Goal: Information Seeking & Learning: Learn about a topic

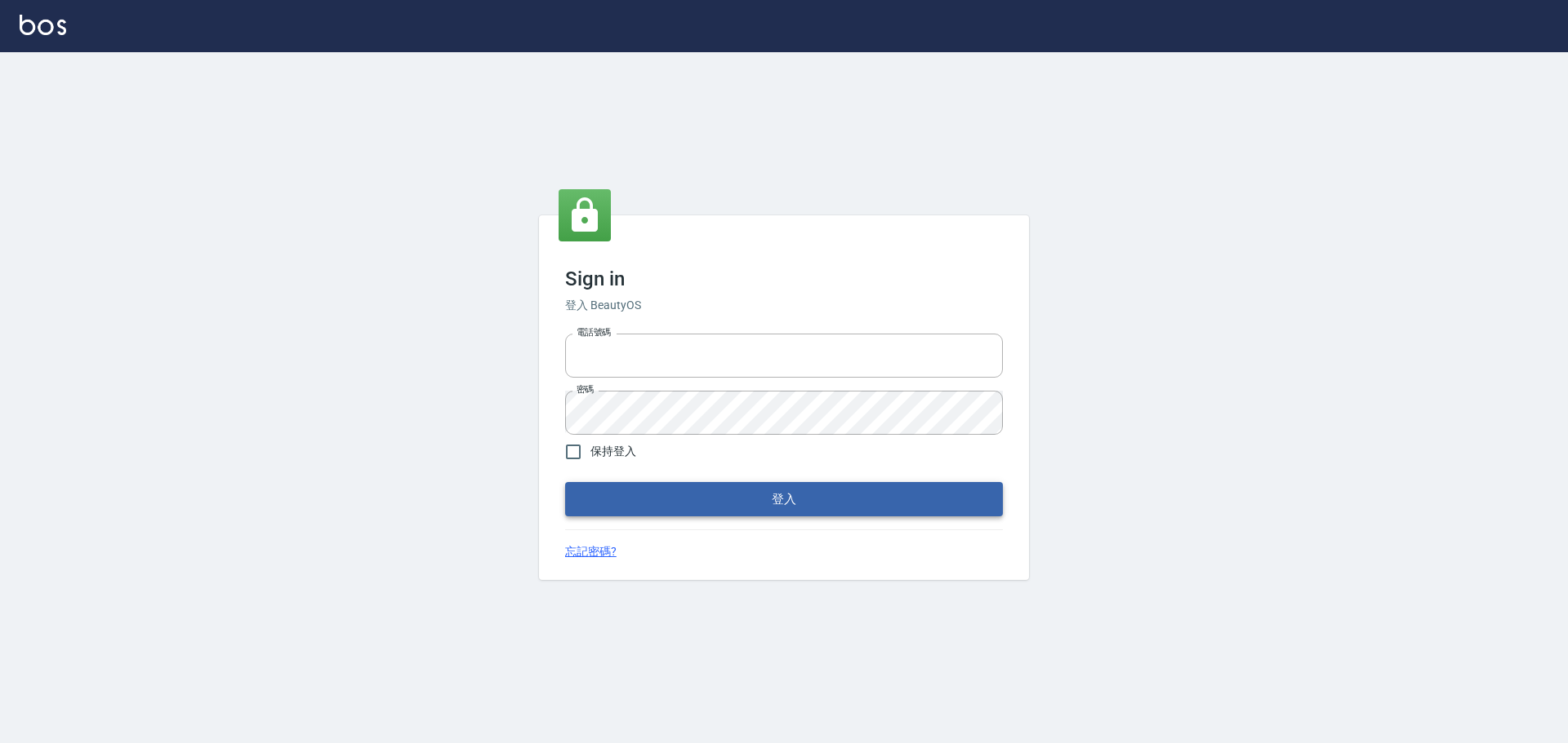
type input "0976821822"
click at [841, 503] on button "登入" at bounding box center [783, 500] width 438 height 34
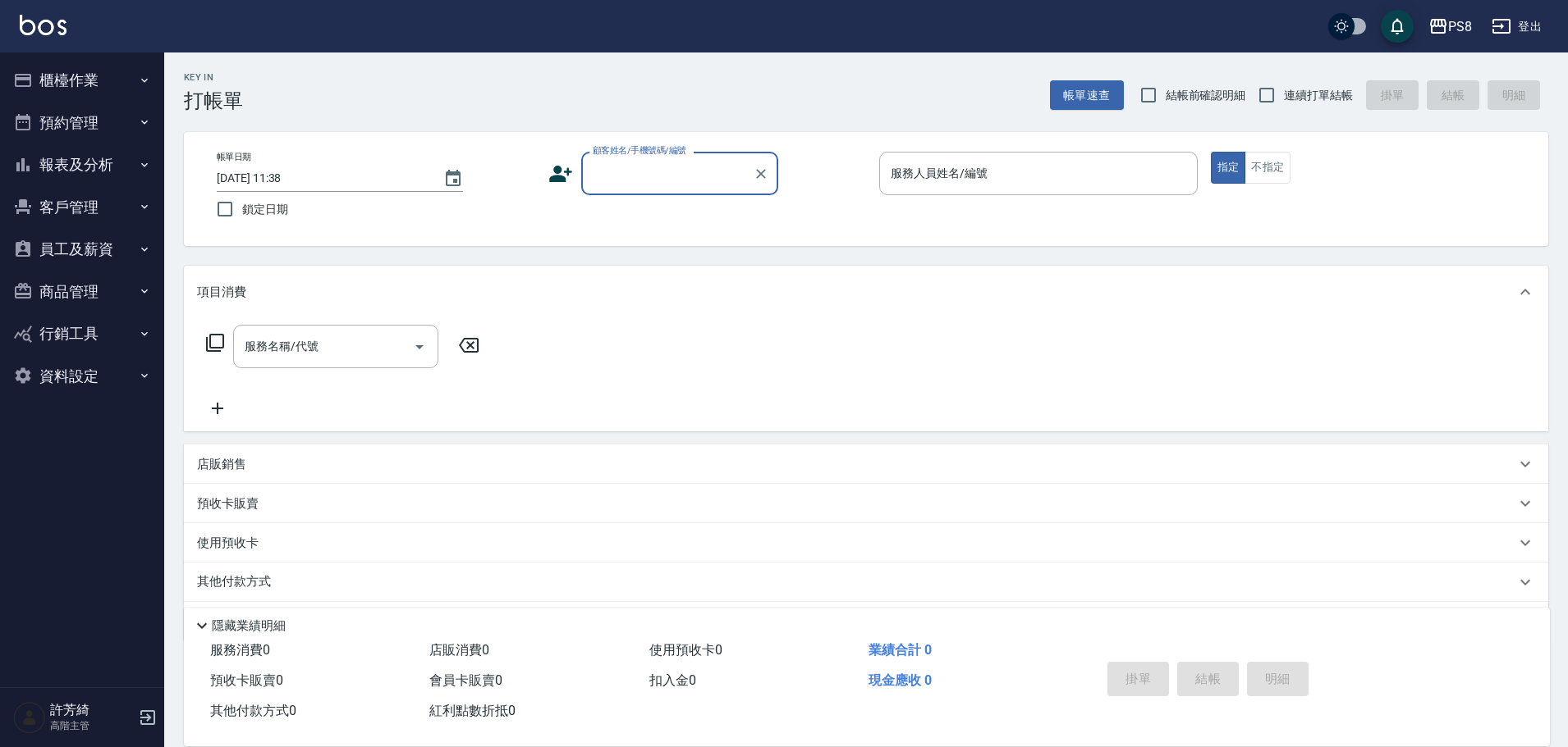
click at [81, 71] on button "櫃檯作業" at bounding box center [82, 80] width 151 height 43
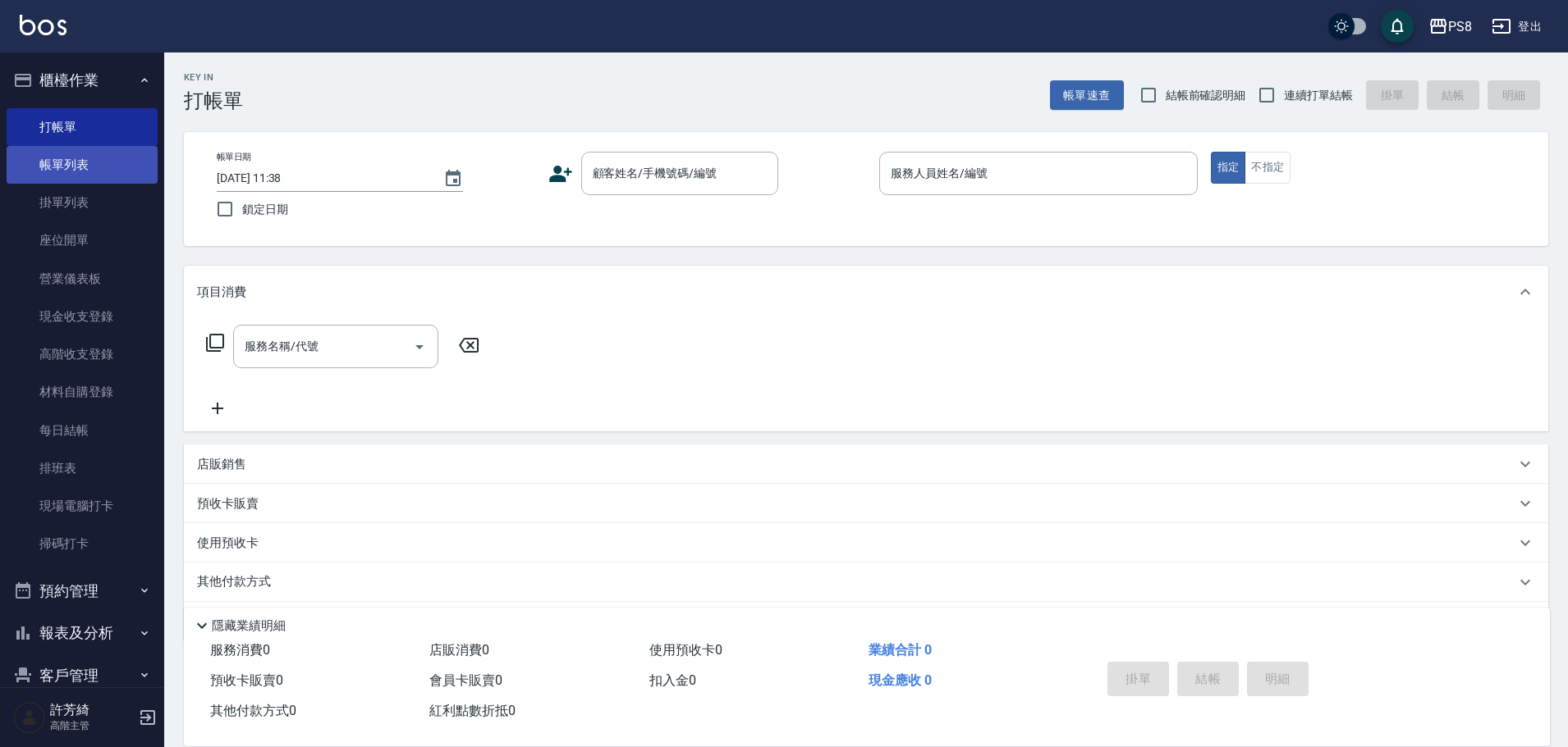
click at [96, 168] on link "帳單列表" at bounding box center [82, 165] width 151 height 38
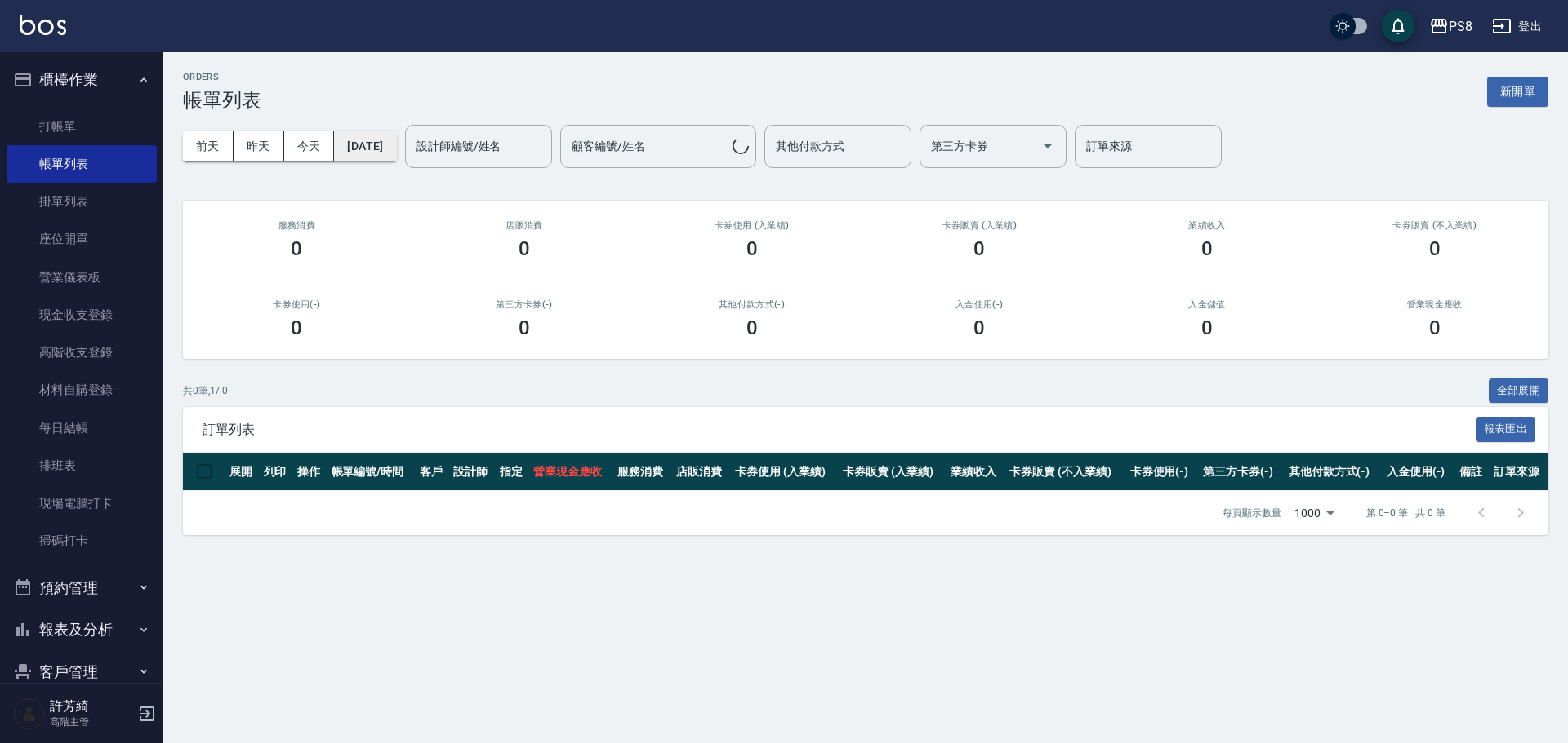
click at [383, 143] on button "[DATE]" at bounding box center [364, 146] width 62 height 30
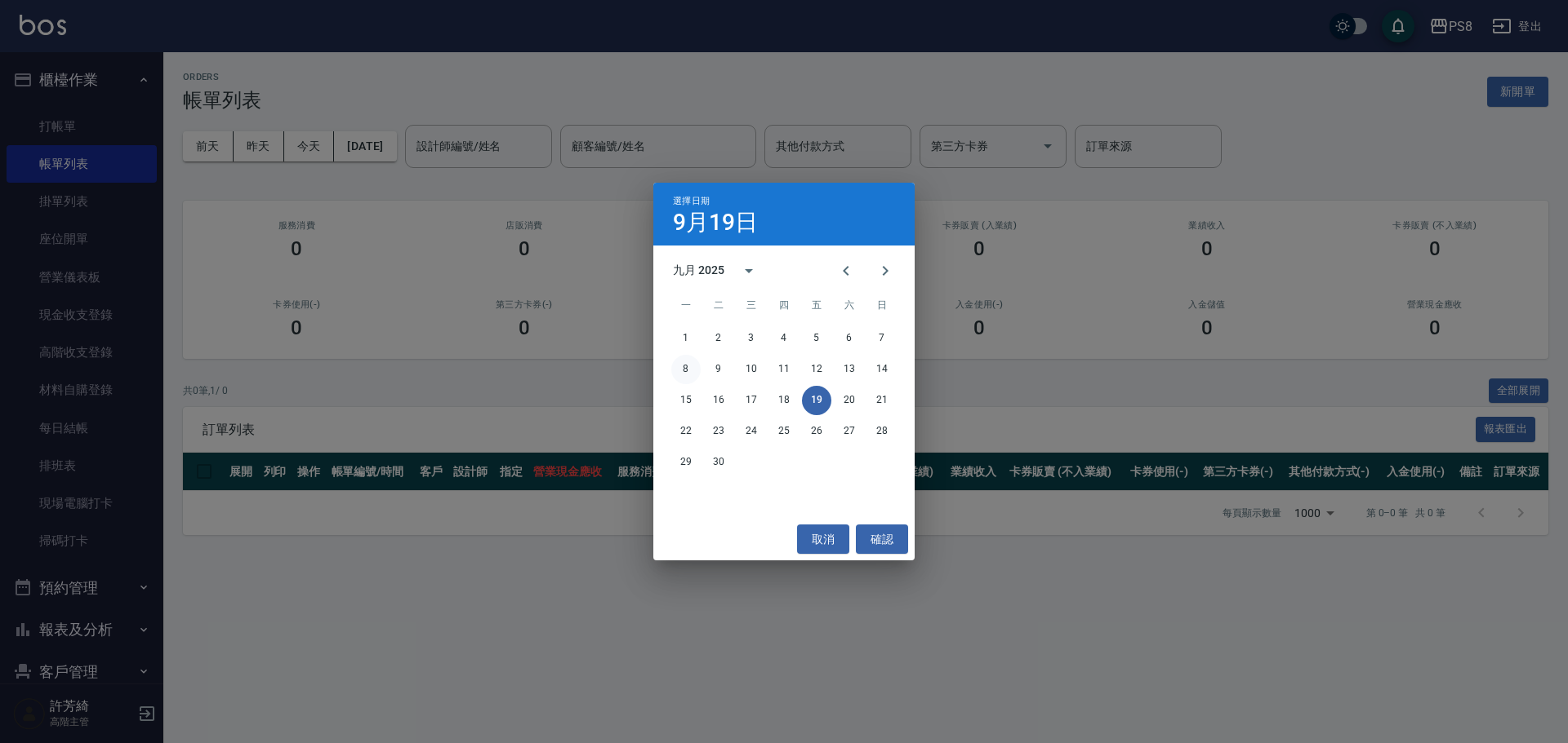
click at [688, 369] on button "8" at bounding box center [686, 370] width 30 height 30
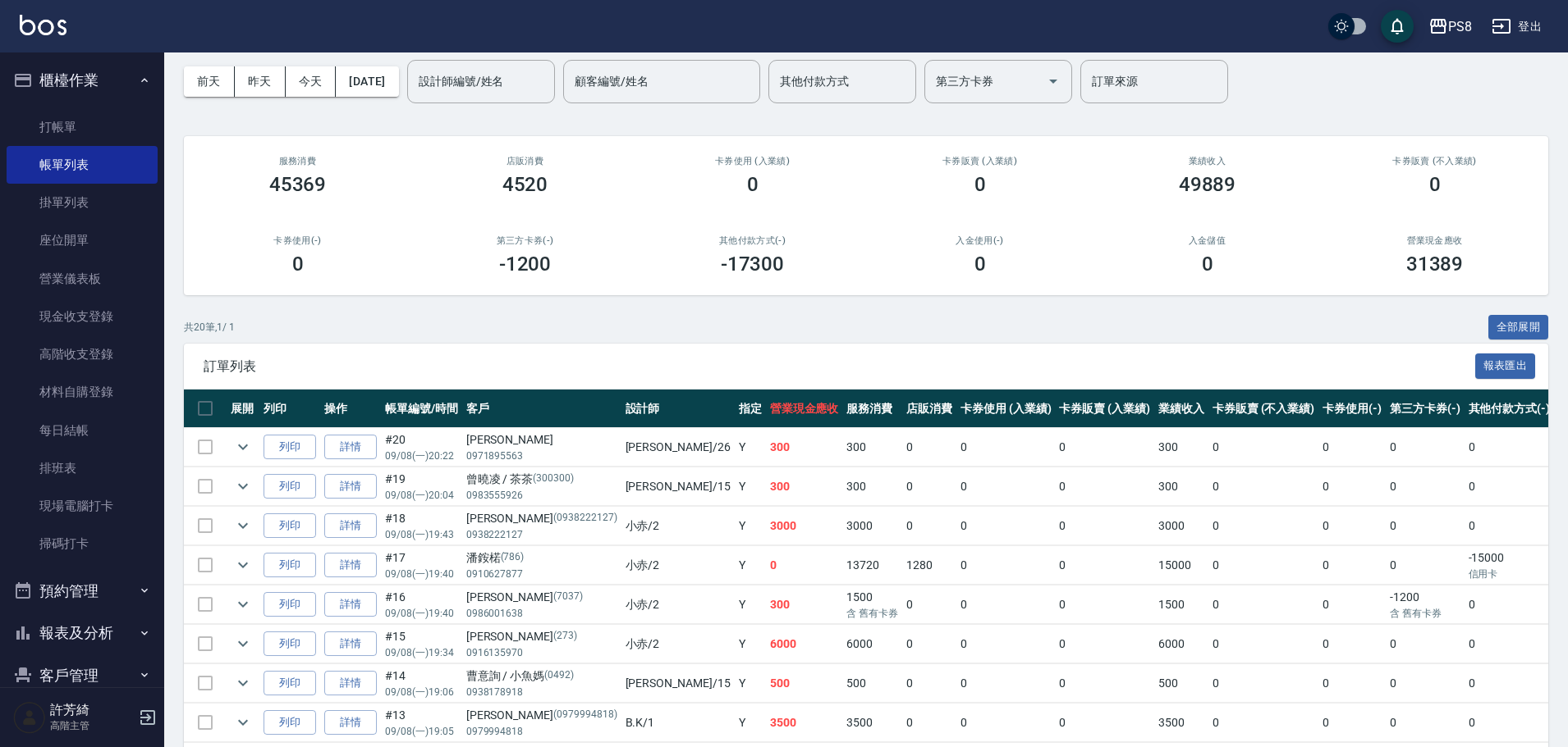
scroll to position [164, 0]
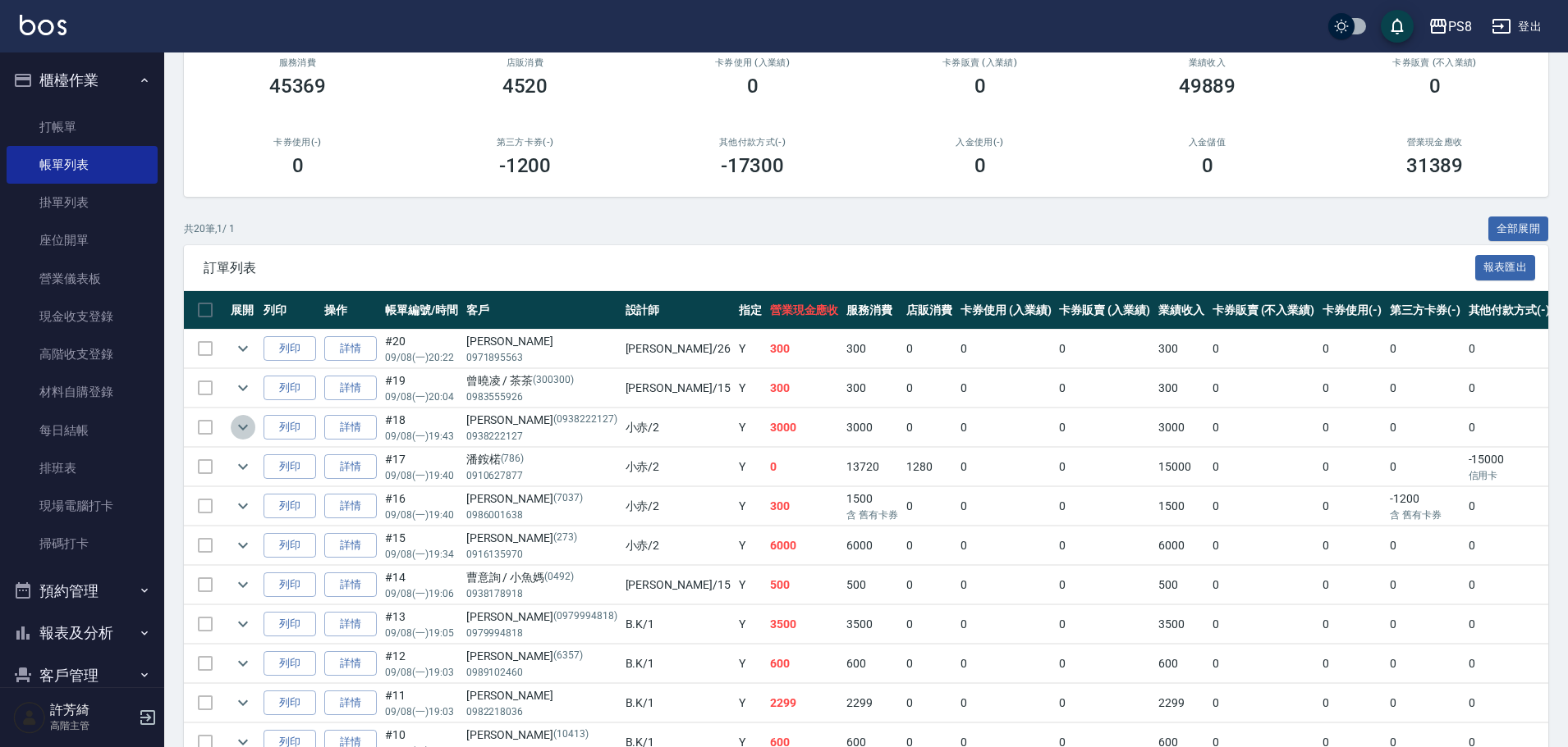
click at [241, 425] on icon "expand row" at bounding box center [243, 428] width 20 height 20
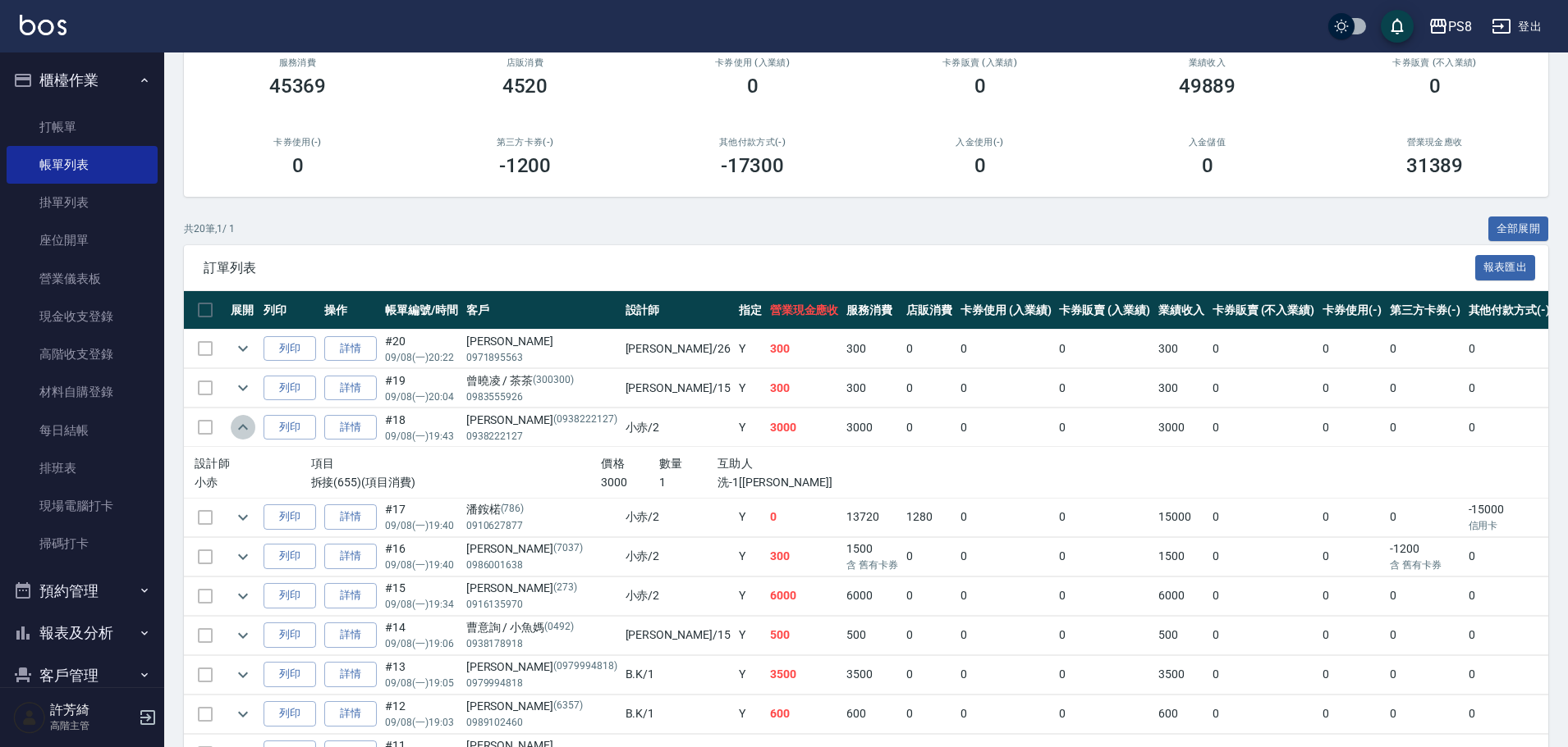
click at [241, 425] on icon "expand row" at bounding box center [243, 428] width 20 height 20
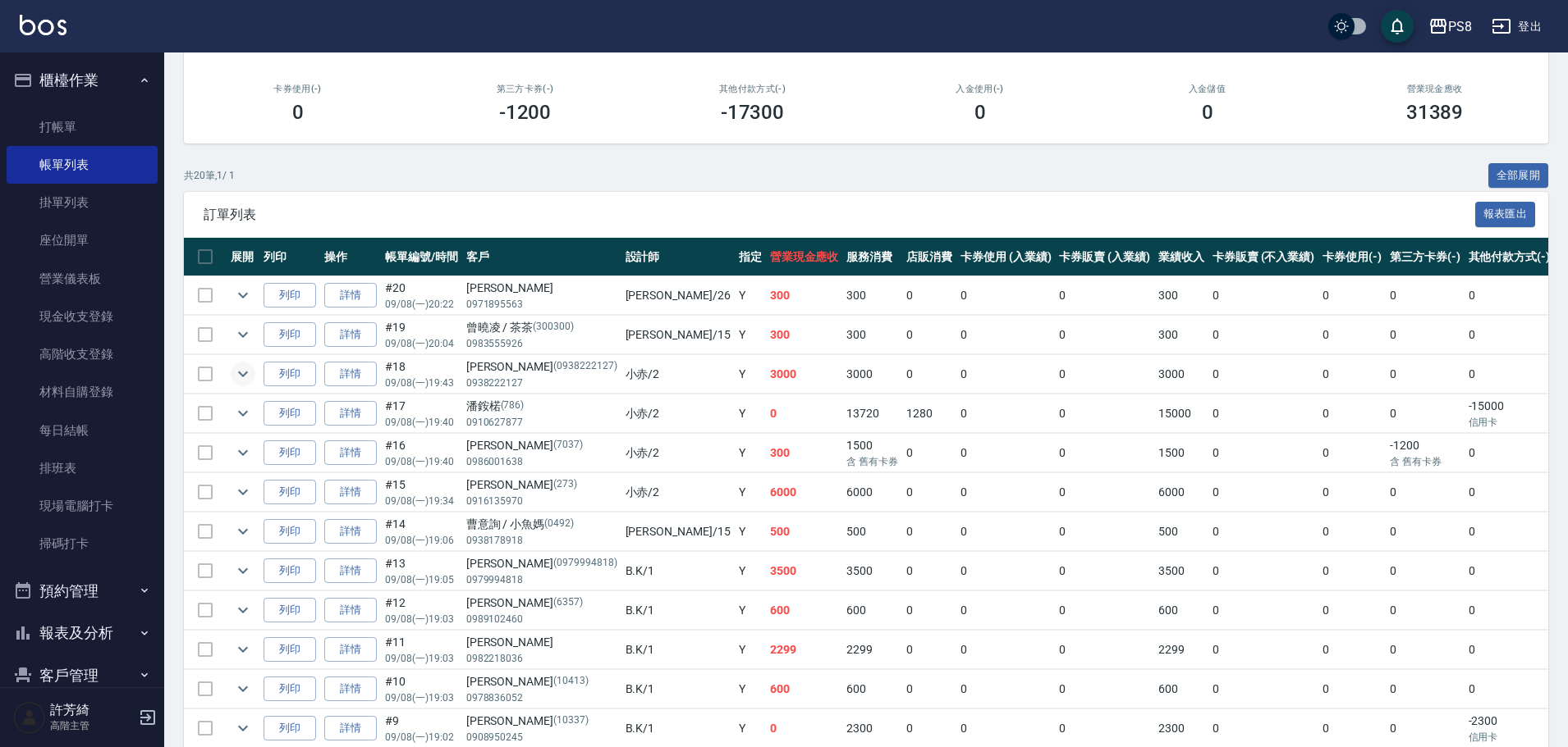
scroll to position [246, 0]
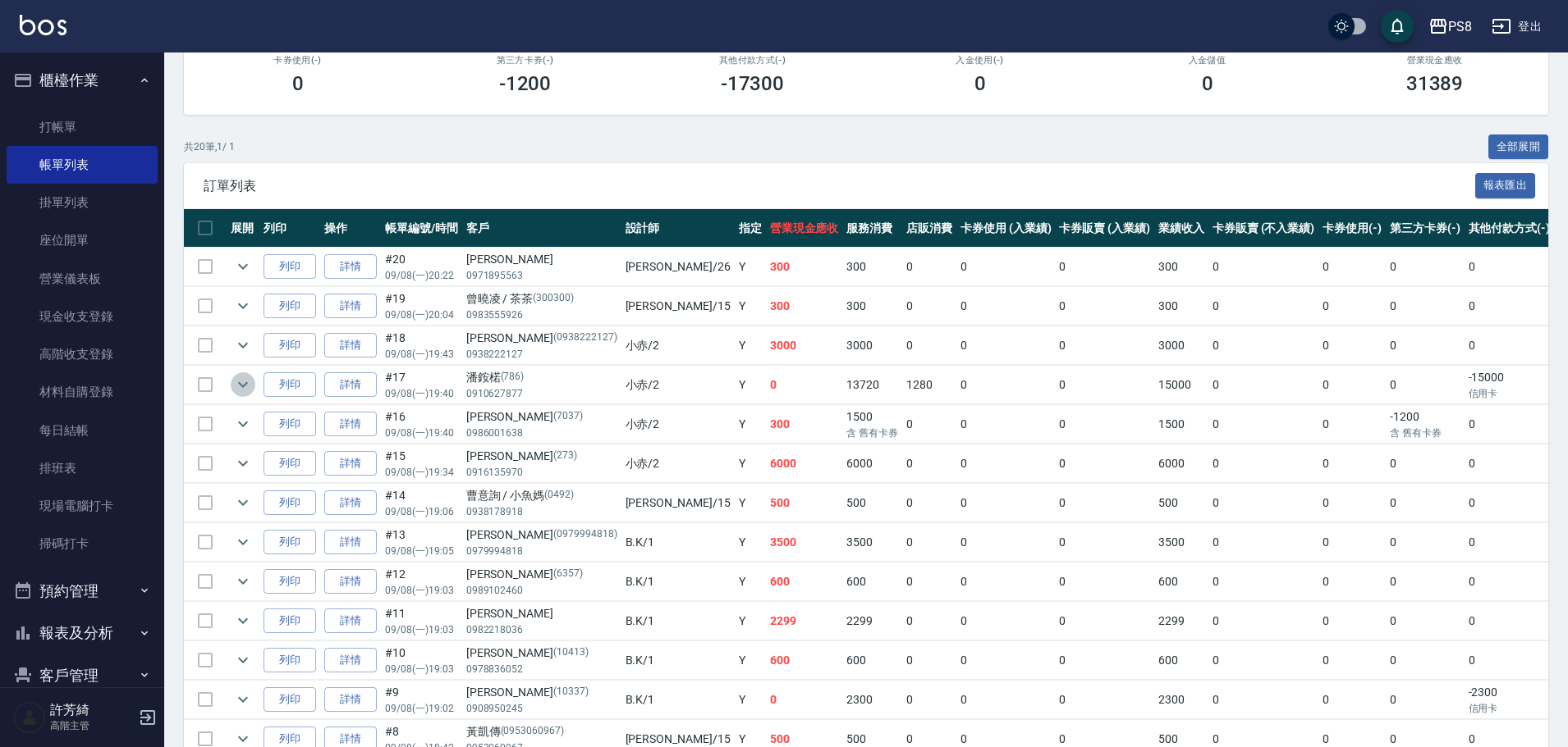
click at [239, 383] on icon "expand row" at bounding box center [243, 385] width 20 height 20
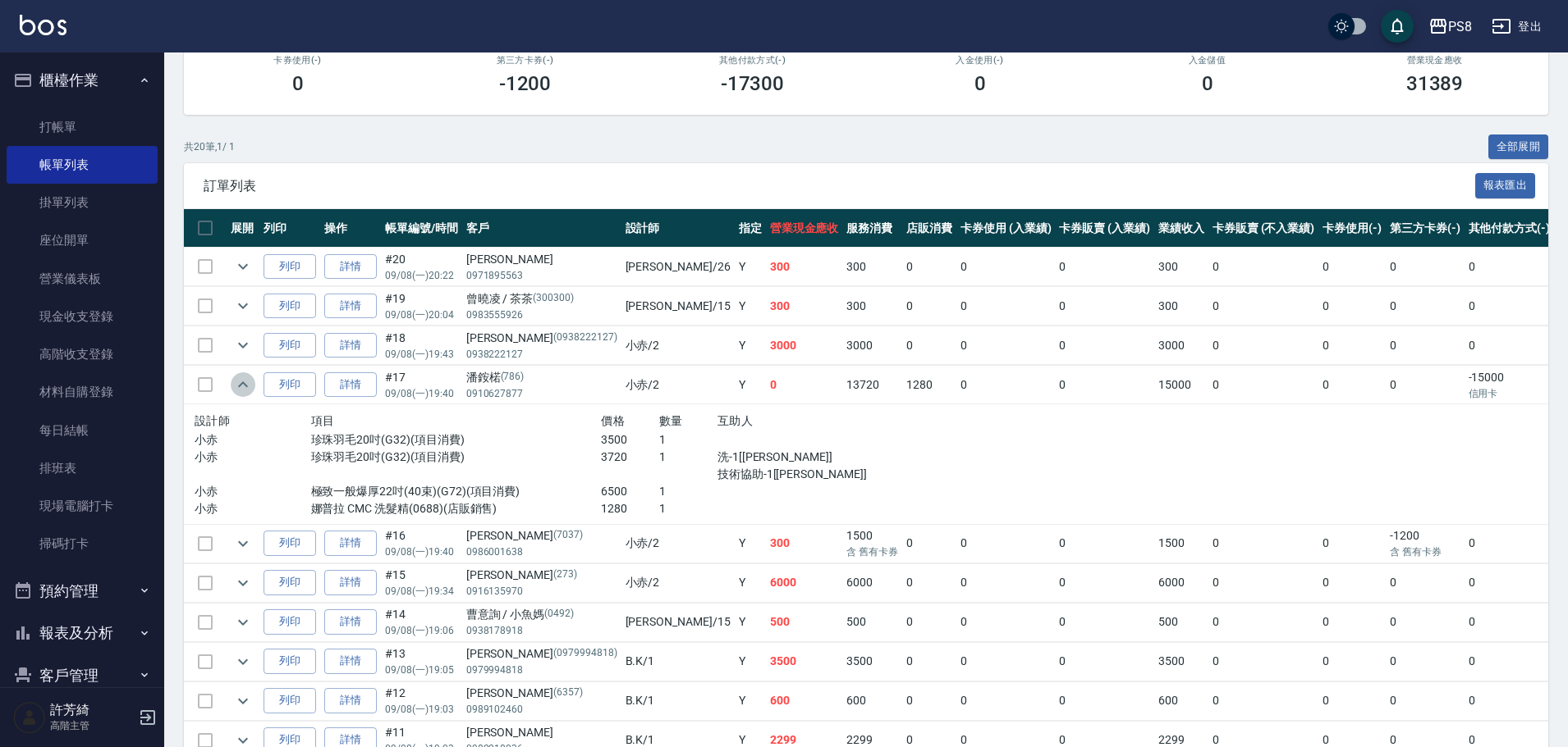
click at [239, 383] on icon "expand row" at bounding box center [243, 385] width 20 height 20
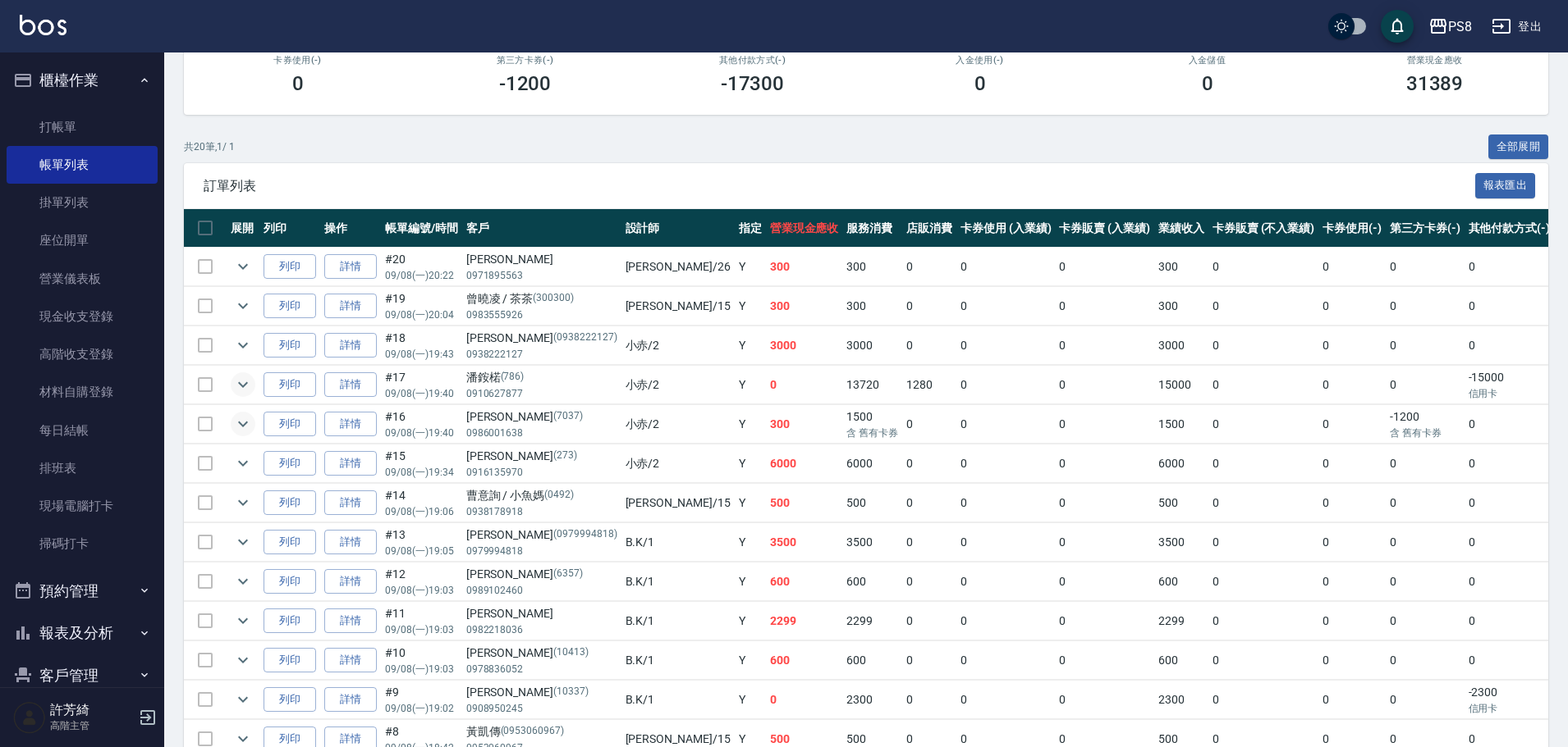
click at [238, 422] on icon "expand row" at bounding box center [243, 424] width 20 height 20
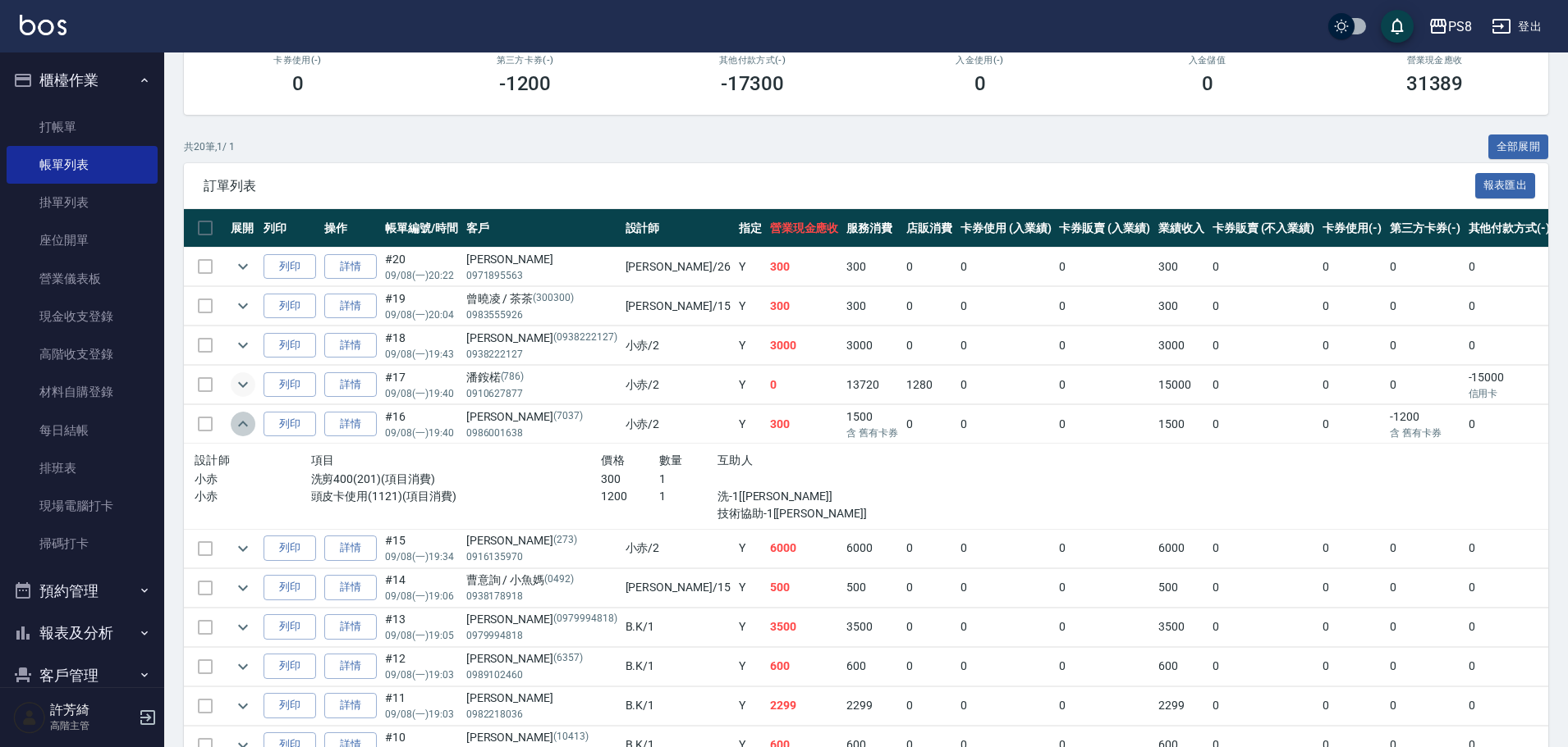
click at [238, 421] on icon "expand row" at bounding box center [243, 424] width 20 height 20
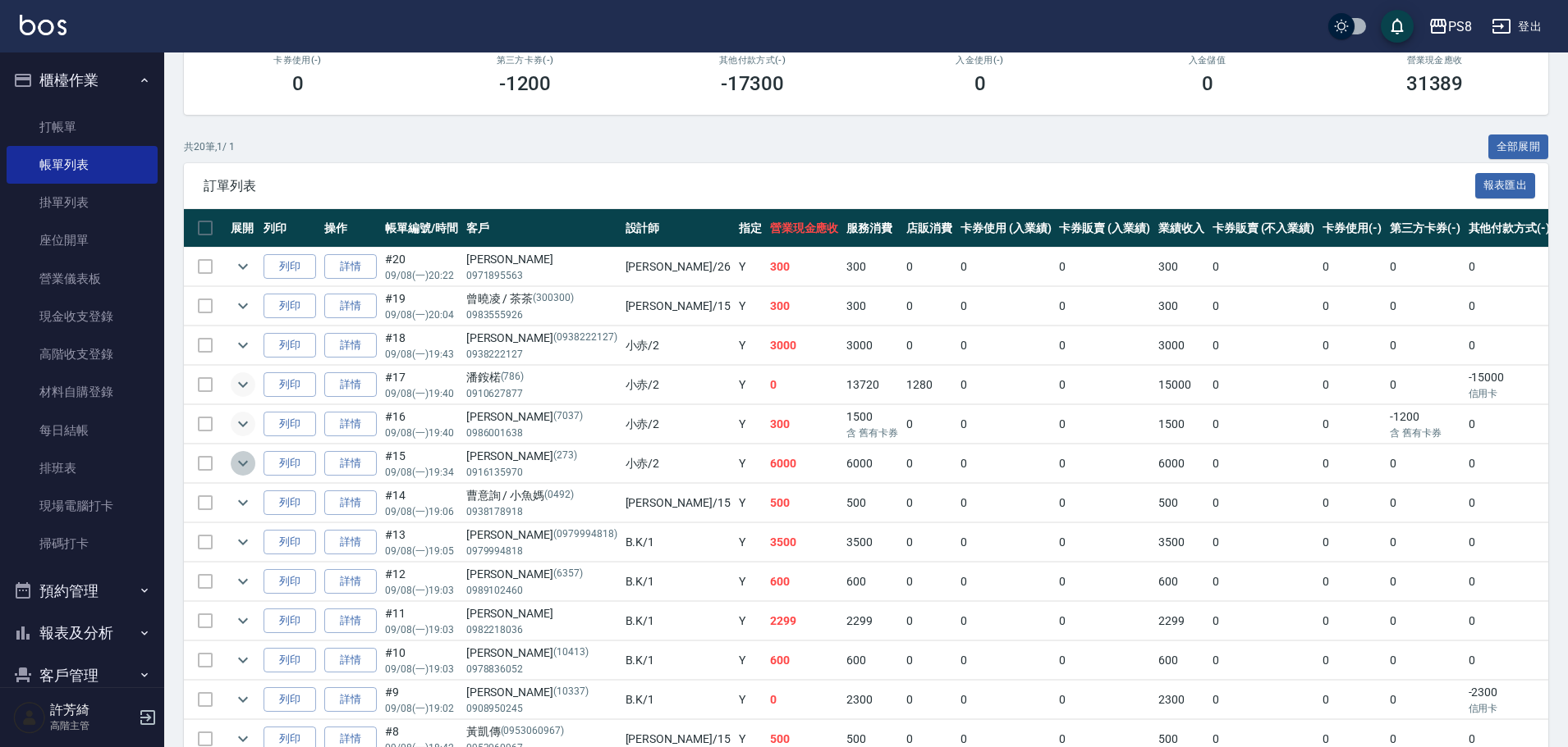
click at [238, 455] on icon "expand row" at bounding box center [243, 463] width 20 height 20
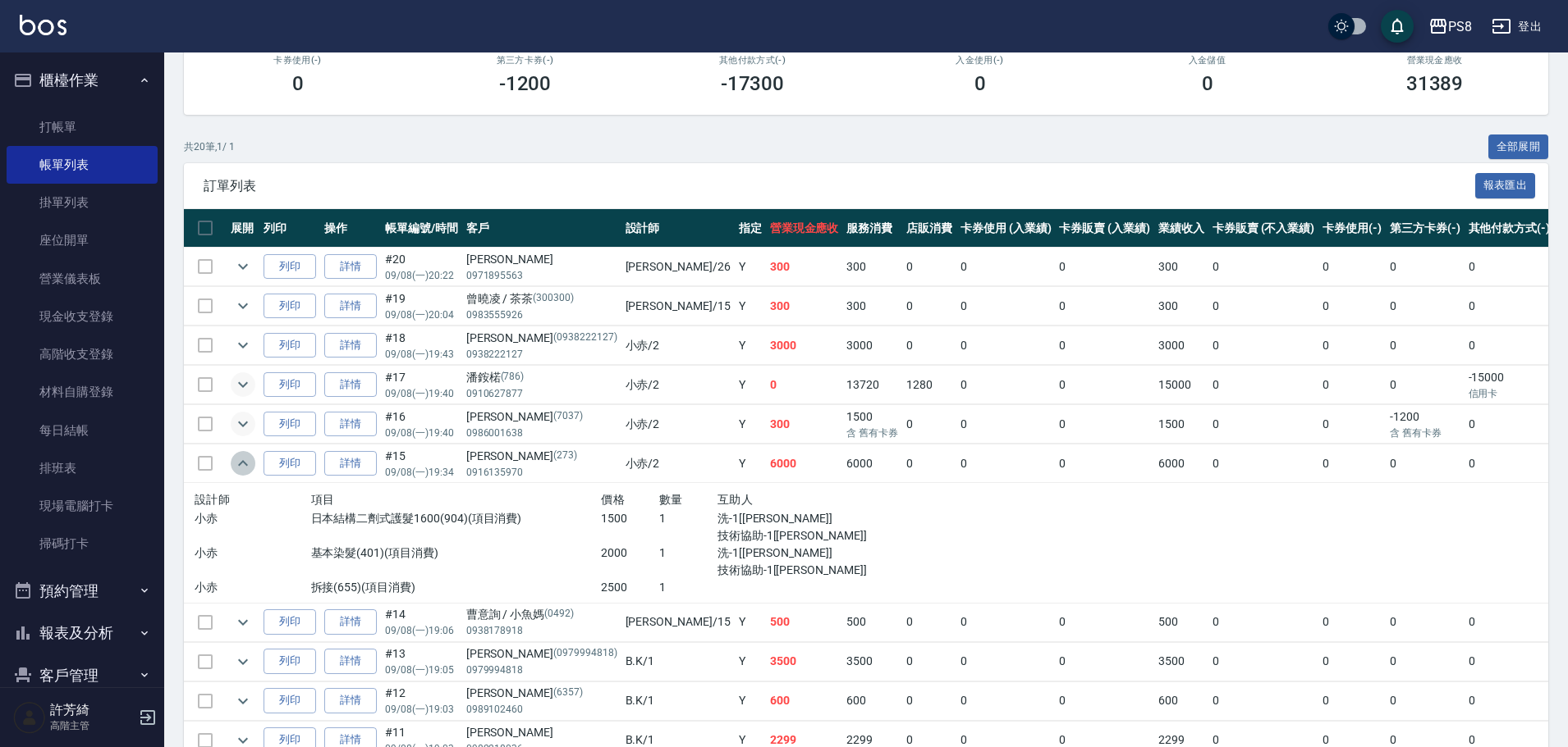
click at [238, 455] on icon "expand row" at bounding box center [243, 463] width 20 height 20
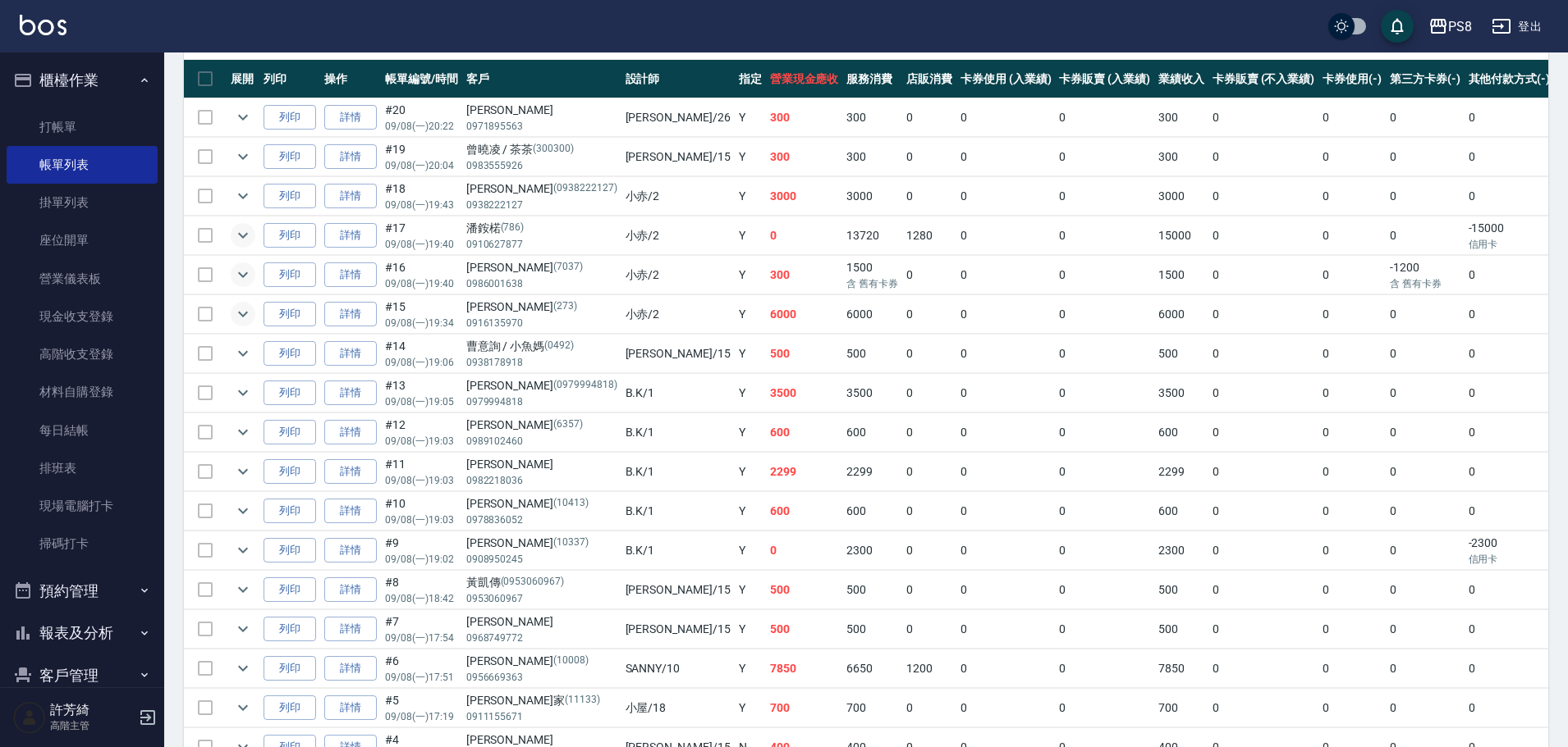
scroll to position [410, 0]
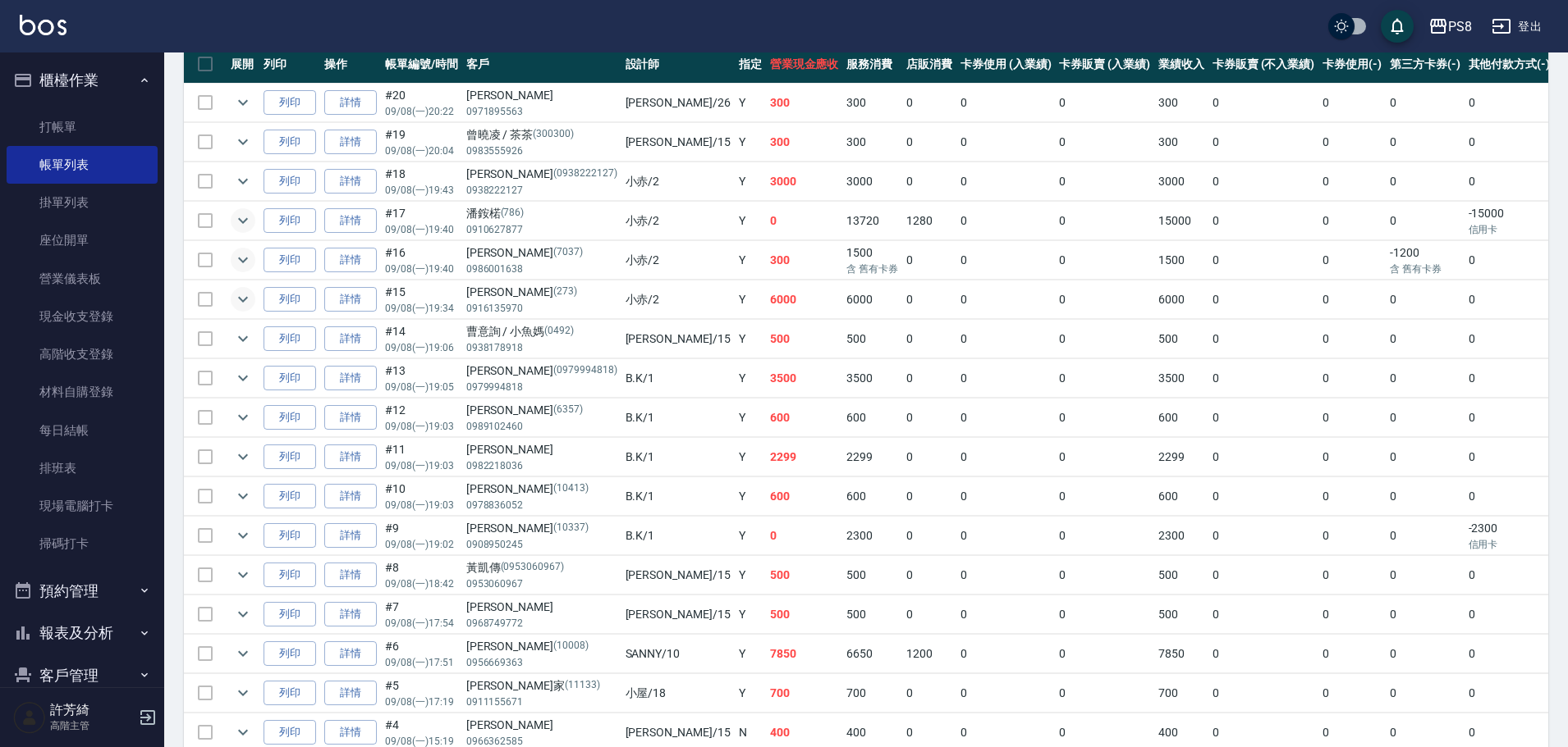
click at [248, 299] on icon "expand row" at bounding box center [243, 299] width 20 height 20
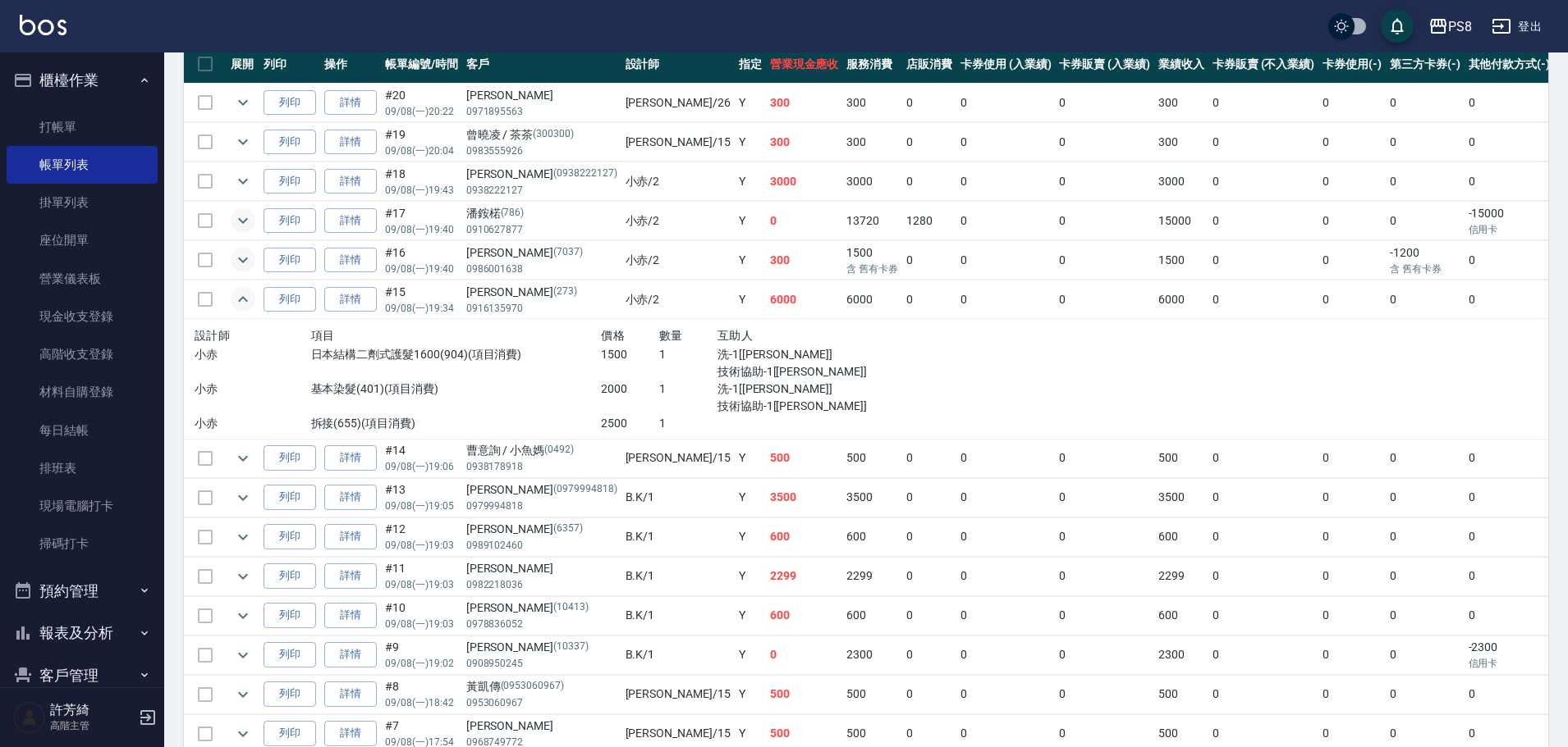
click at [251, 299] on icon "expand row" at bounding box center [243, 299] width 20 height 20
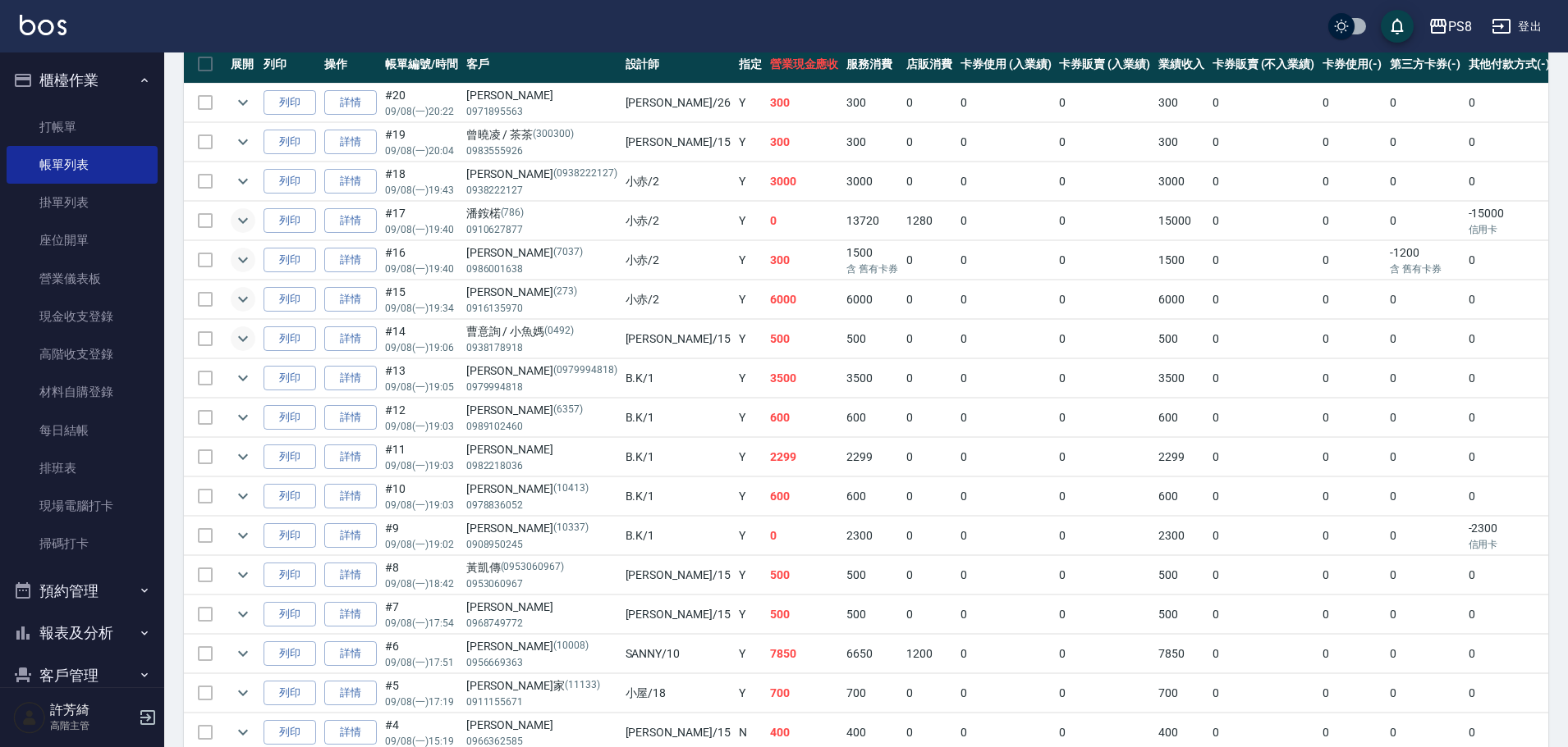
click at [244, 340] on icon "expand row" at bounding box center [242, 339] width 10 height 5
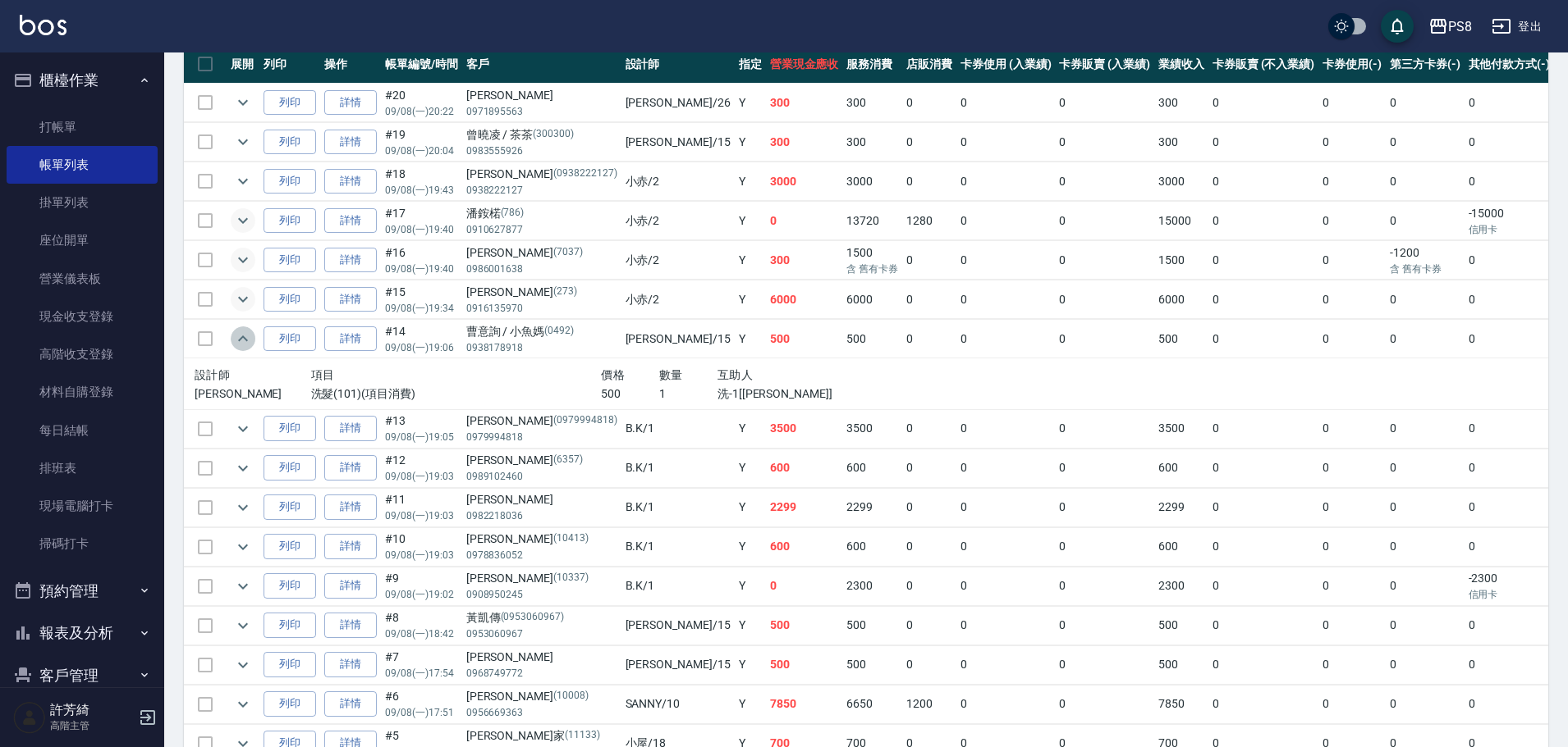
click at [244, 340] on icon "expand row" at bounding box center [243, 339] width 20 height 20
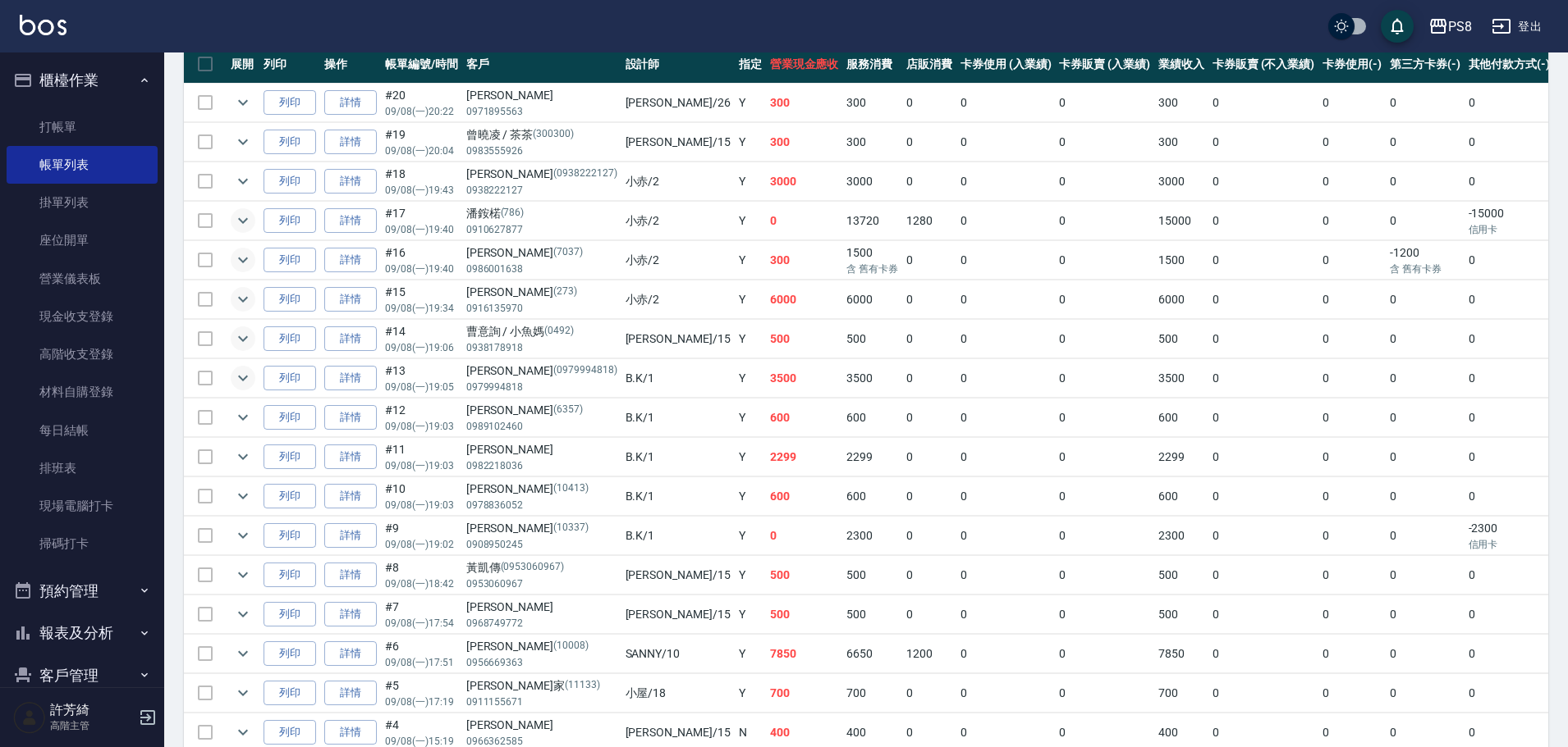
click at [244, 377] on icon "expand row" at bounding box center [243, 378] width 20 height 20
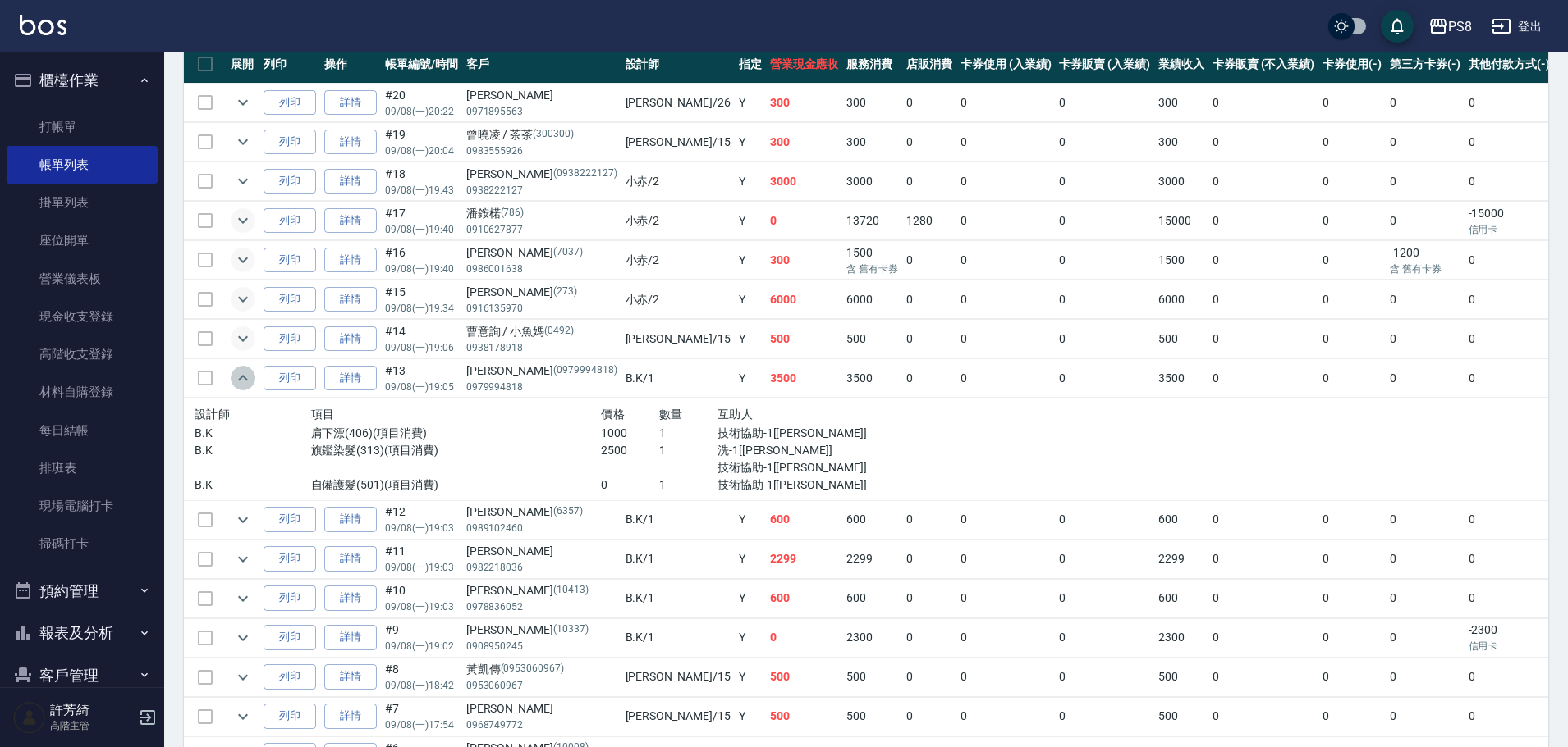
click at [244, 377] on icon "expand row" at bounding box center [242, 378] width 10 height 5
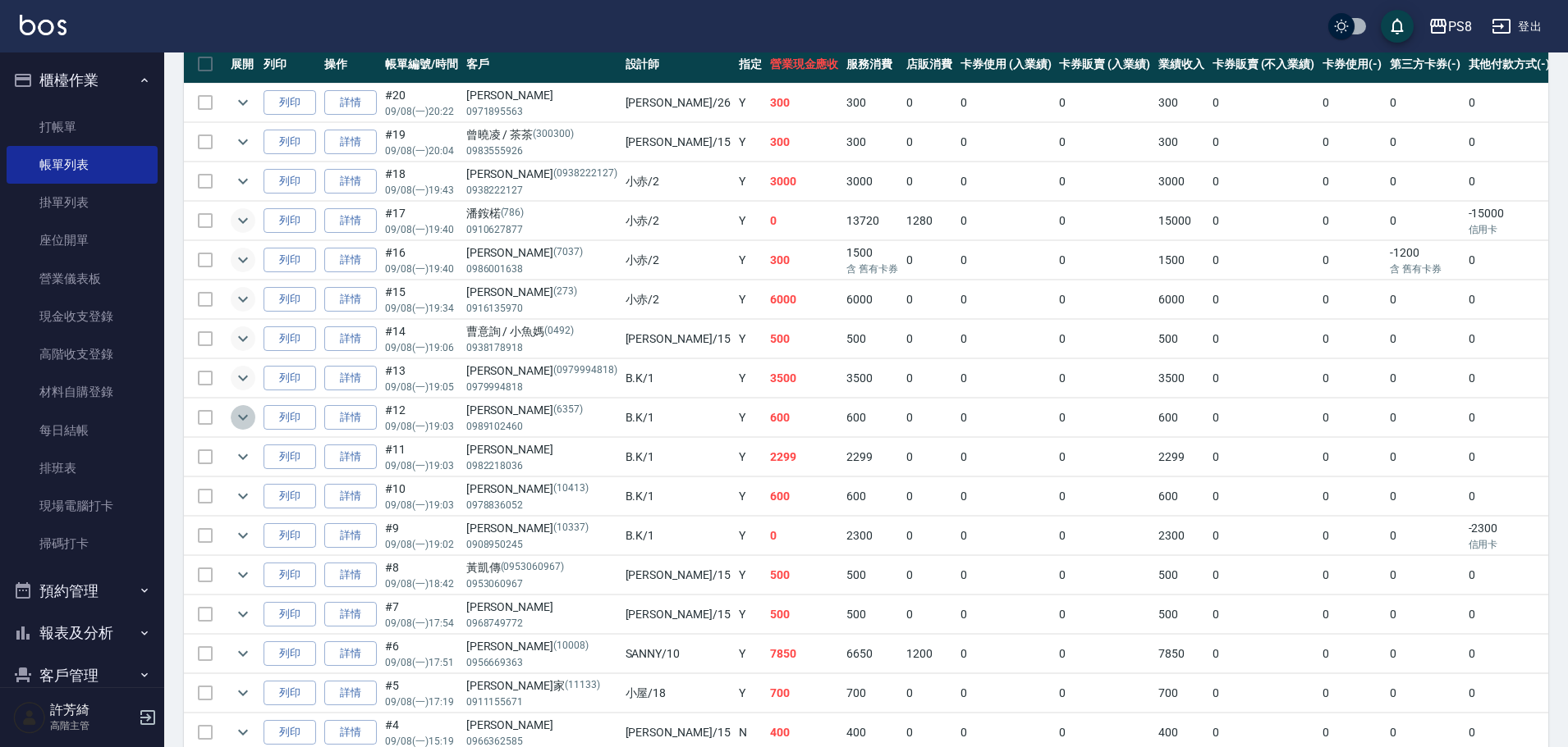
click at [249, 412] on icon "expand row" at bounding box center [243, 418] width 20 height 20
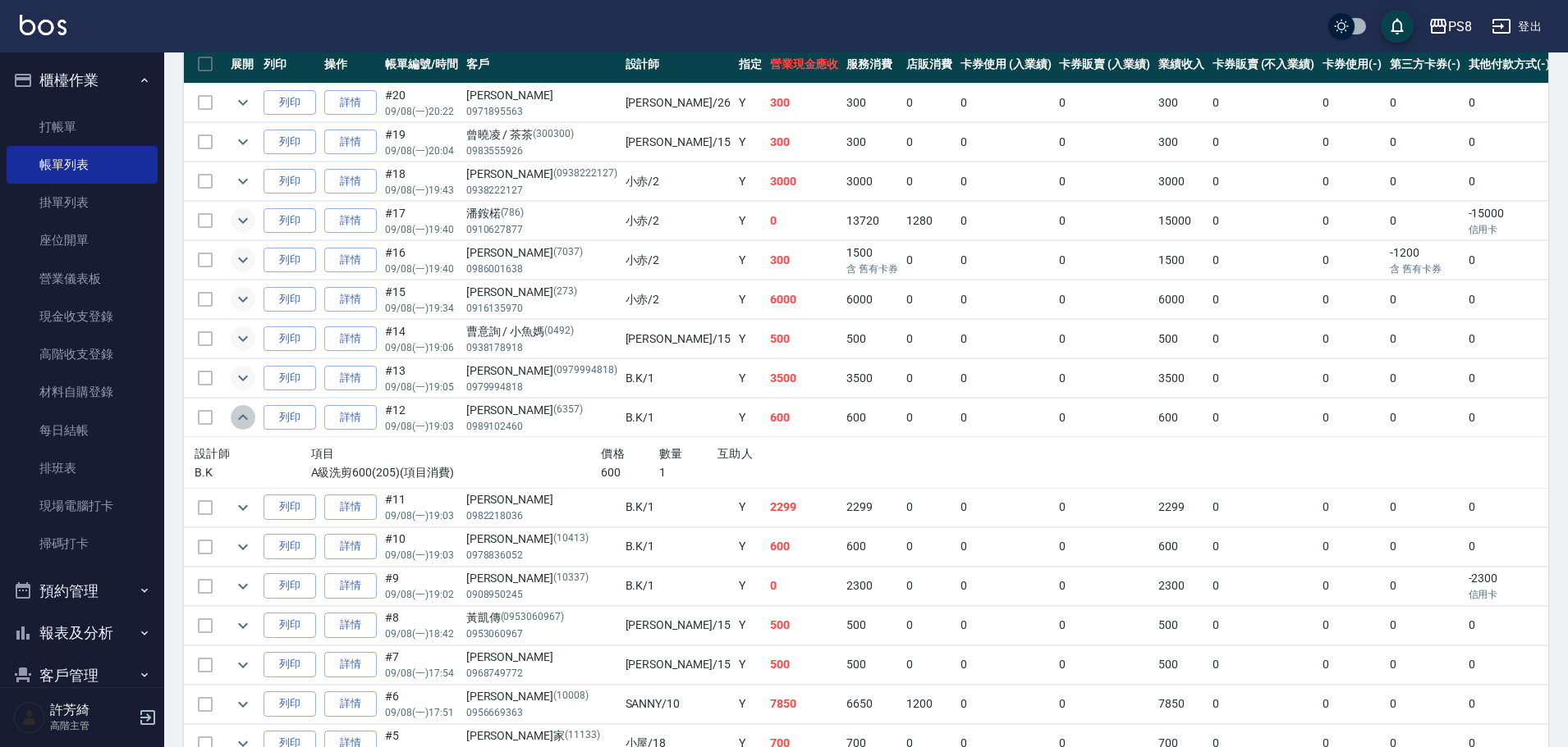
click at [249, 412] on icon "expand row" at bounding box center [243, 418] width 20 height 20
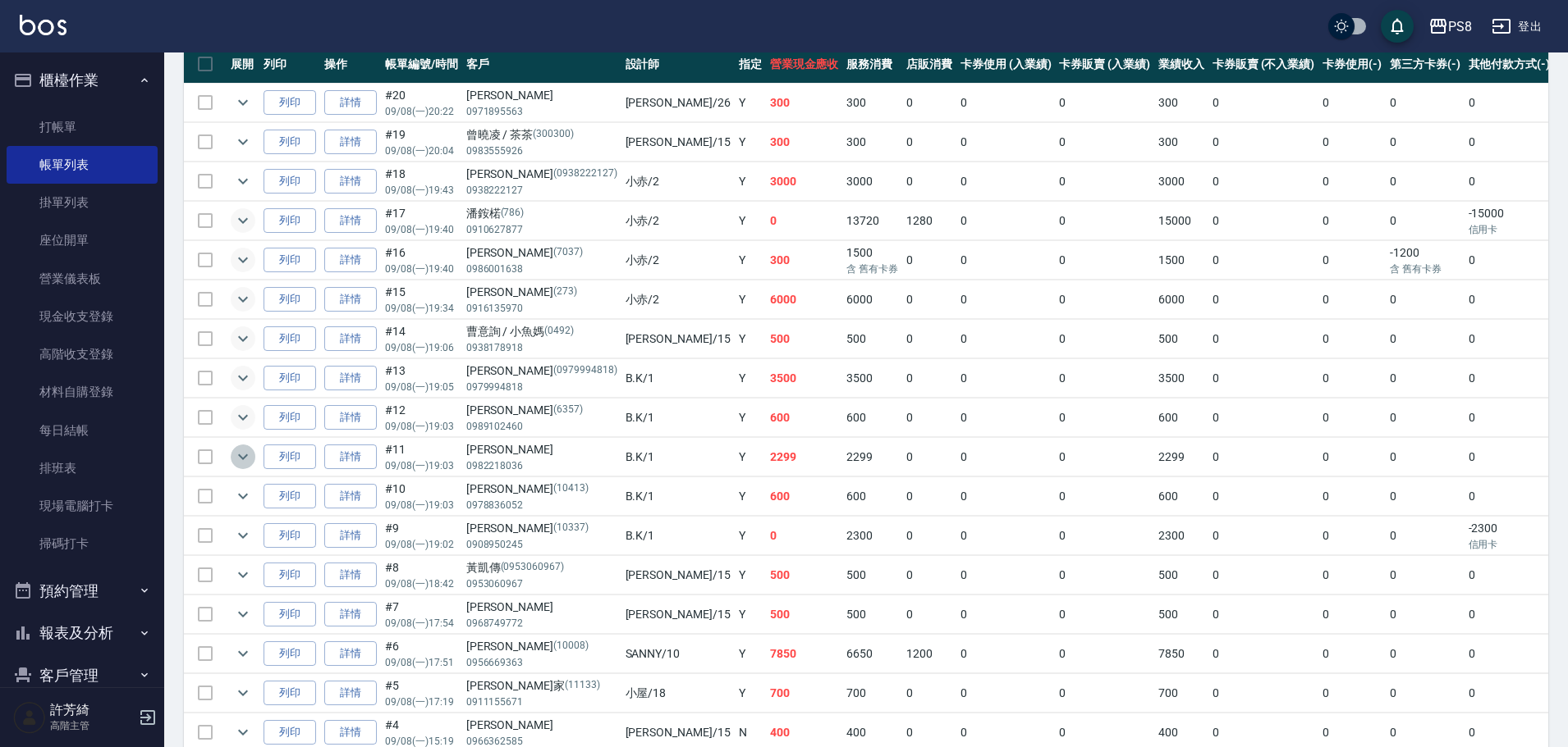
click at [246, 453] on icon "expand row" at bounding box center [243, 457] width 20 height 20
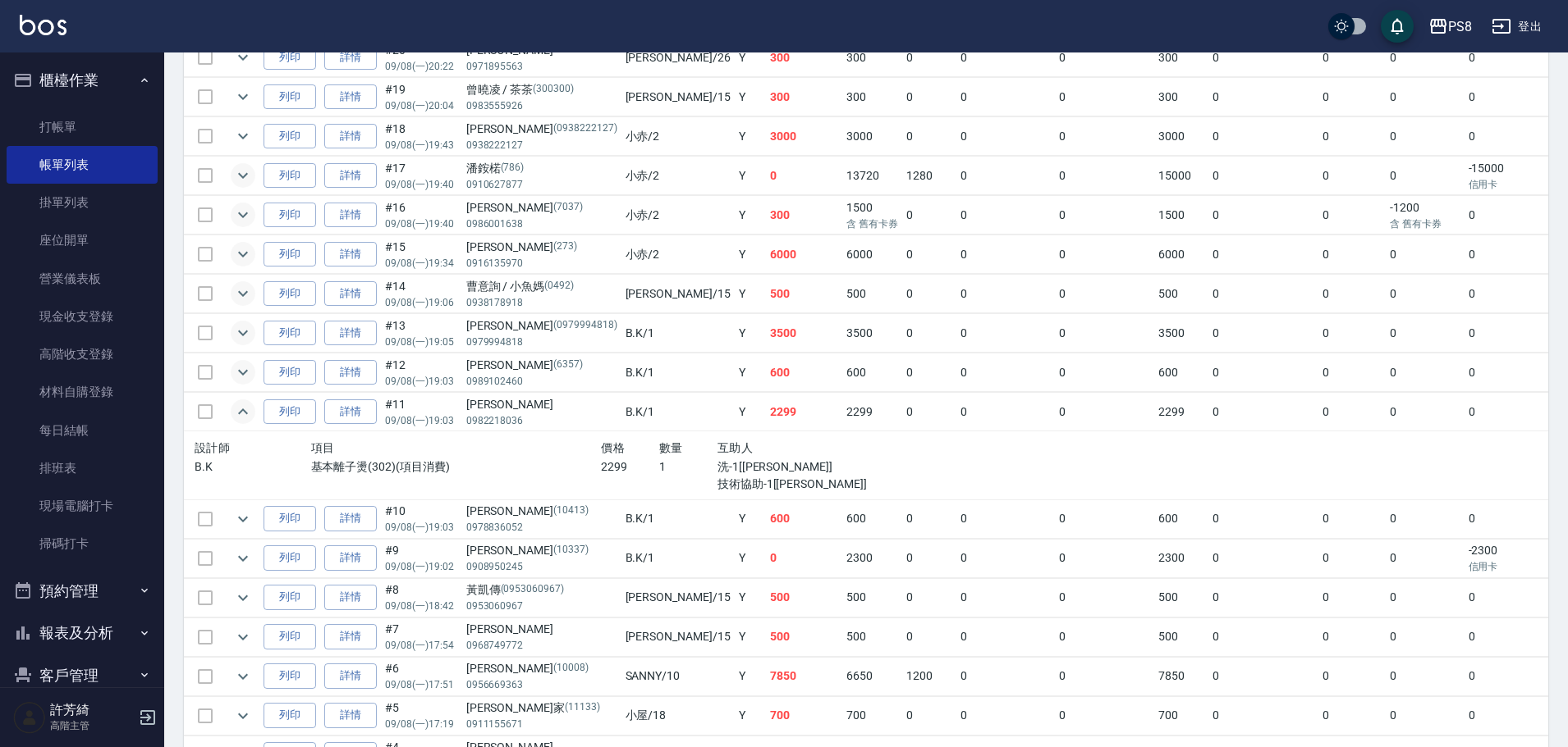
scroll to position [492, 0]
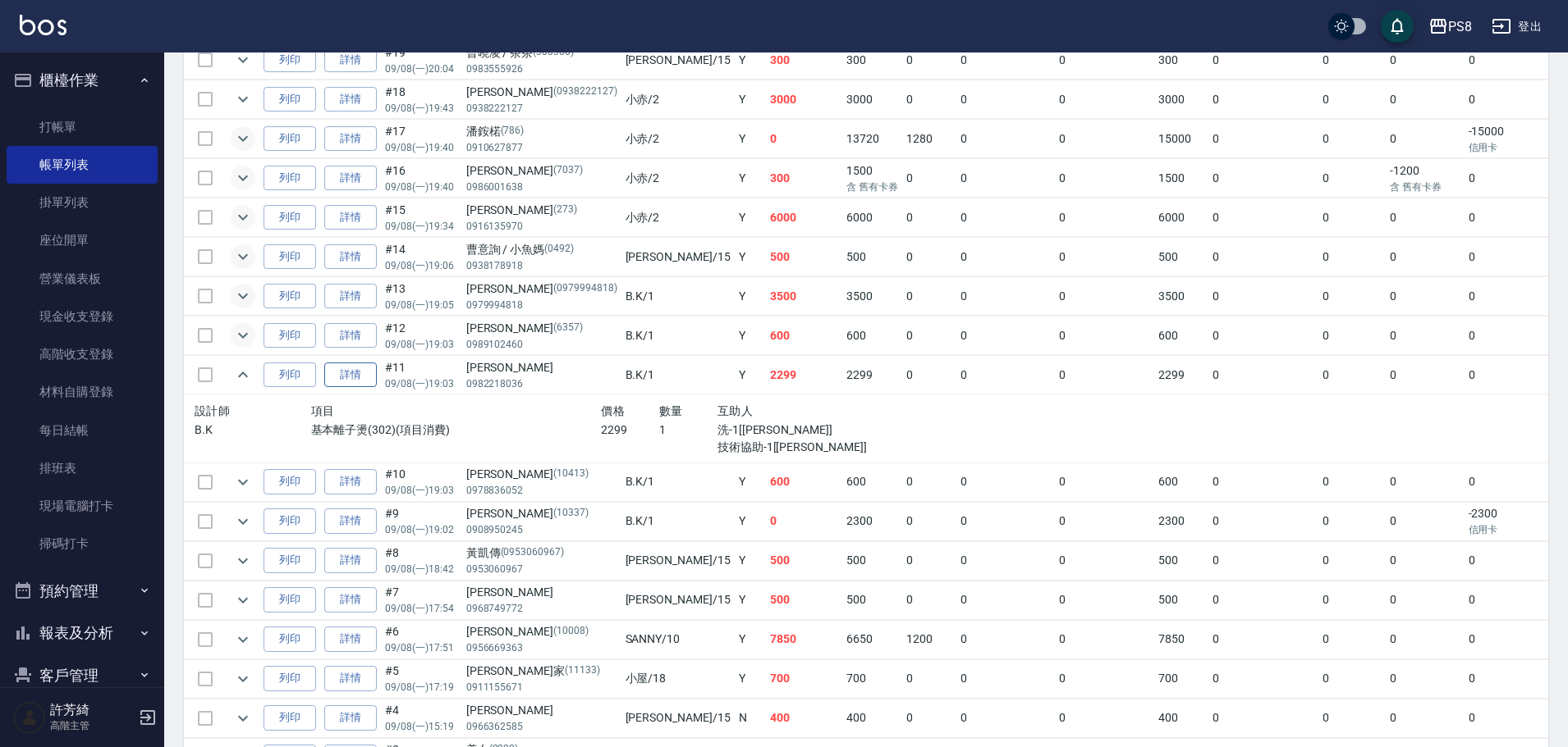
click at [355, 373] on link "詳情" at bounding box center [350, 375] width 53 height 25
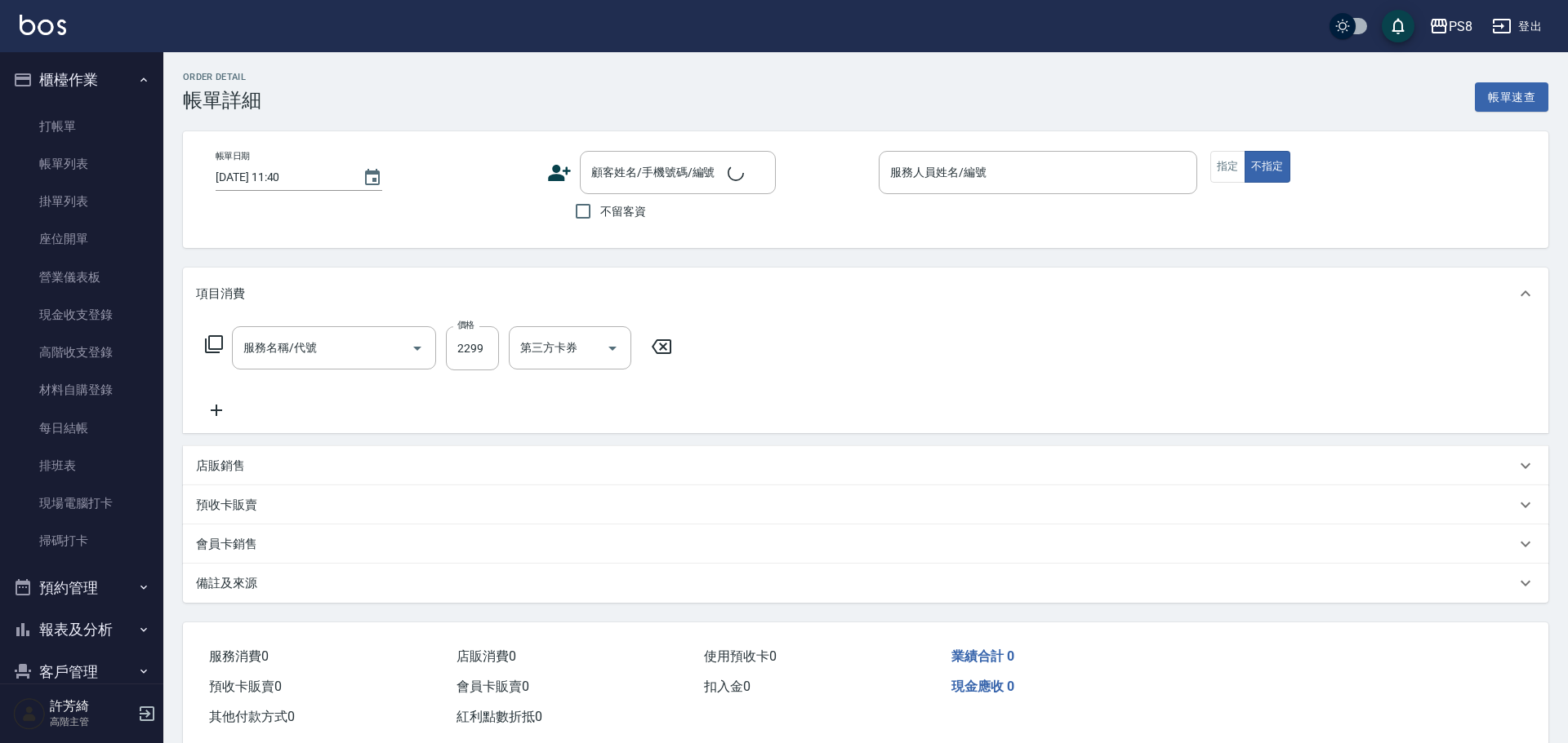
type input "[DATE] 19:03"
type input "B.K-1"
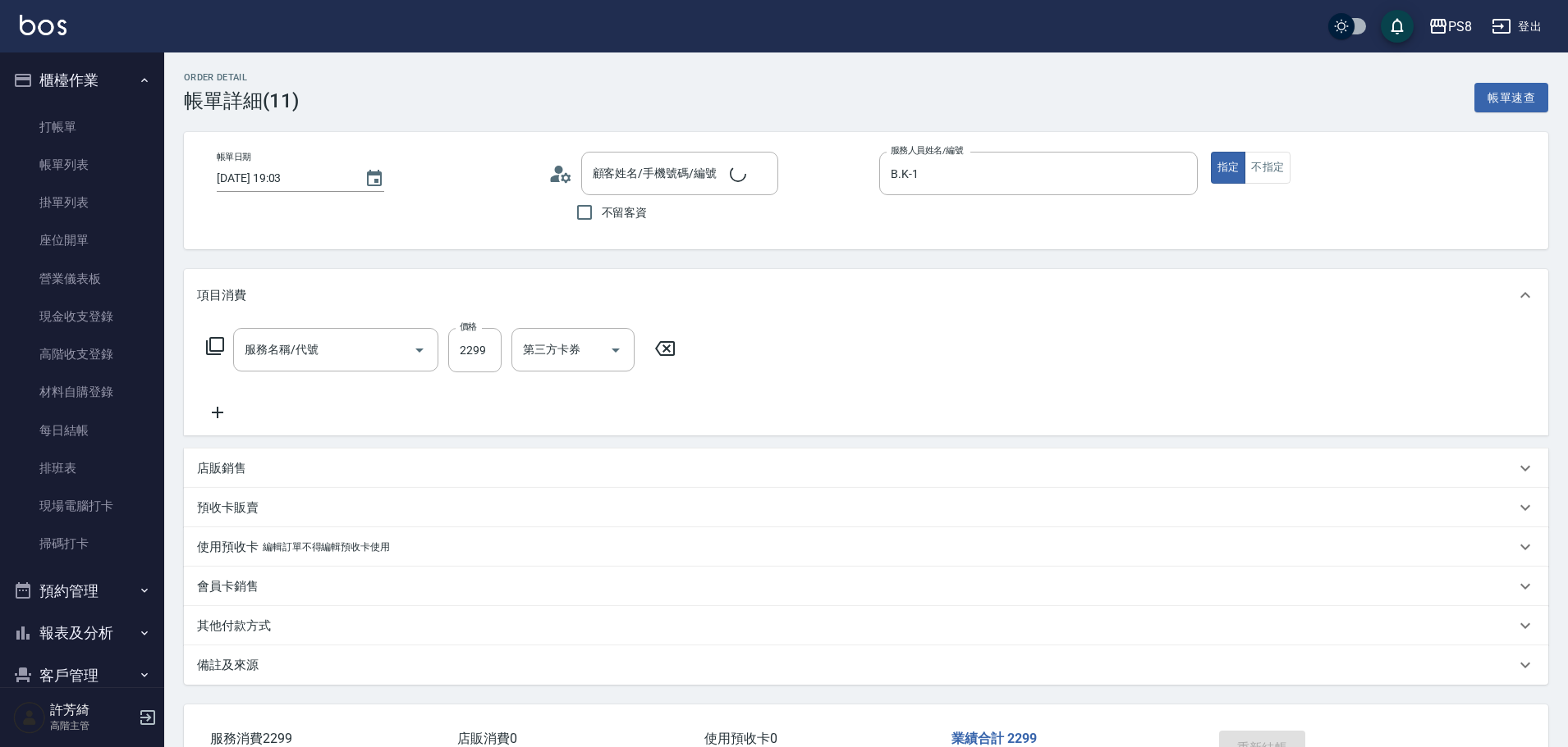
type input "基本離子燙(302)"
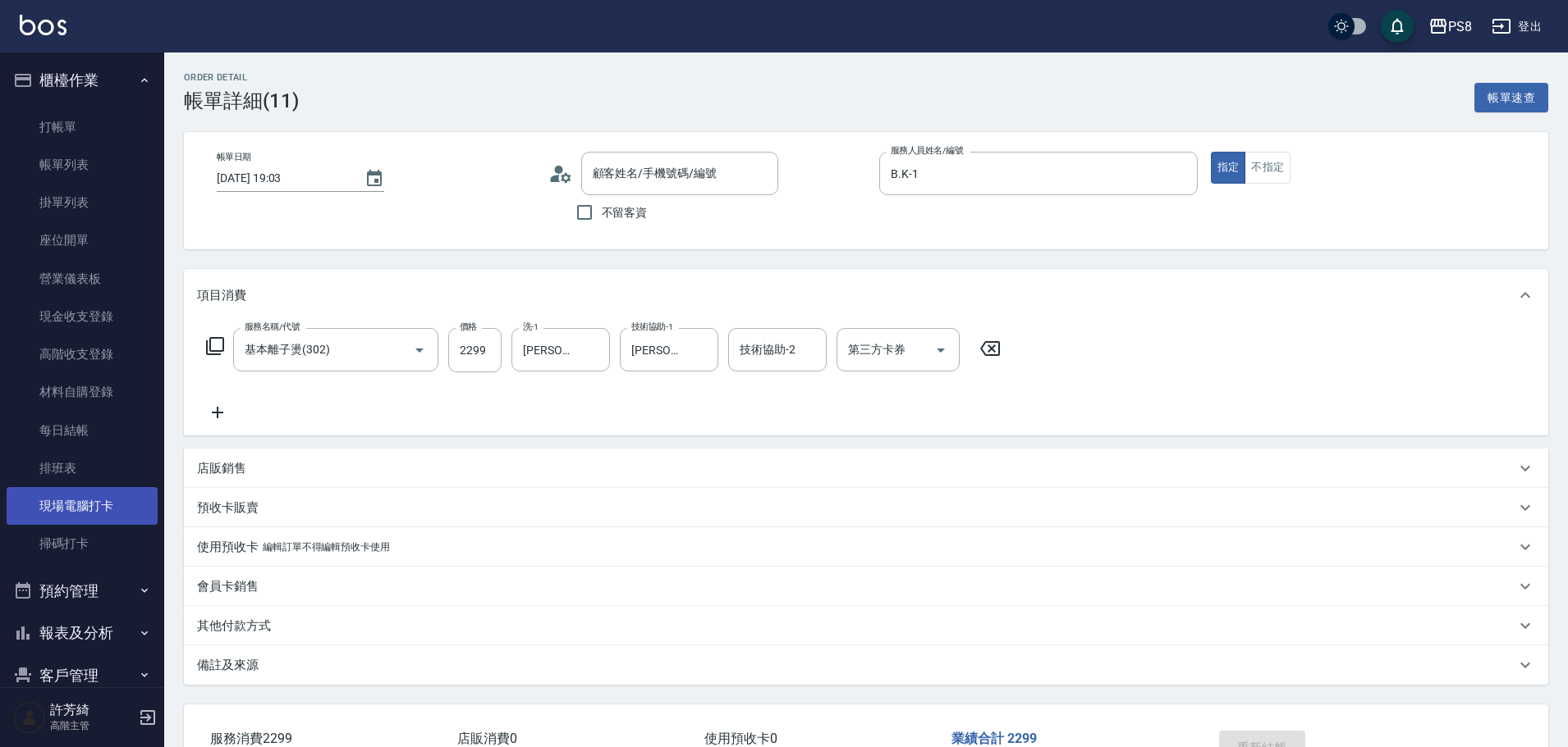
type input "[PERSON_NAME]/0982218036/"
click at [1270, 171] on button "不指定" at bounding box center [1267, 167] width 46 height 32
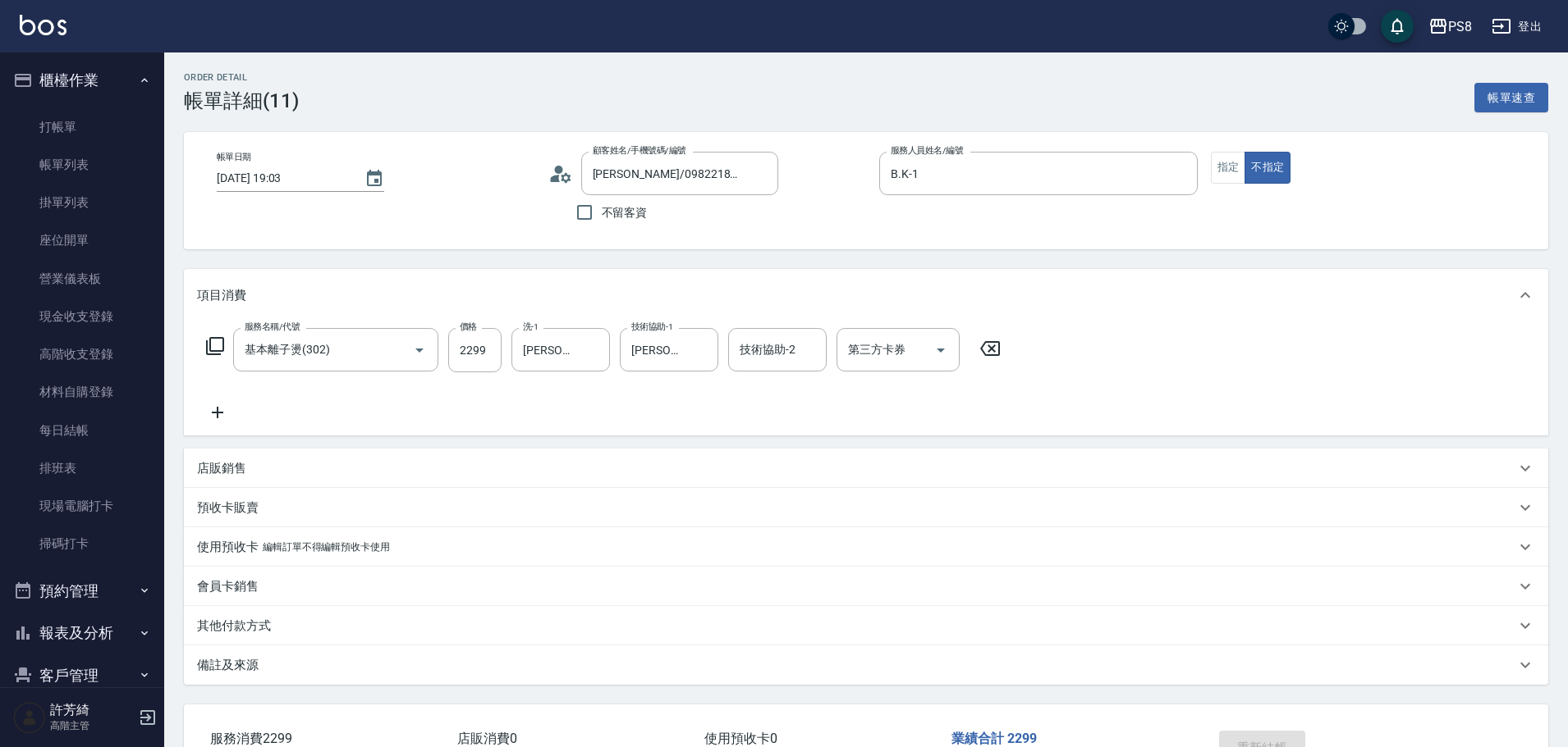
scroll to position [115, 0]
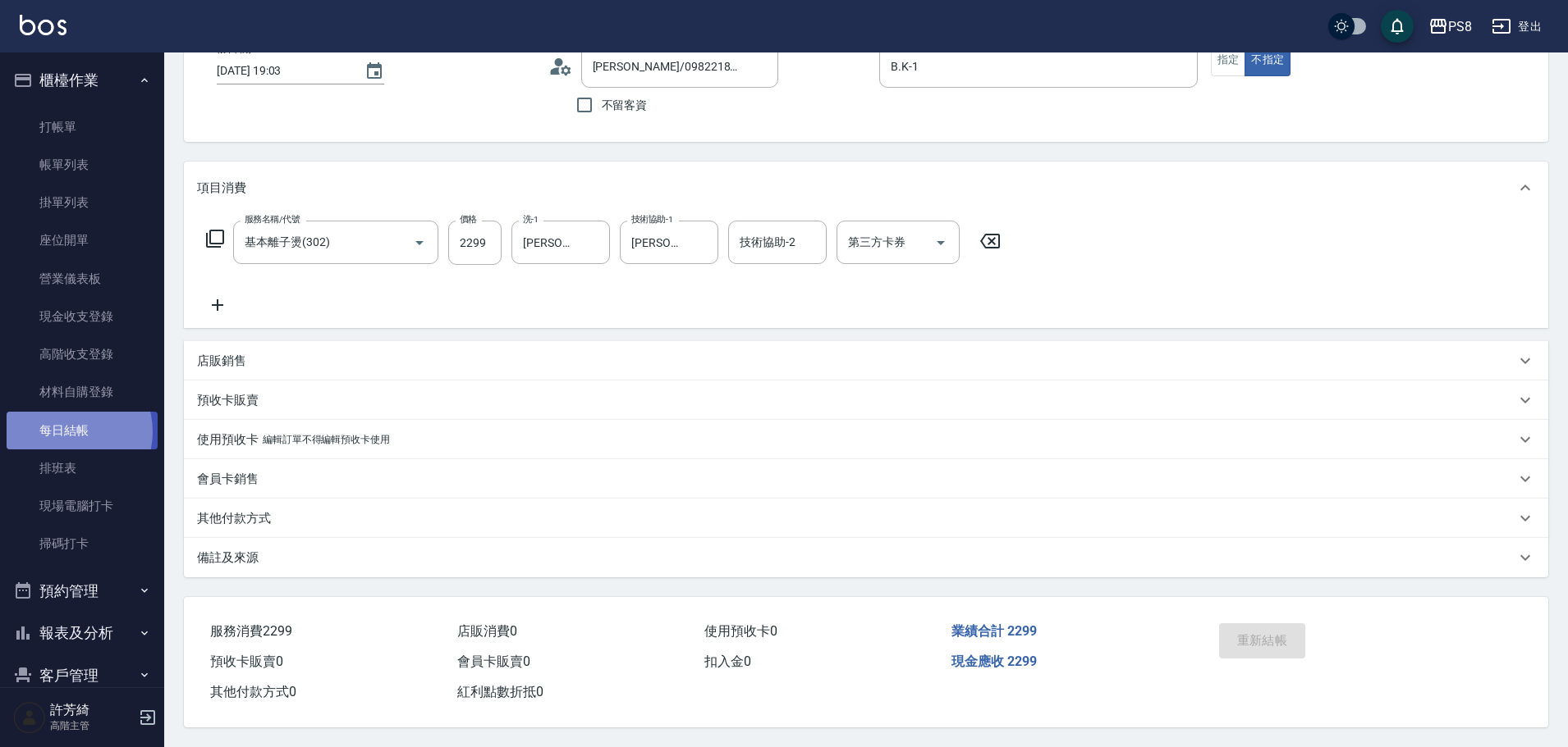
click at [72, 432] on link "每日結帳" at bounding box center [82, 431] width 151 height 38
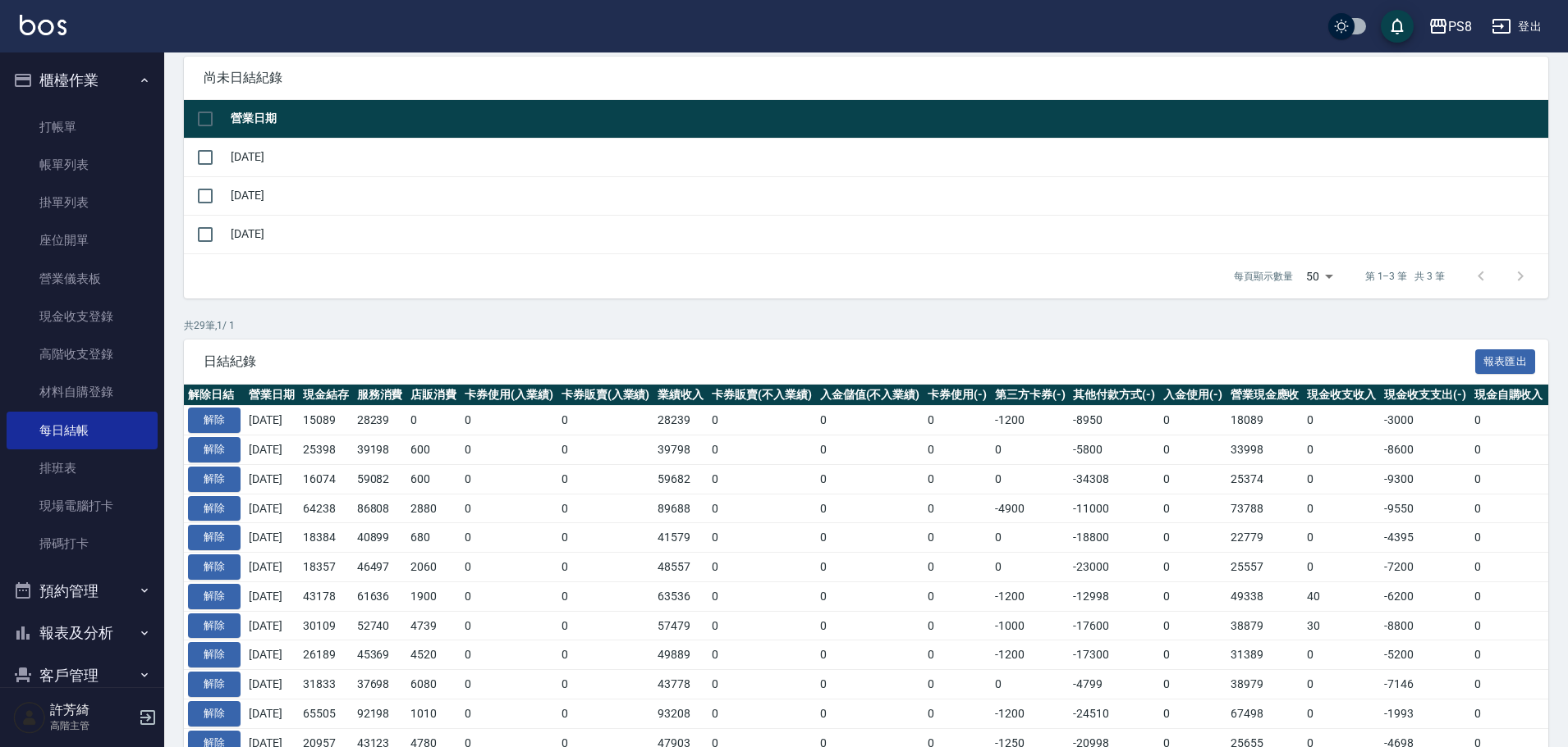
scroll to position [410, 0]
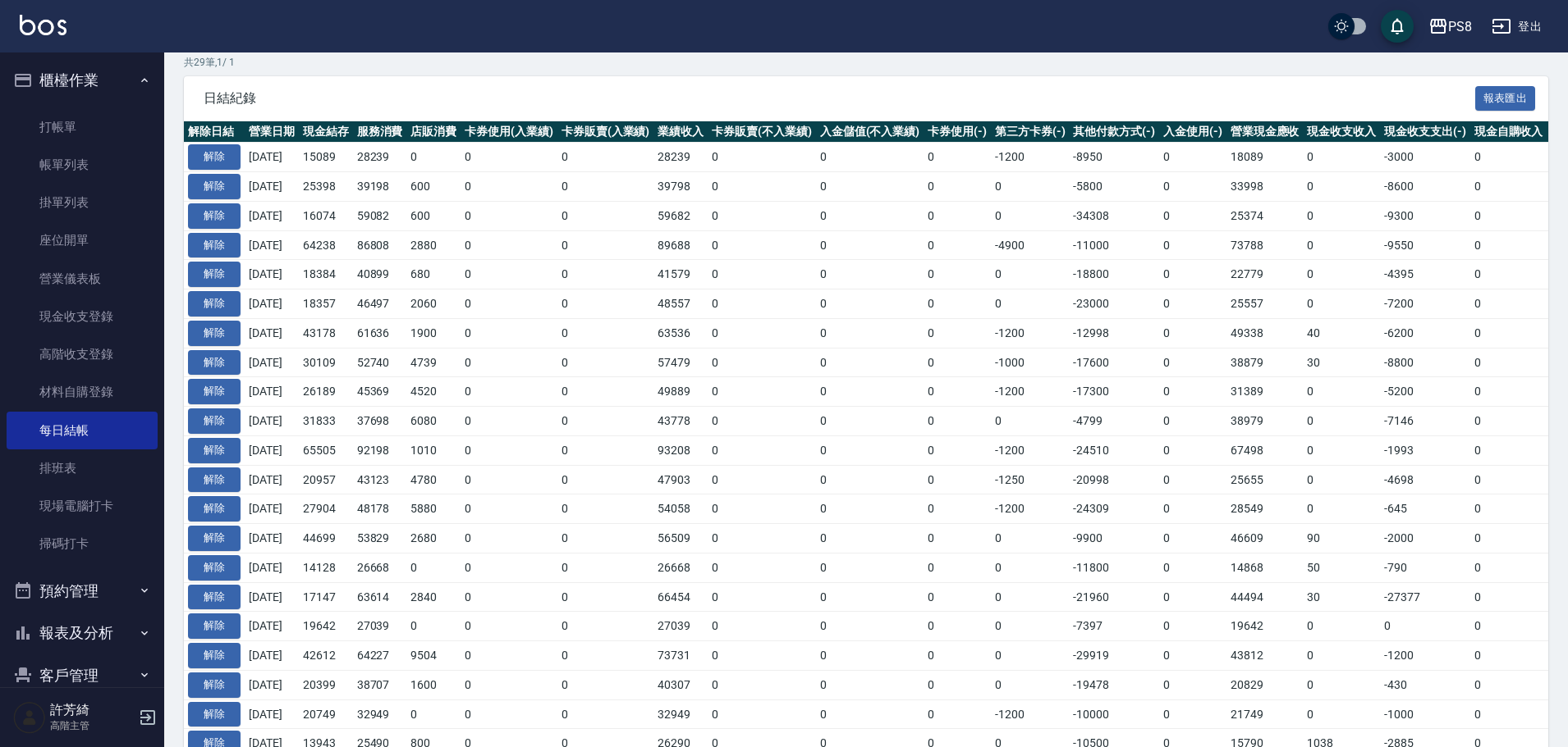
click at [208, 378] on td "解除" at bounding box center [214, 392] width 61 height 30
click at [211, 391] on button "解除" at bounding box center [214, 392] width 53 height 25
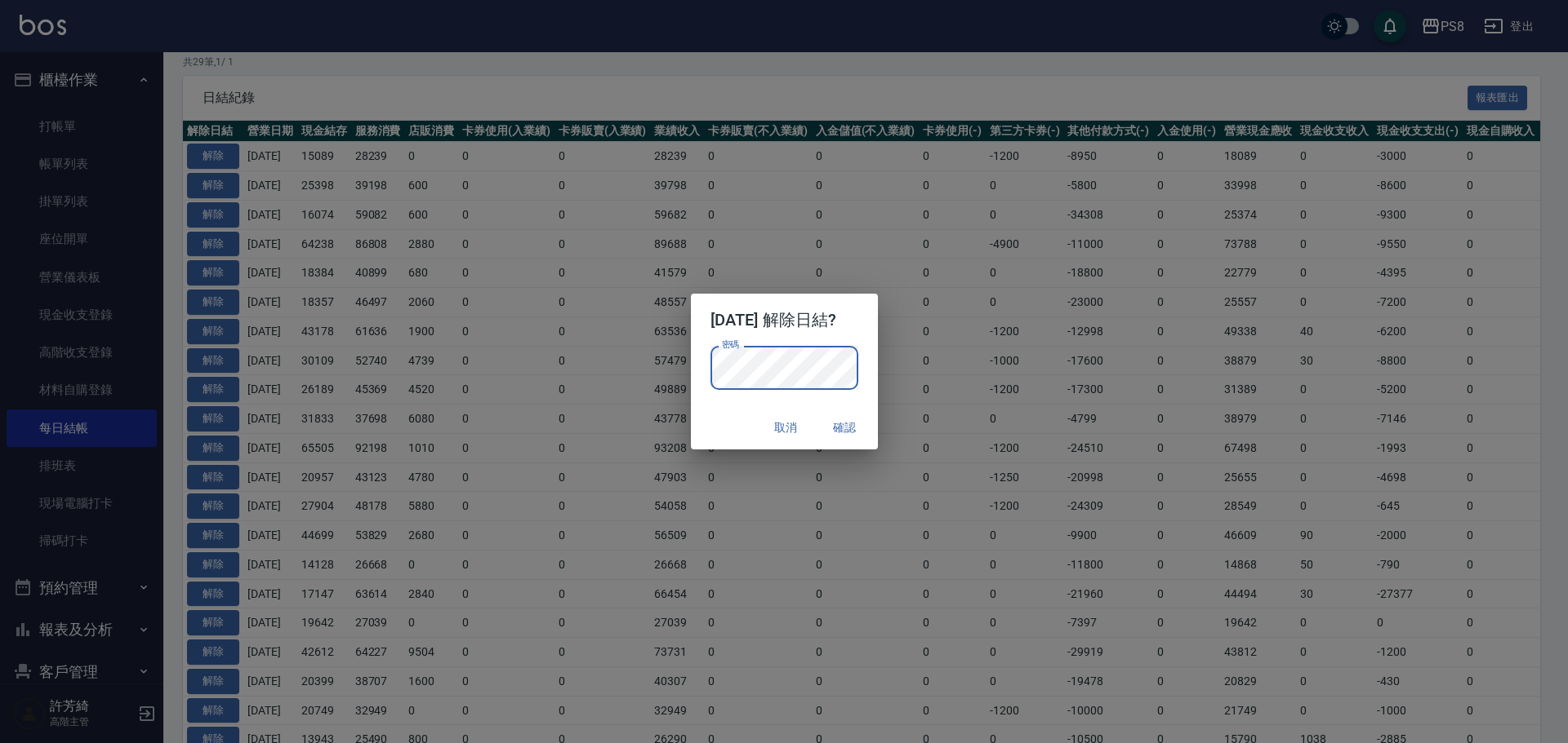
click at [738, 425] on div "取消 確認" at bounding box center [784, 428] width 187 height 43
click at [846, 419] on button "確認" at bounding box center [845, 427] width 52 height 30
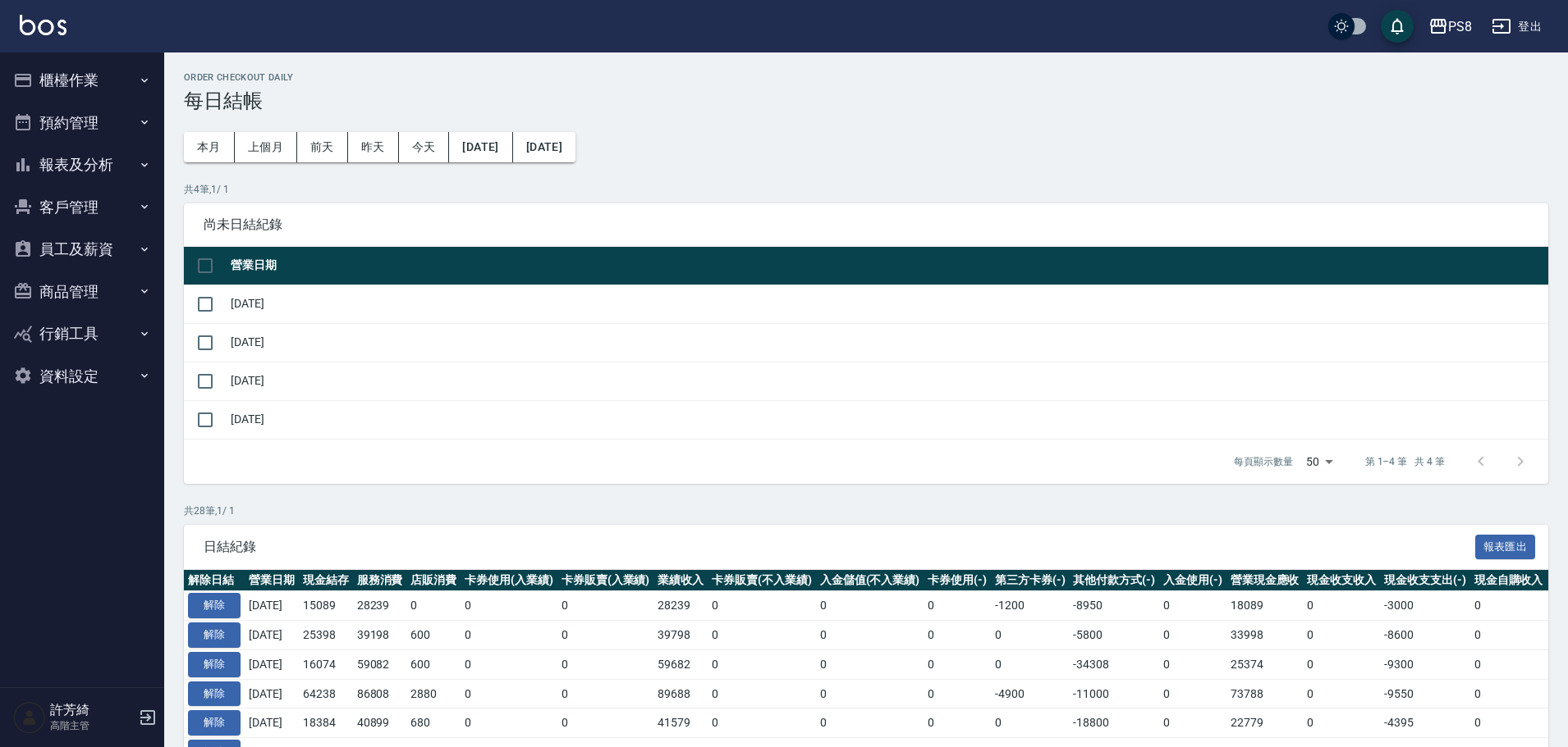
drag, startPoint x: 57, startPoint y: 70, endPoint x: 68, endPoint y: 87, distance: 20.2
click at [57, 70] on button "櫃檯作業" at bounding box center [82, 80] width 151 height 43
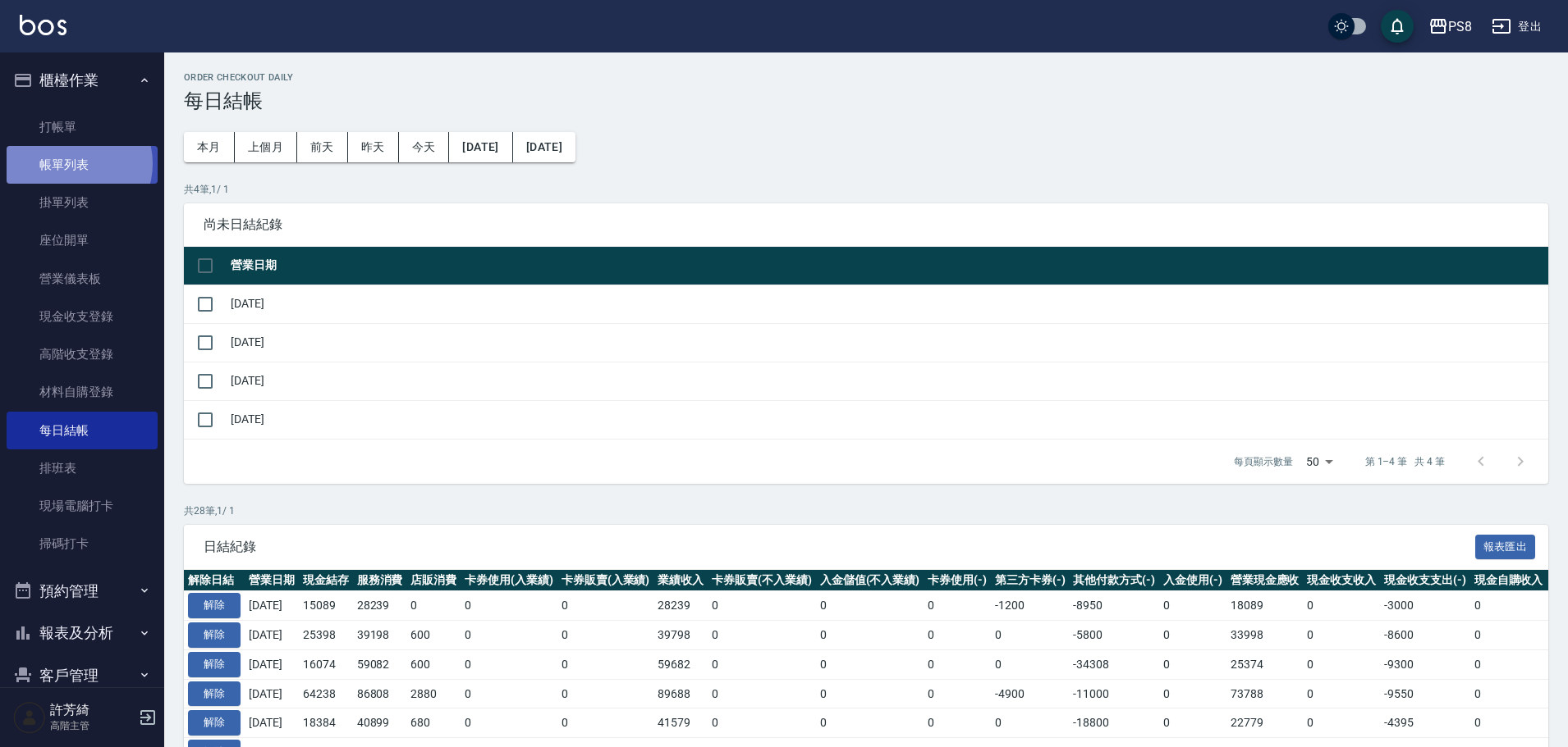
click at [73, 164] on link "帳單列表" at bounding box center [82, 165] width 151 height 38
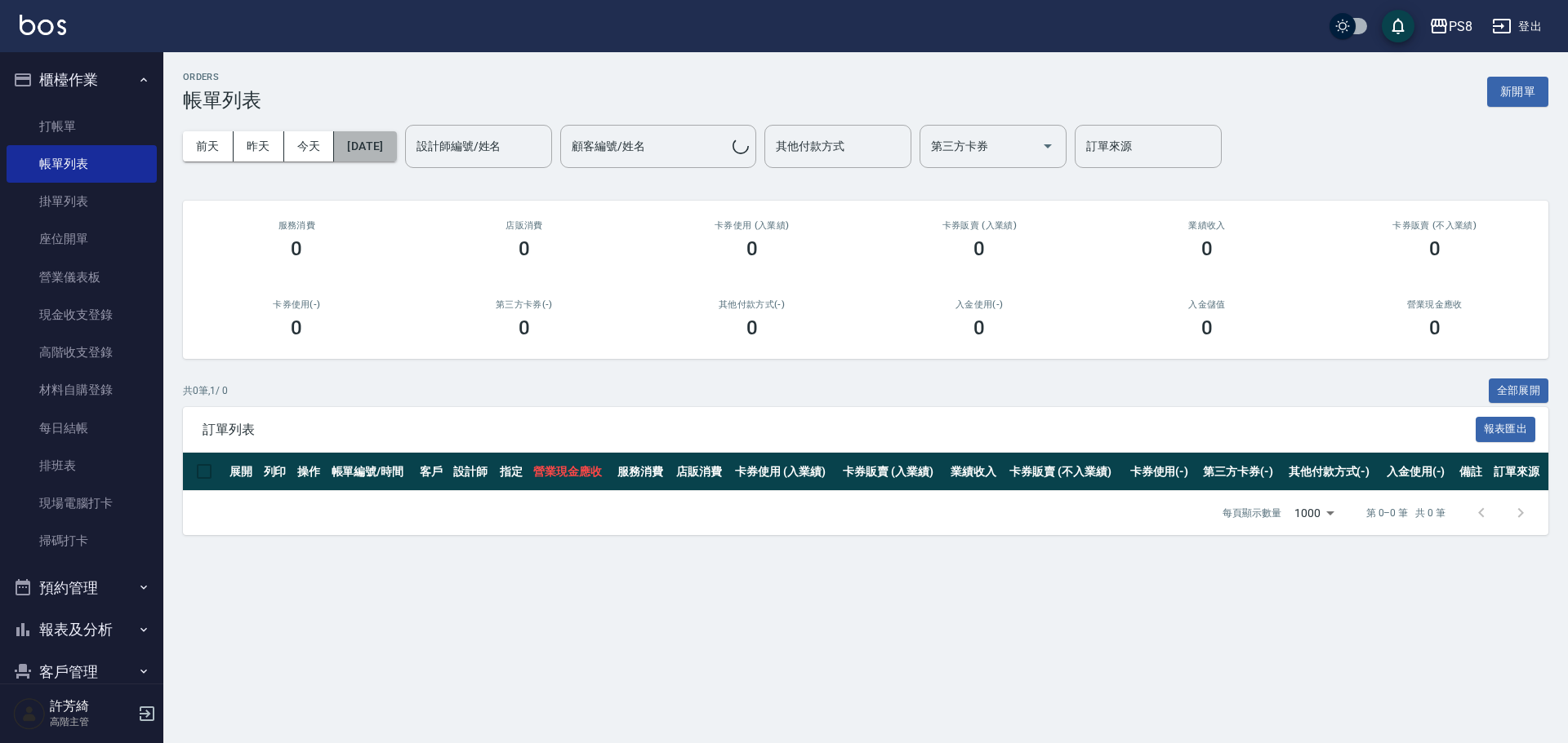
click at [395, 135] on button "[DATE]" at bounding box center [364, 146] width 62 height 30
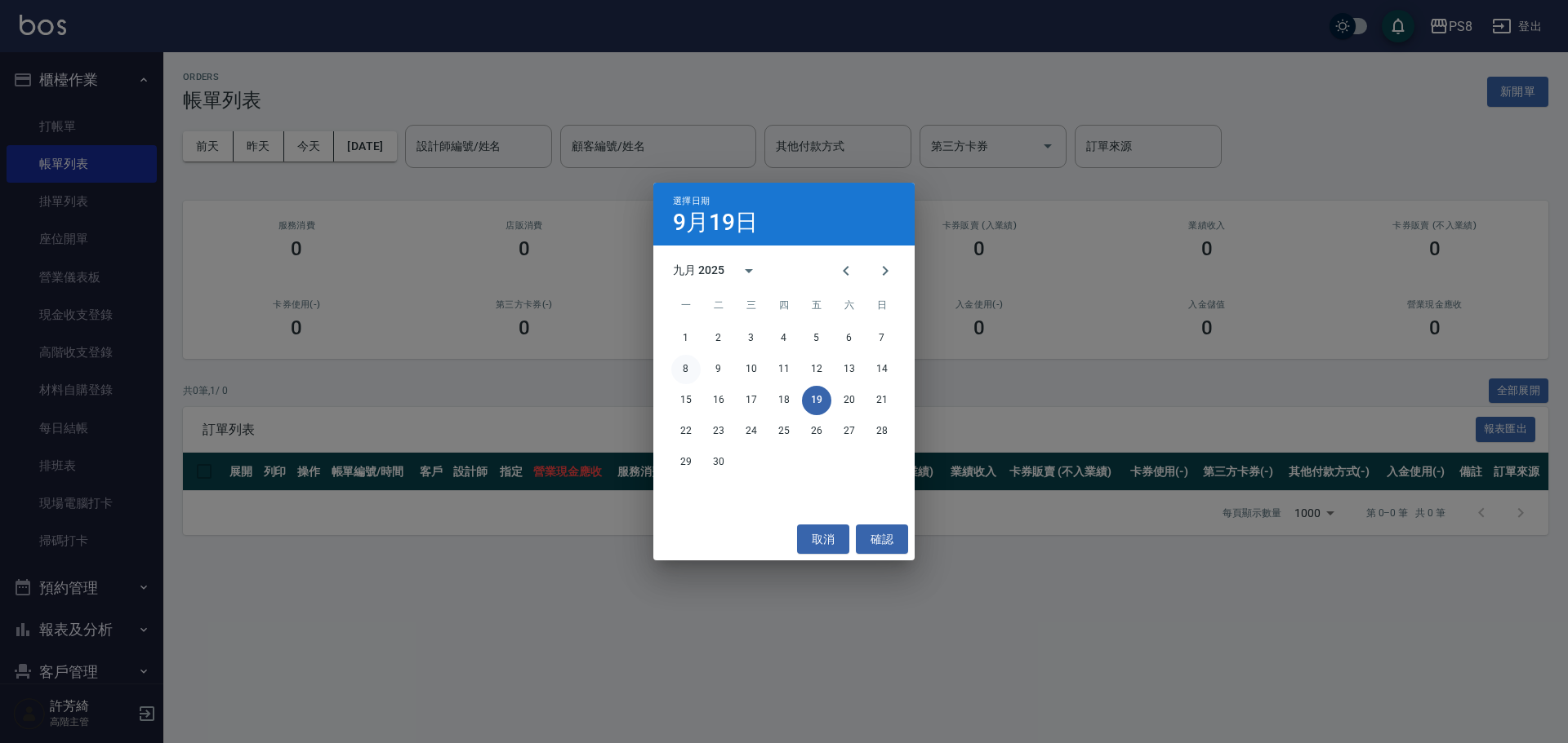
click at [688, 367] on button "8" at bounding box center [686, 370] width 30 height 30
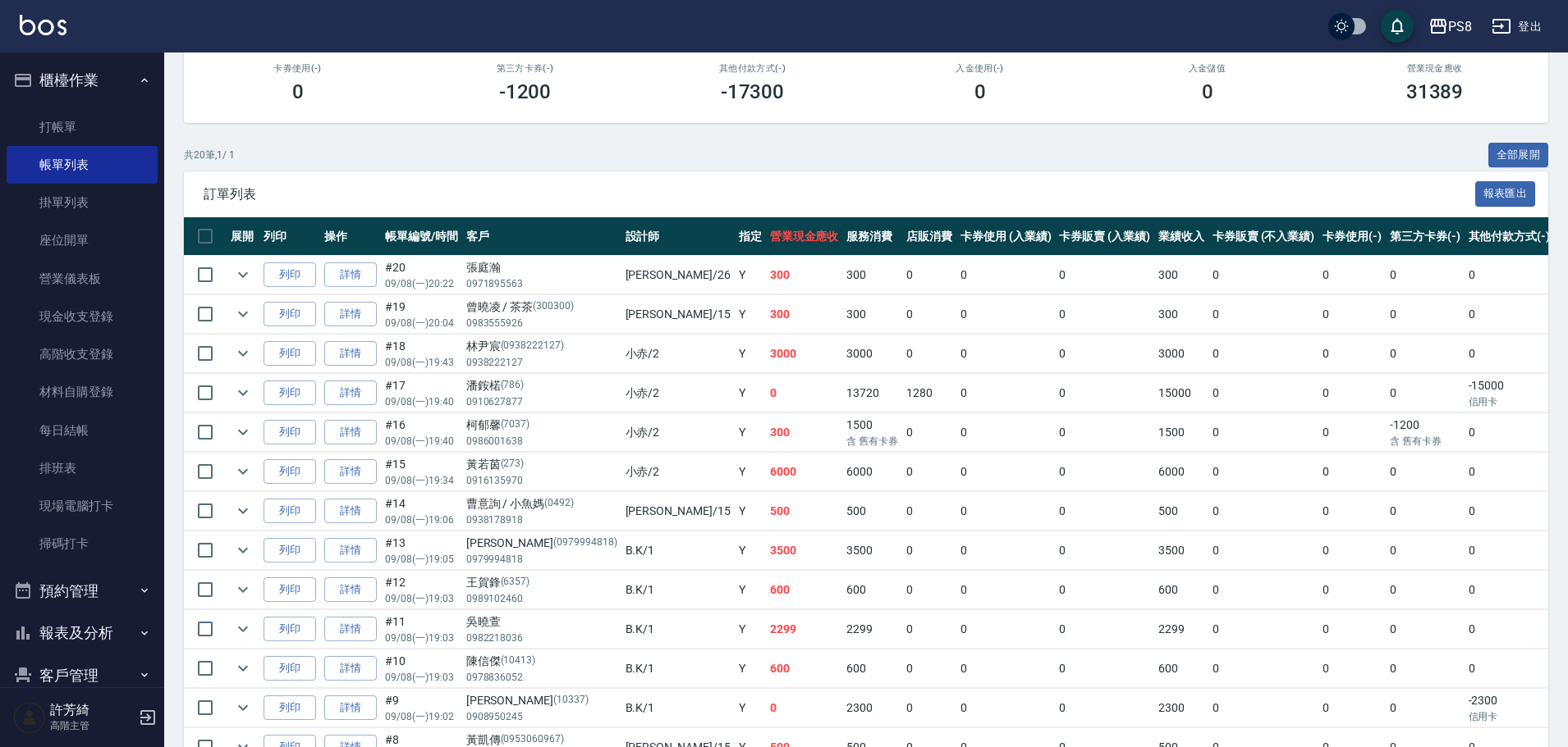
scroll to position [82, 0]
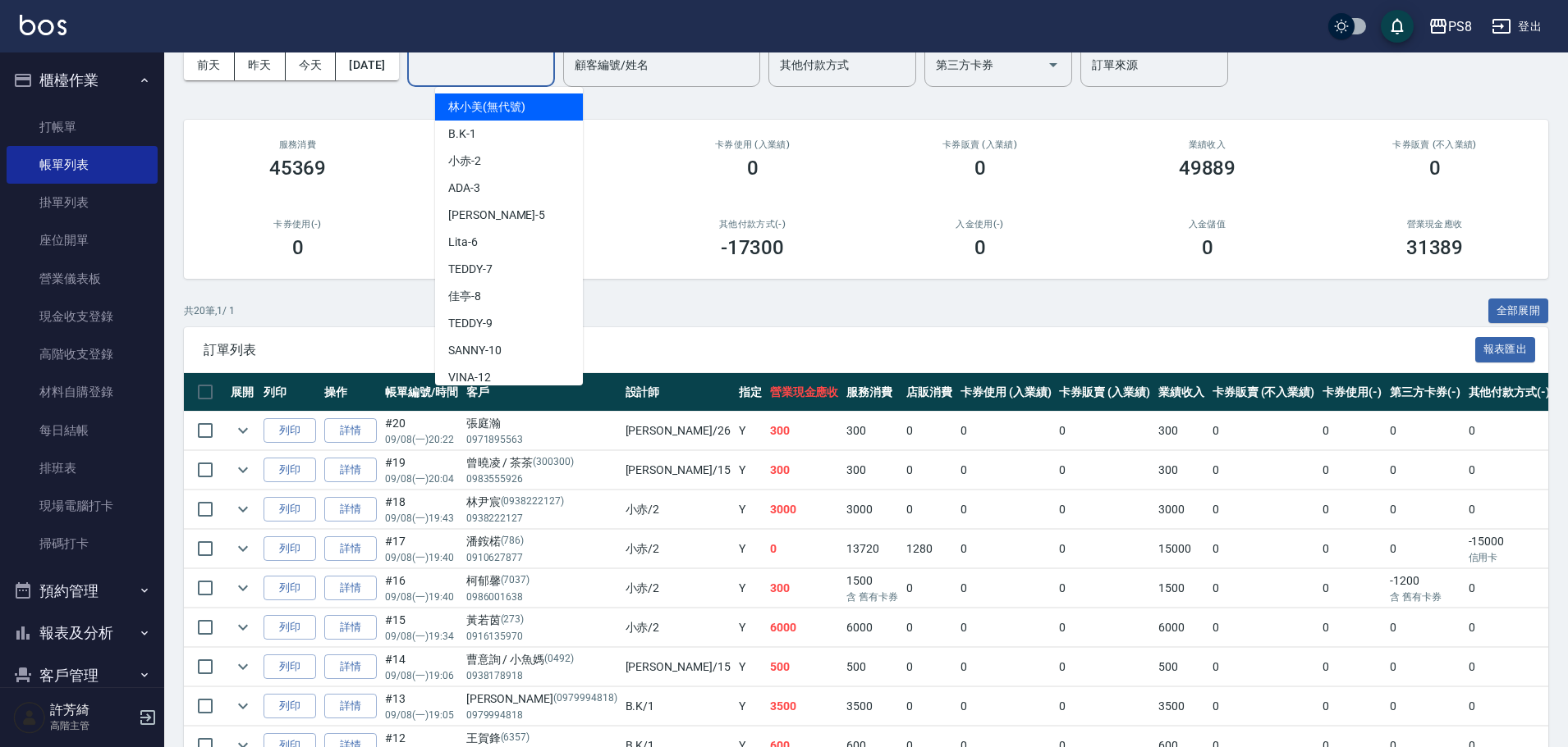
click at [518, 64] on input "設計師編號/姓名" at bounding box center [481, 65] width 133 height 29
click at [488, 135] on div "B.K -1" at bounding box center [509, 134] width 148 height 27
type input "B.K-1"
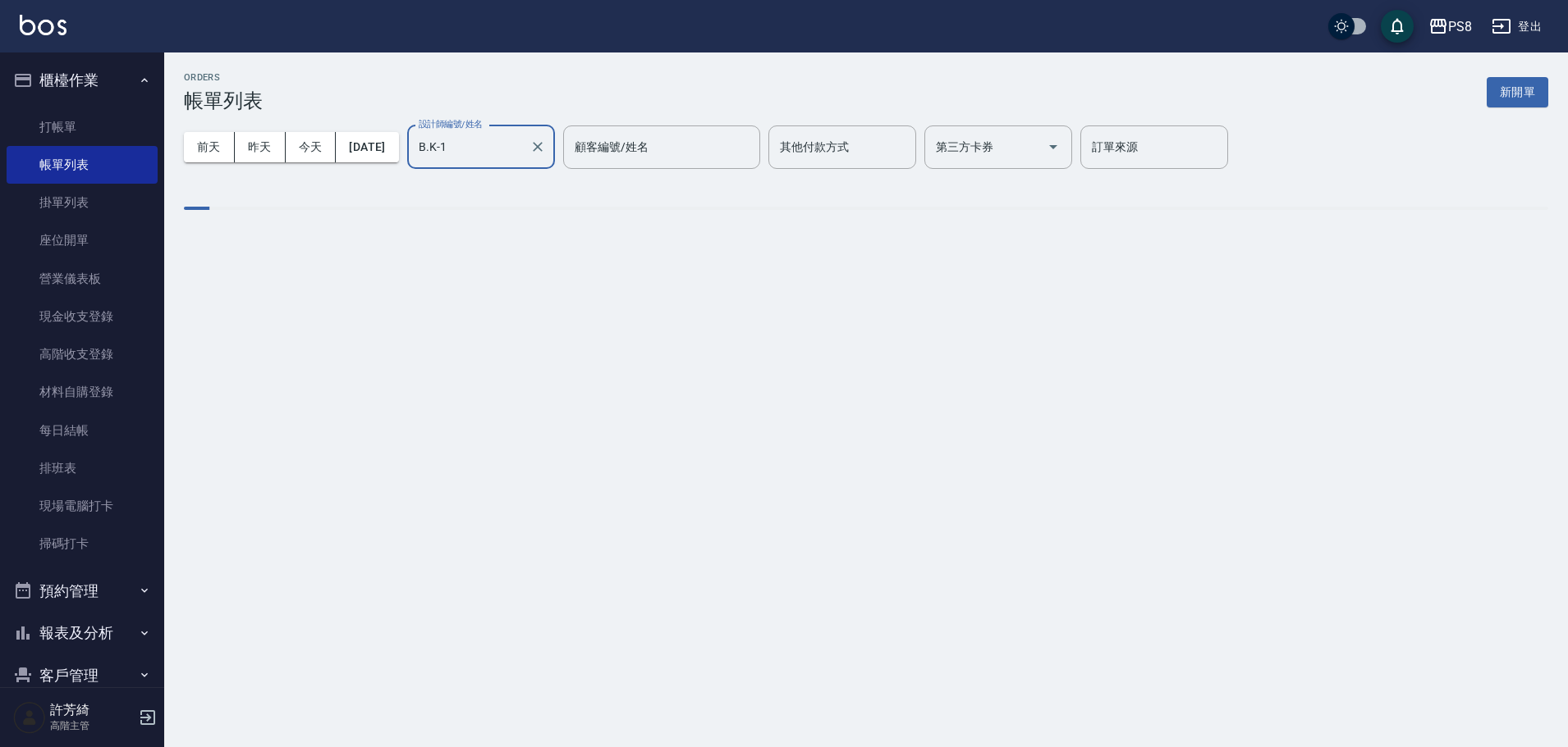
scroll to position [0, 0]
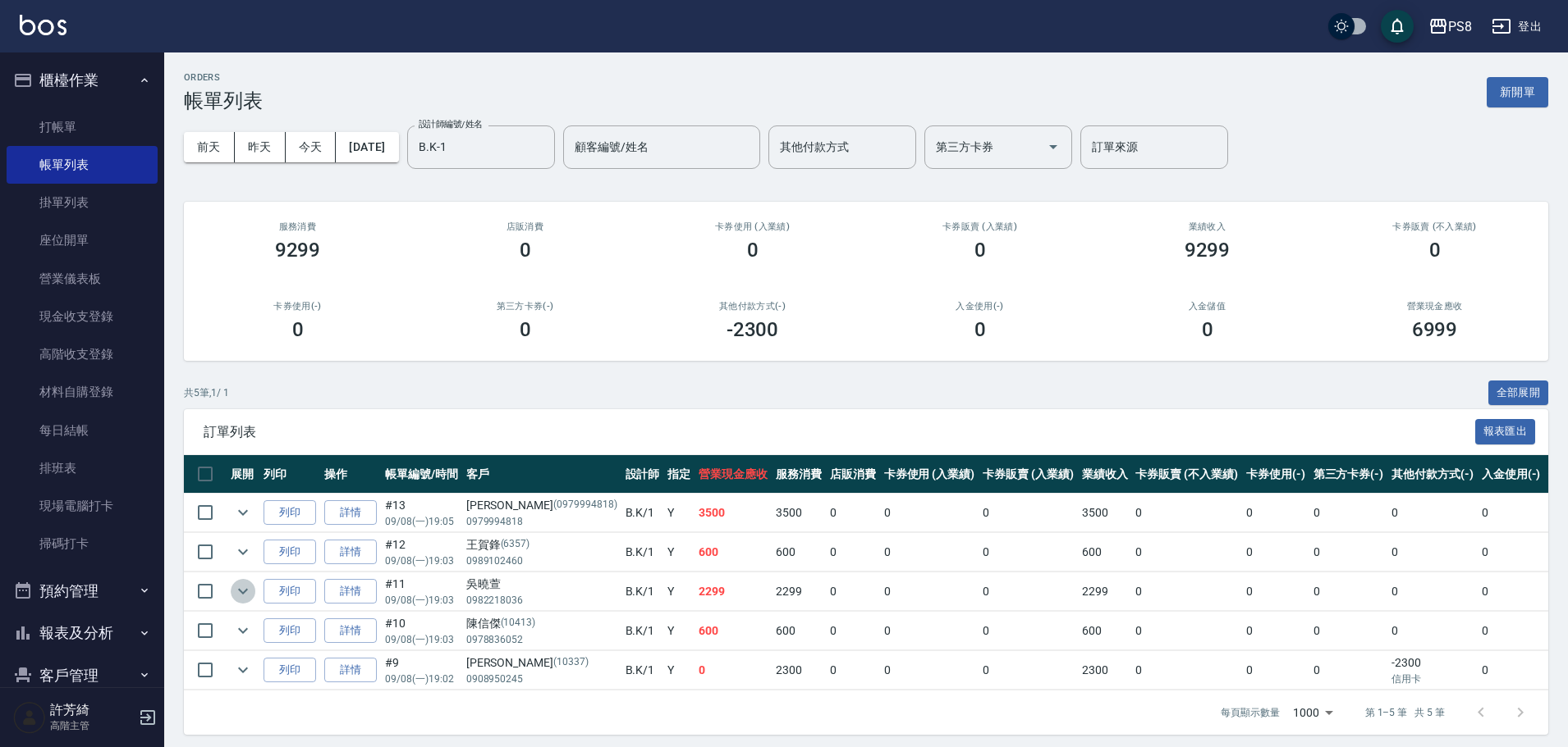
click at [242, 592] on icon "expand row" at bounding box center [242, 592] width 10 height 5
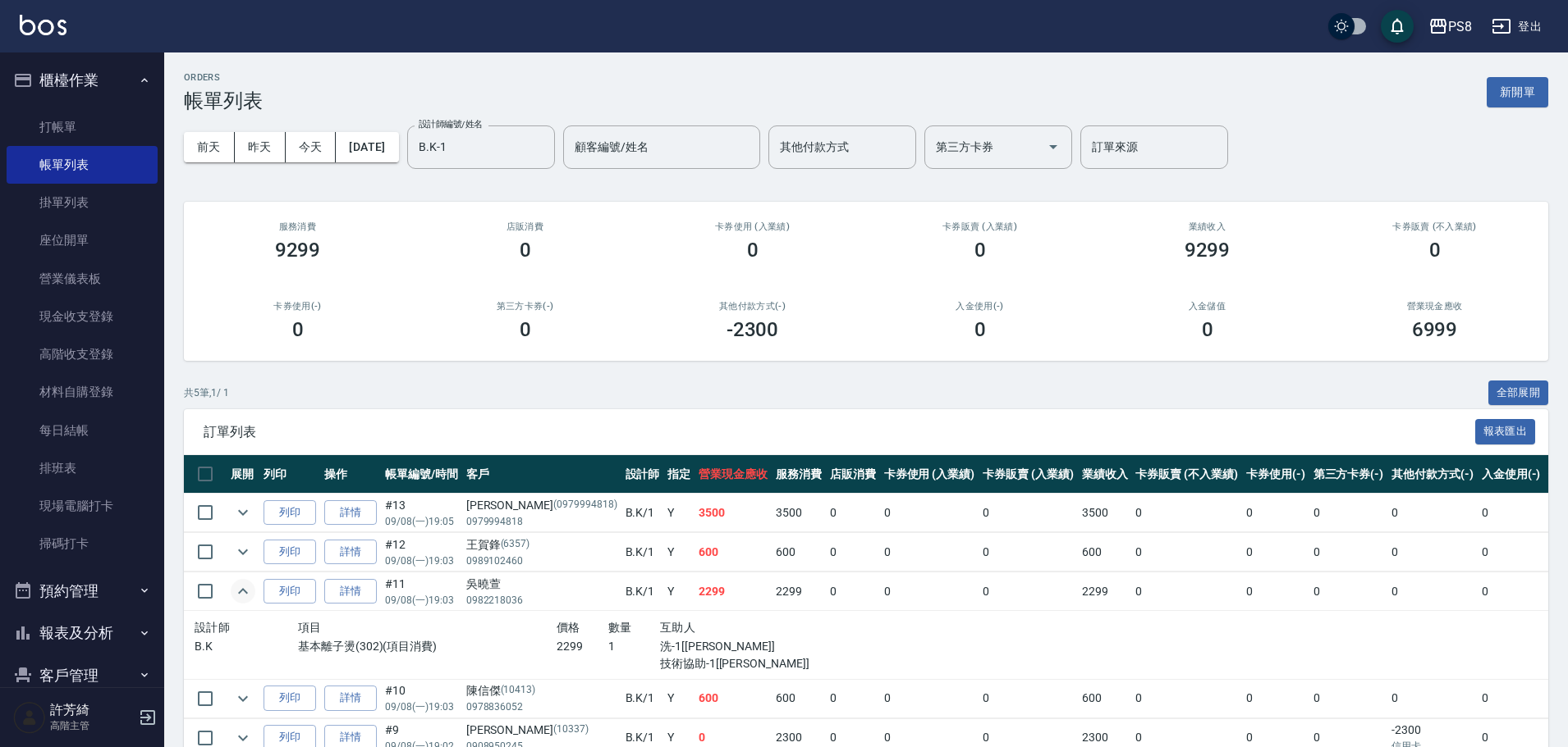
click at [338, 591] on link "詳情" at bounding box center [350, 592] width 53 height 25
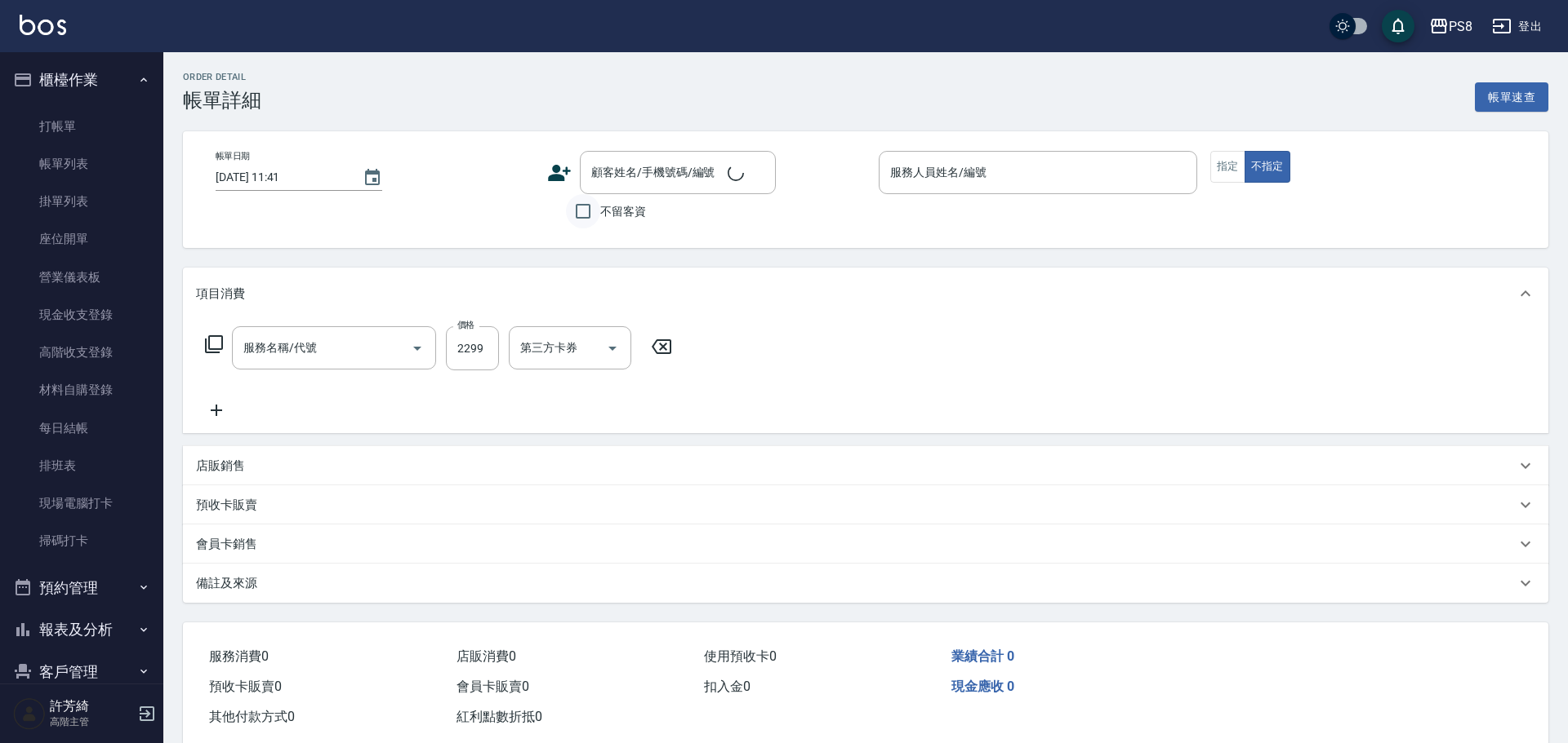
type input "[DATE] 19:03"
type input "B.K-1"
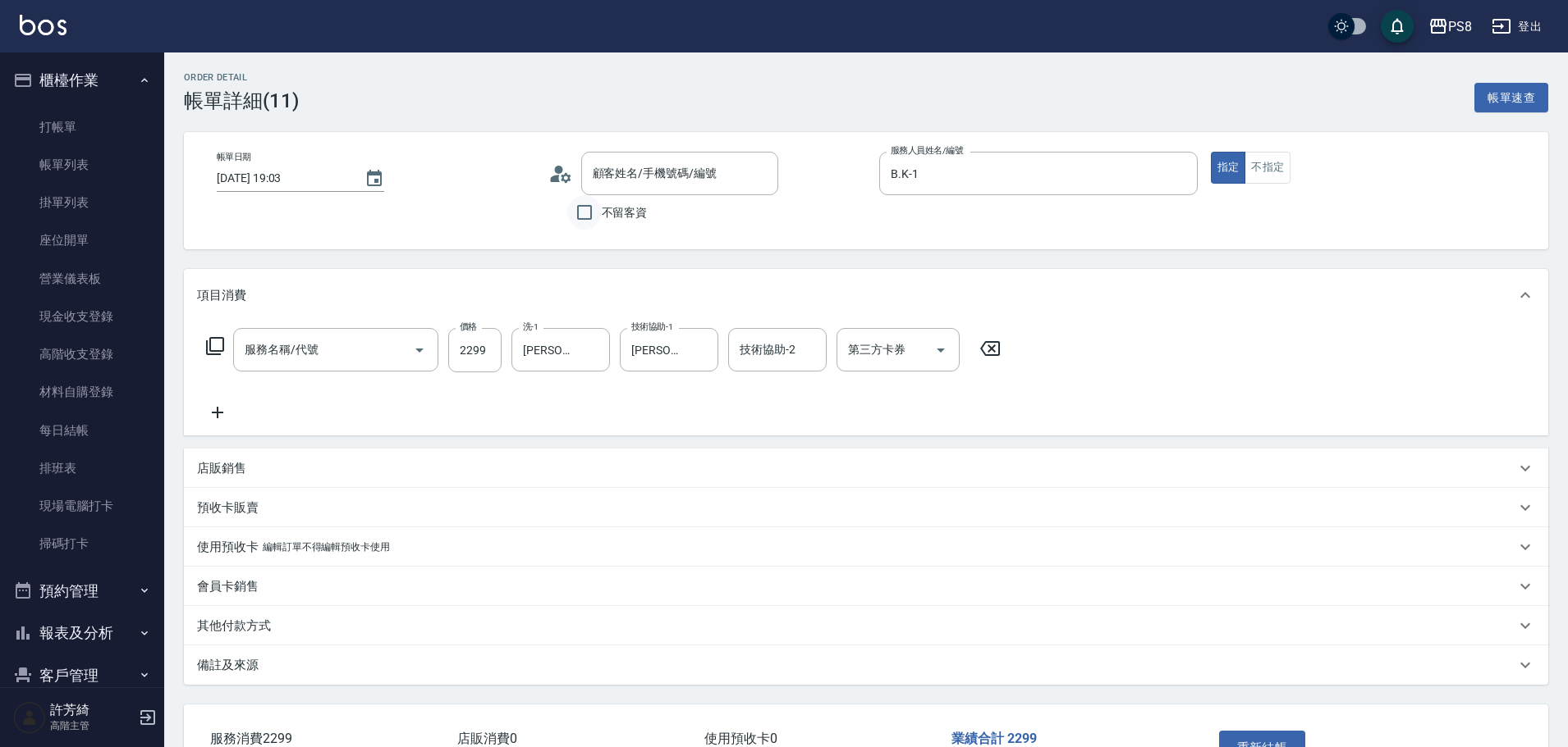
type input "[PERSON_NAME]/0982218036/"
type input "基本離子燙(302)"
click at [1279, 165] on button "不指定" at bounding box center [1267, 167] width 46 height 32
click at [1257, 737] on button "重新結帳" at bounding box center [1262, 748] width 87 height 34
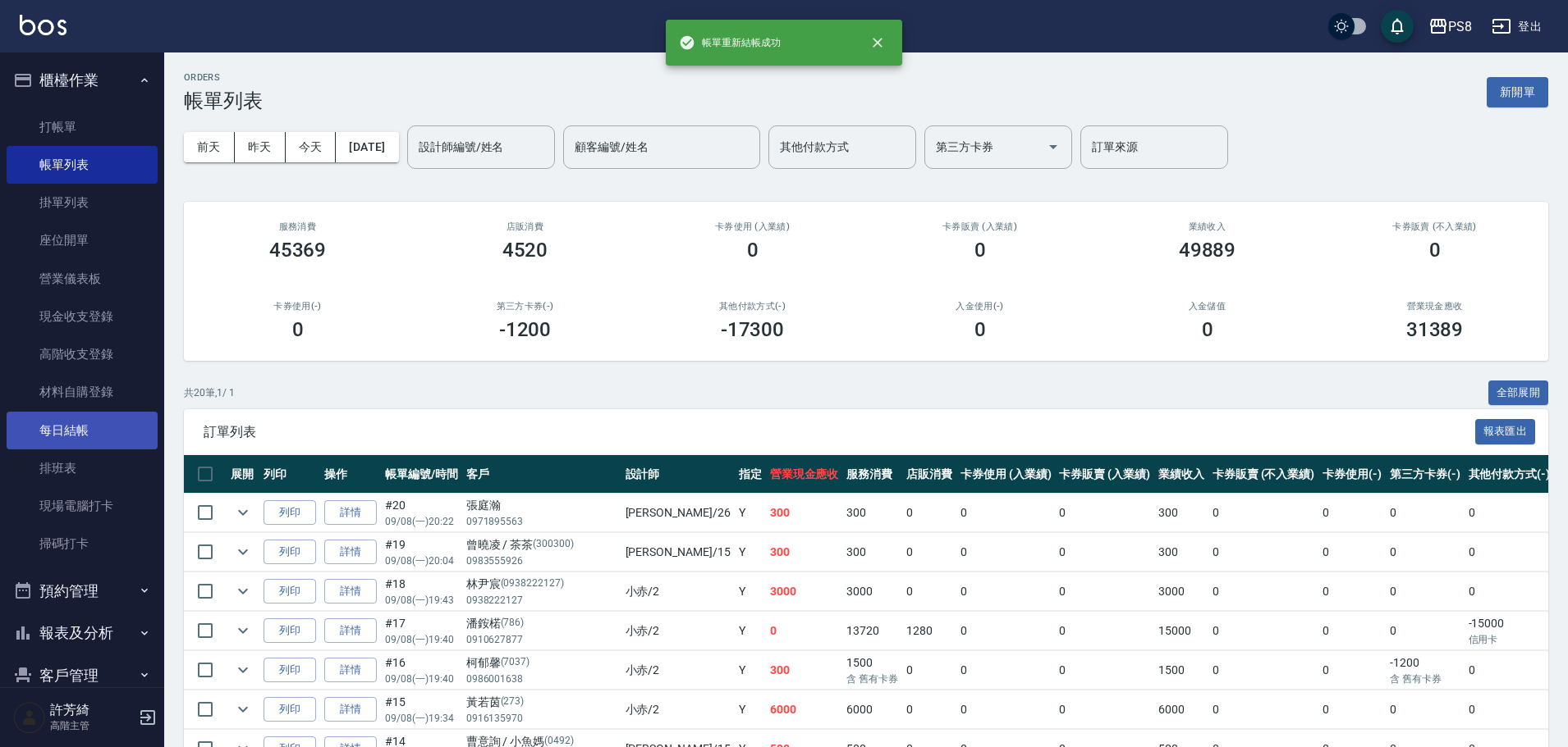
click at [71, 427] on link "每日結帳" at bounding box center [82, 431] width 151 height 38
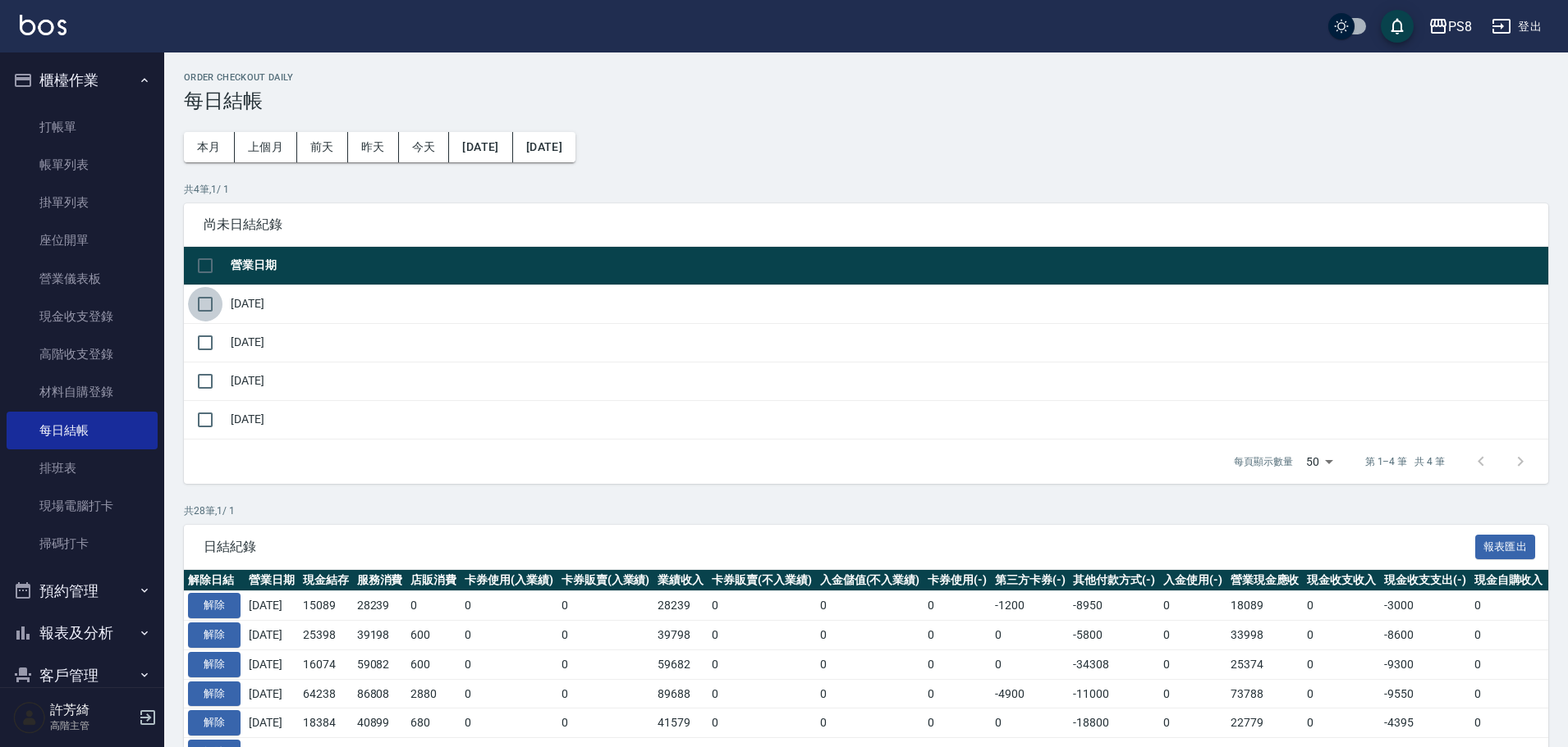
click at [210, 306] on input "checkbox" at bounding box center [205, 305] width 34 height 34
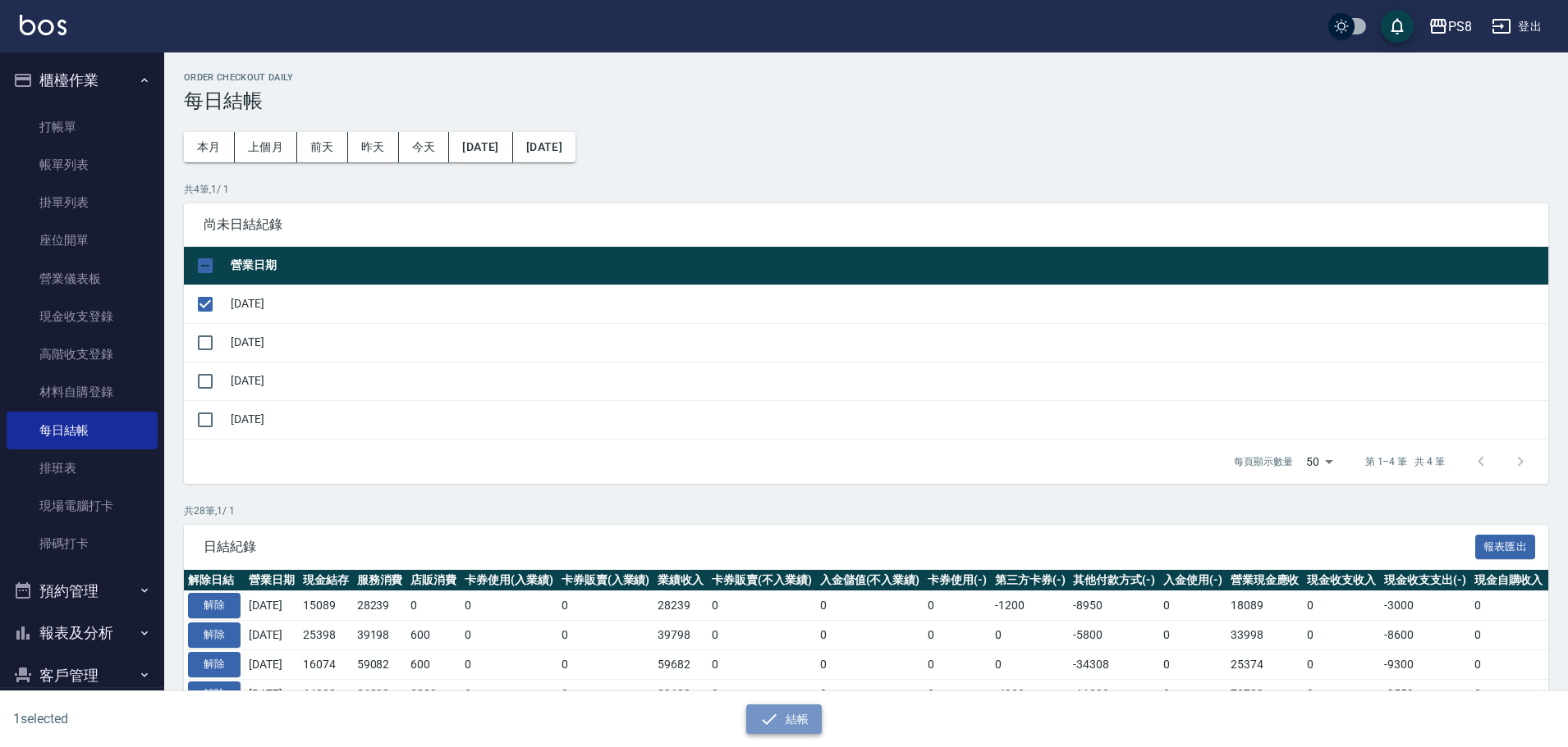
click at [771, 713] on icon "button" at bounding box center [769, 720] width 20 height 20
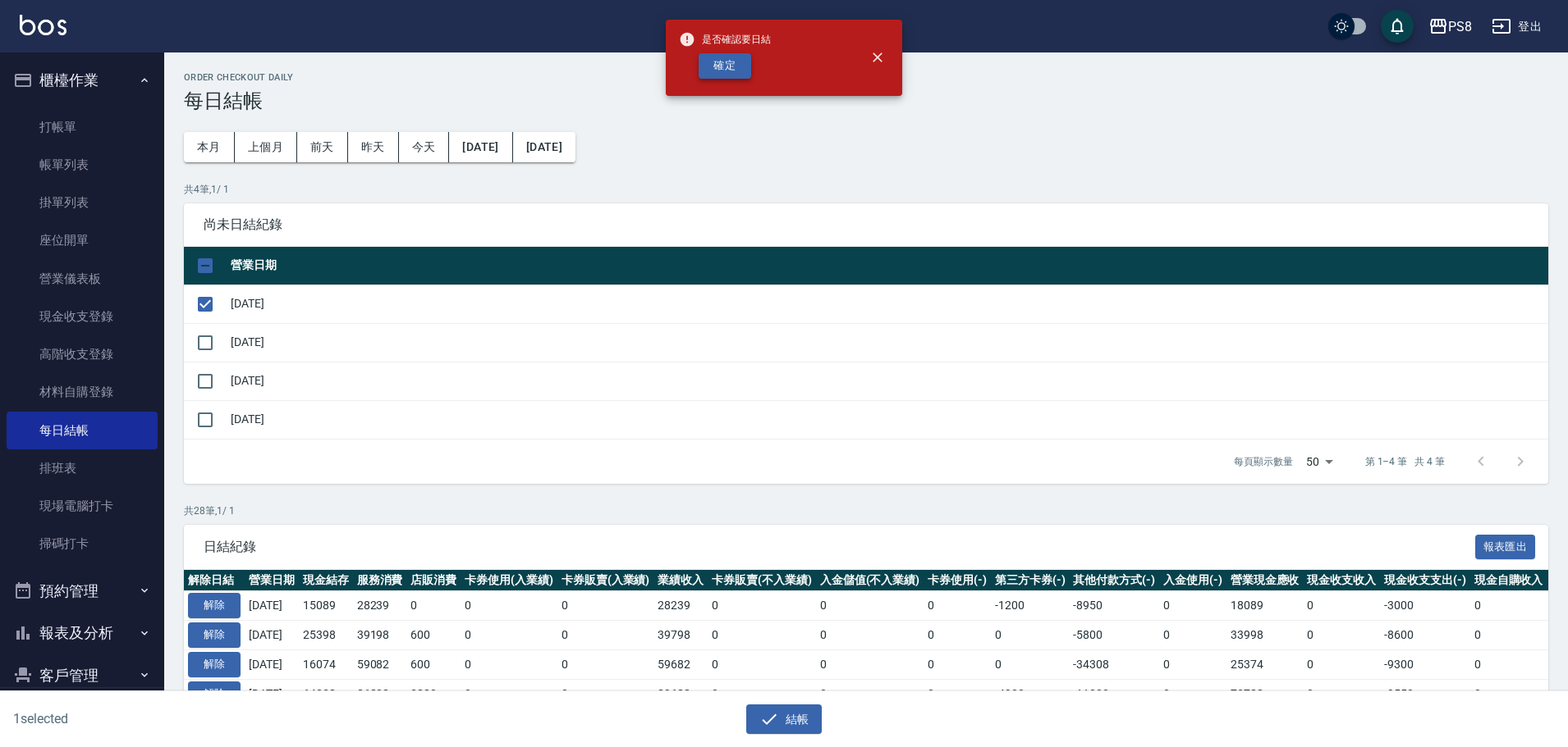
click at [731, 73] on button "確定" at bounding box center [725, 66] width 53 height 25
checkbox input "false"
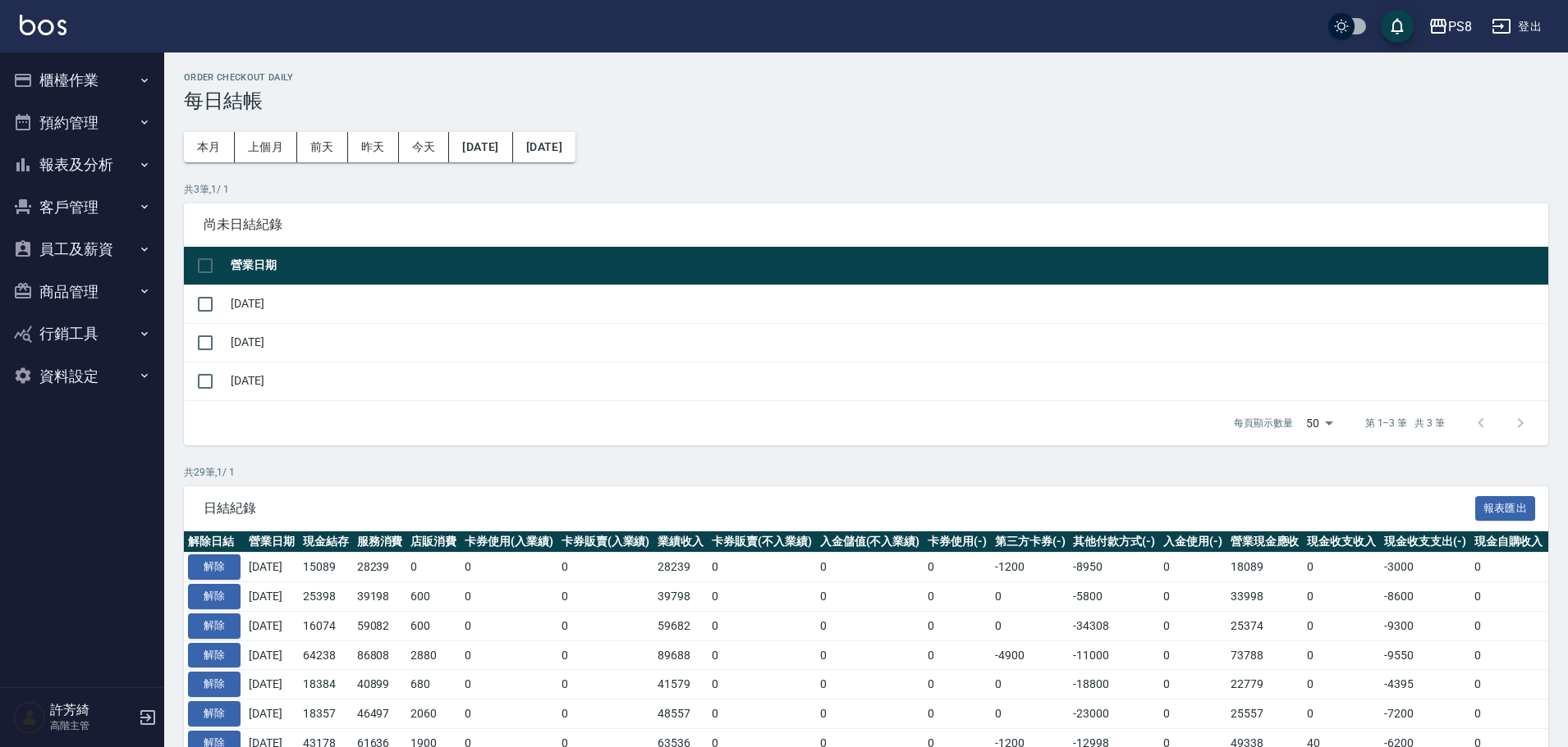
click at [78, 27] on div "PS8 登出" at bounding box center [784, 26] width 1568 height 53
click at [83, 158] on button "報表及分析" at bounding box center [82, 164] width 151 height 43
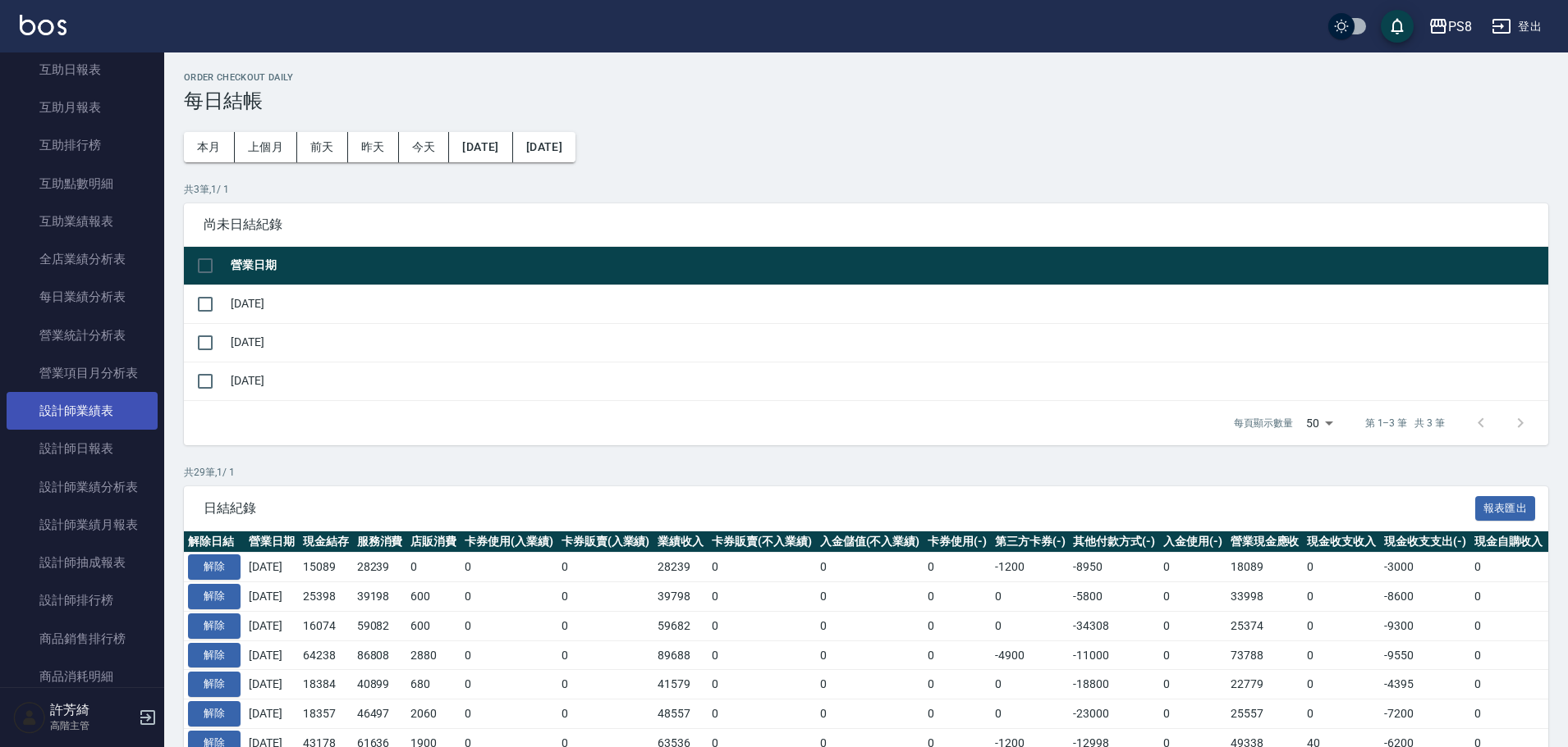
scroll to position [410, 0]
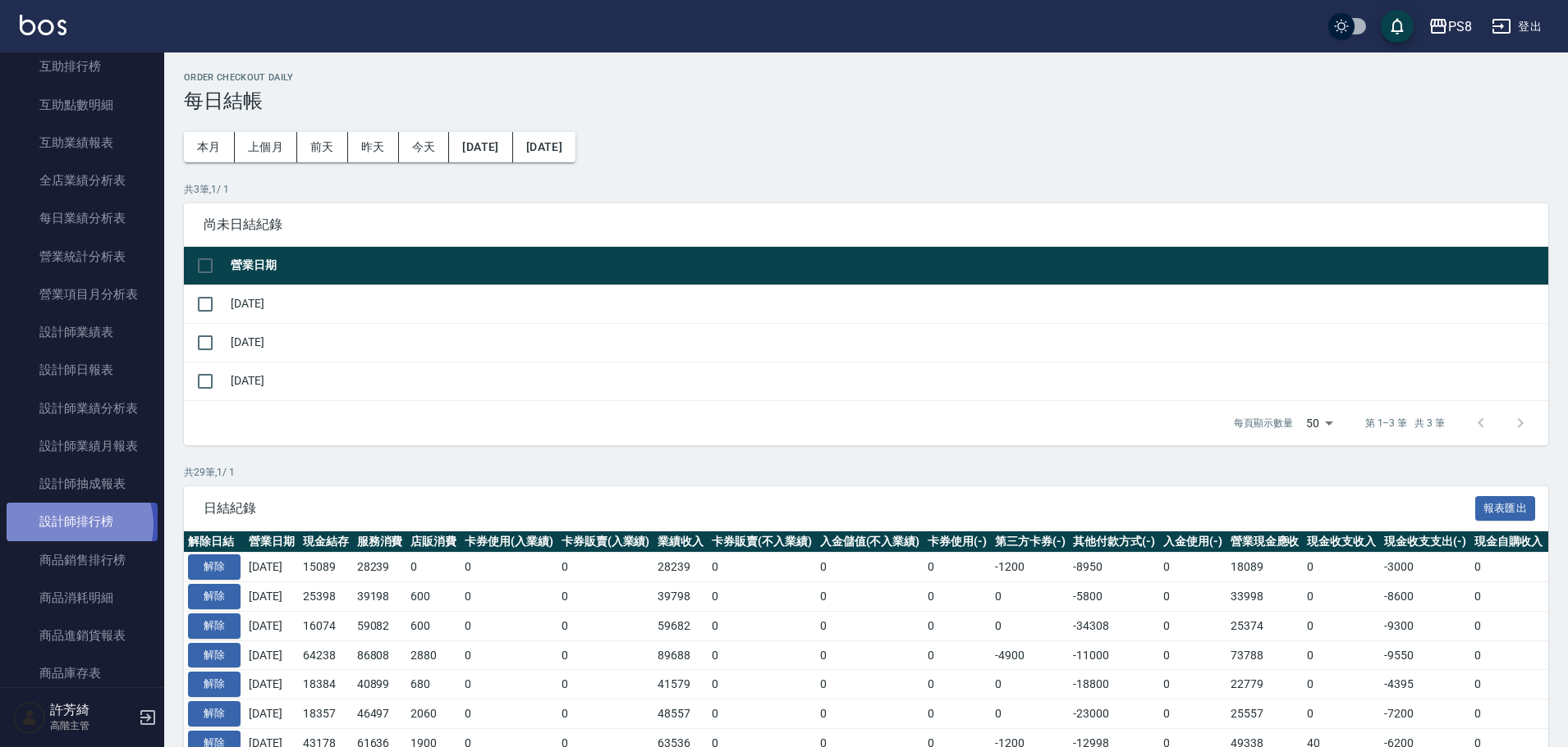
click at [73, 525] on link "設計師排行榜" at bounding box center [82, 522] width 151 height 38
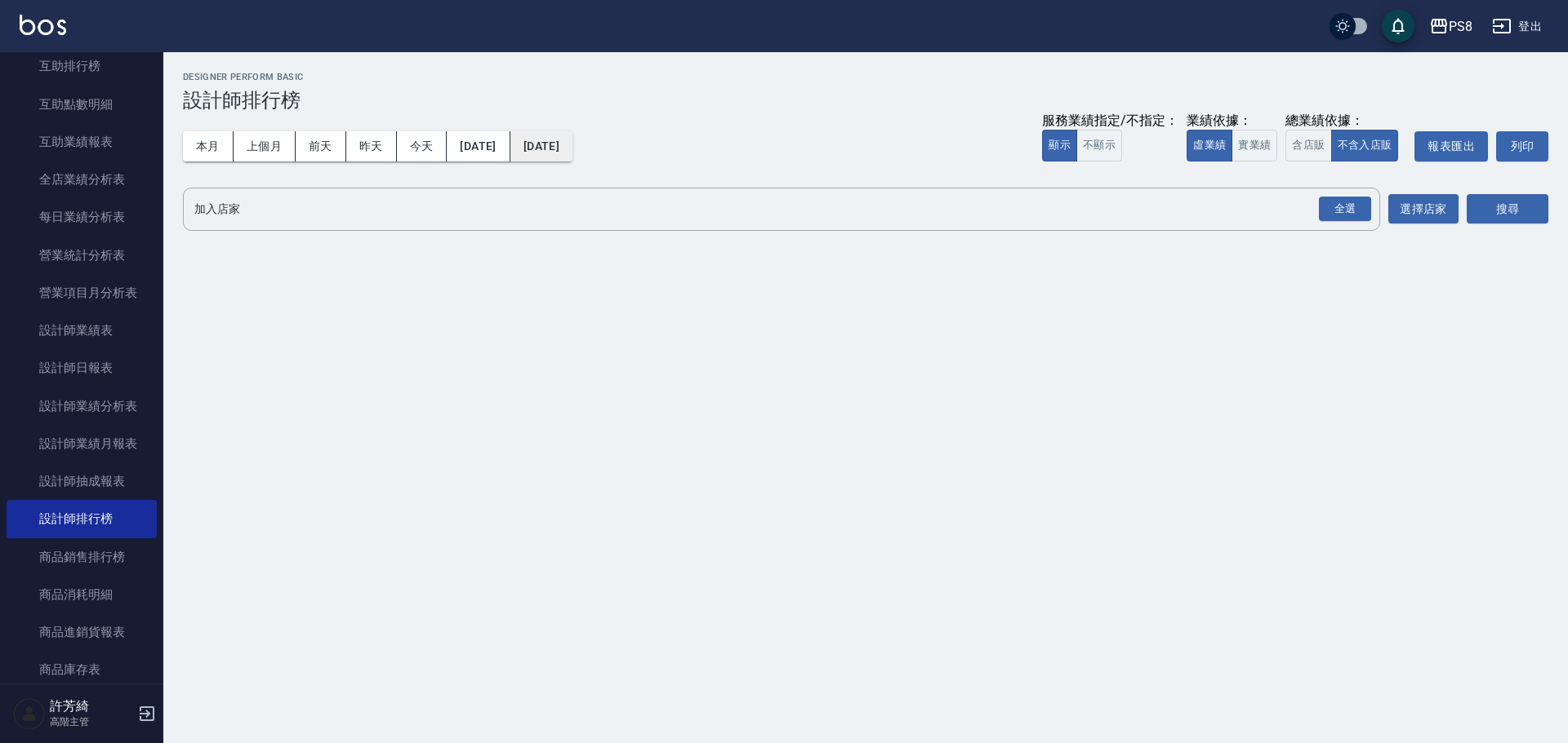
click at [572, 133] on button "[DATE]" at bounding box center [541, 146] width 62 height 30
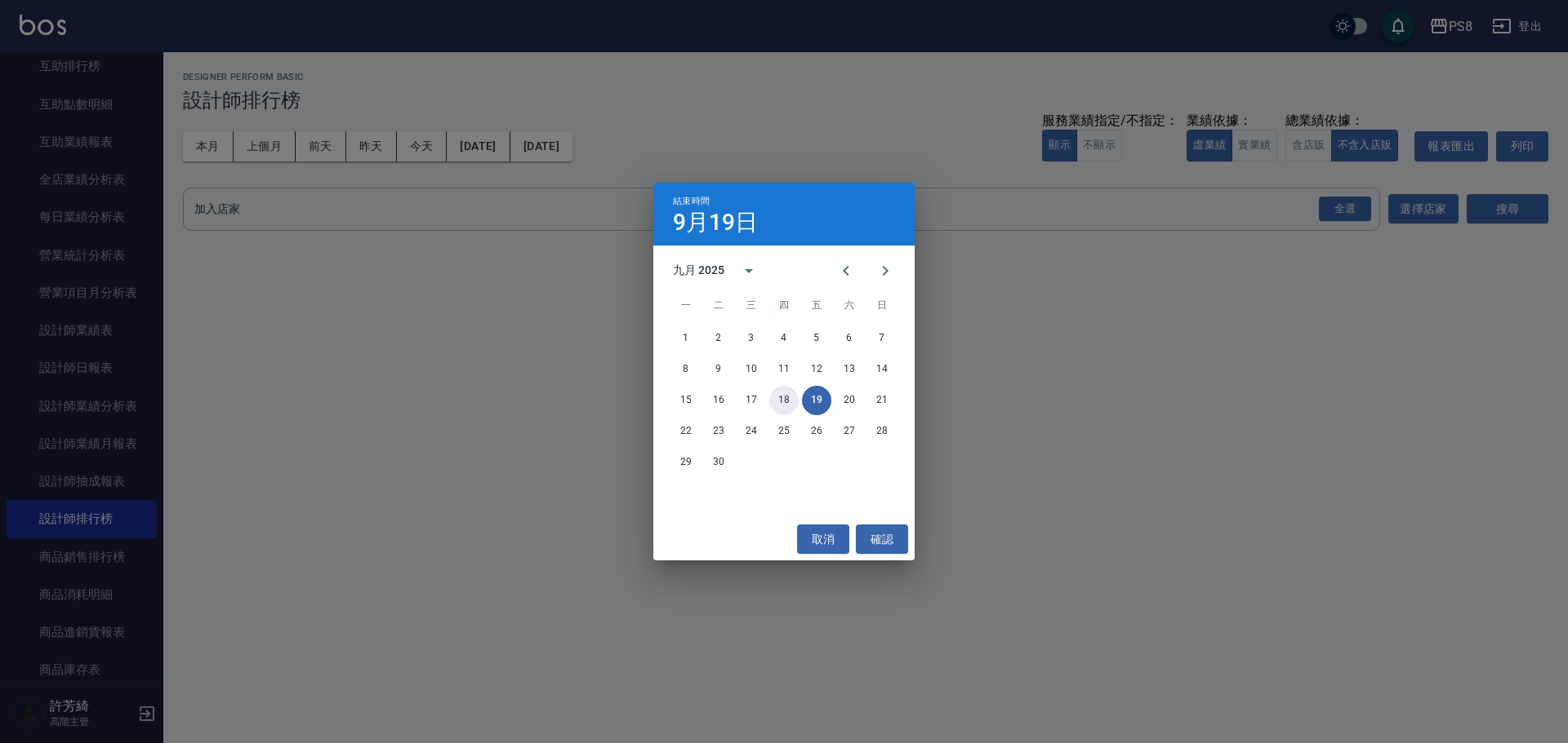
click at [779, 397] on button "18" at bounding box center [784, 400] width 30 height 30
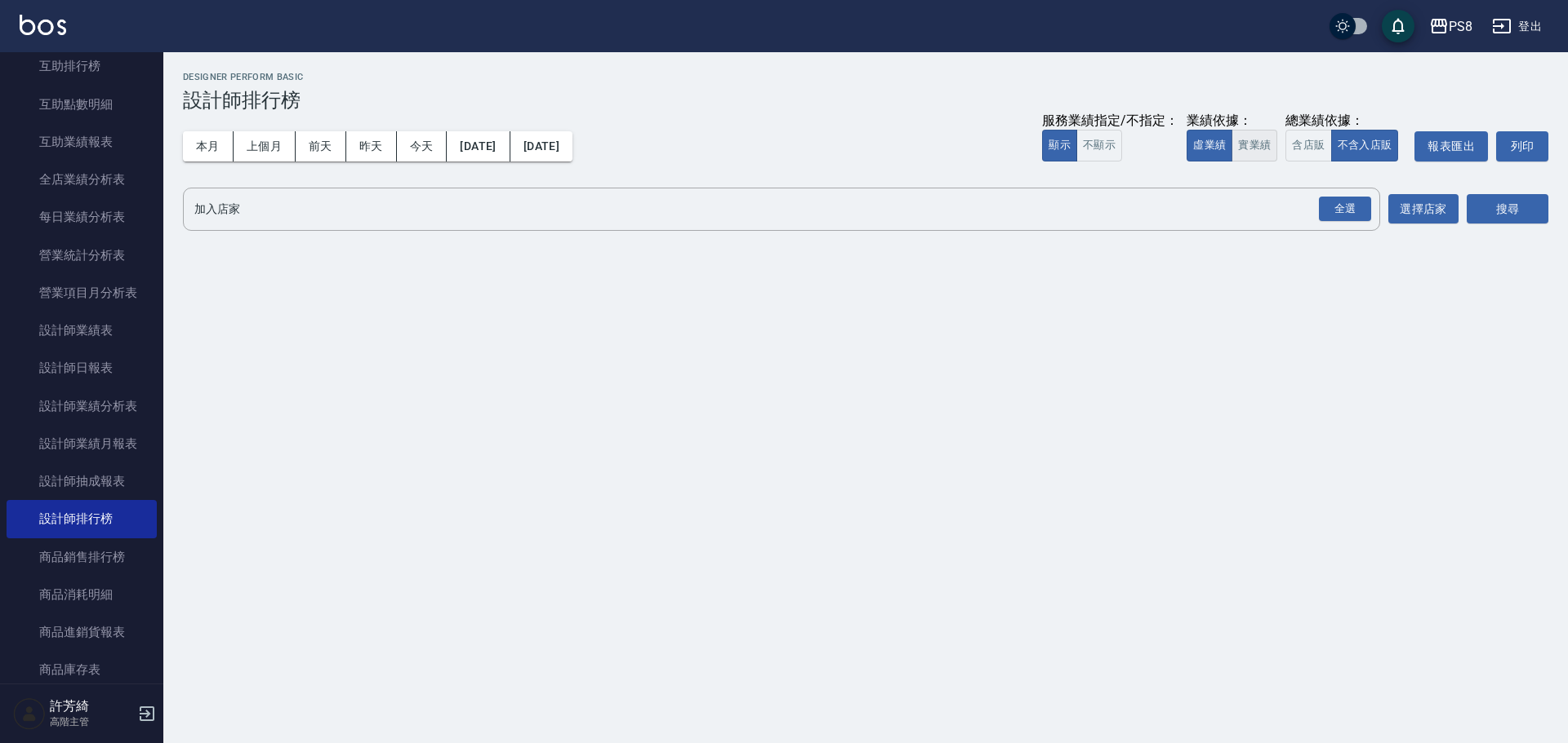
click at [1259, 151] on button "實業績" at bounding box center [1254, 145] width 46 height 32
click at [1353, 214] on div "全選" at bounding box center [1345, 209] width 52 height 25
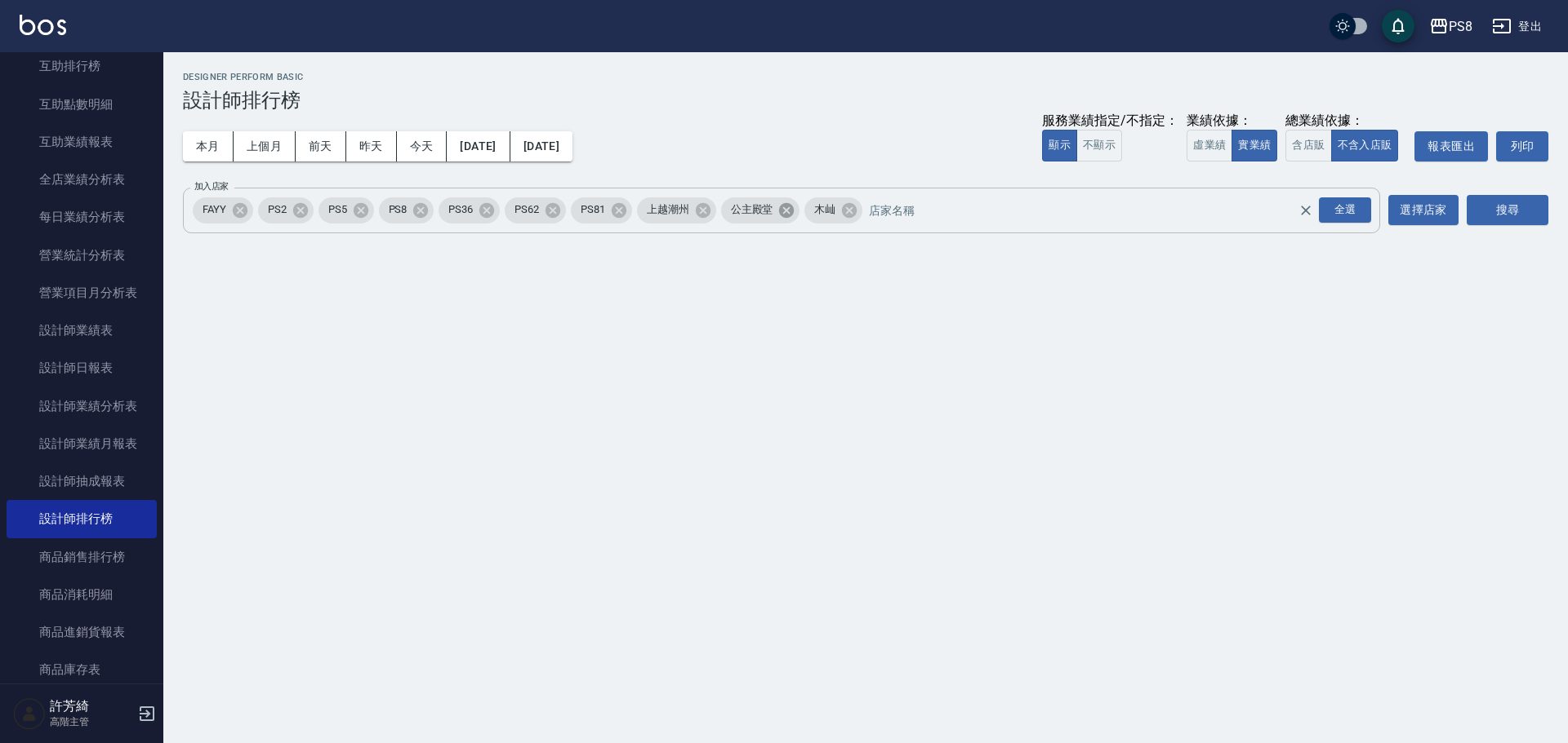
click at [785, 212] on icon at bounding box center [786, 209] width 14 height 14
click at [716, 208] on div "上越潮州" at bounding box center [677, 210] width 79 height 26
click at [698, 210] on icon at bounding box center [702, 209] width 14 height 14
click at [240, 208] on icon at bounding box center [240, 209] width 14 height 14
click at [1509, 209] on button "搜尋" at bounding box center [1507, 209] width 81 height 30
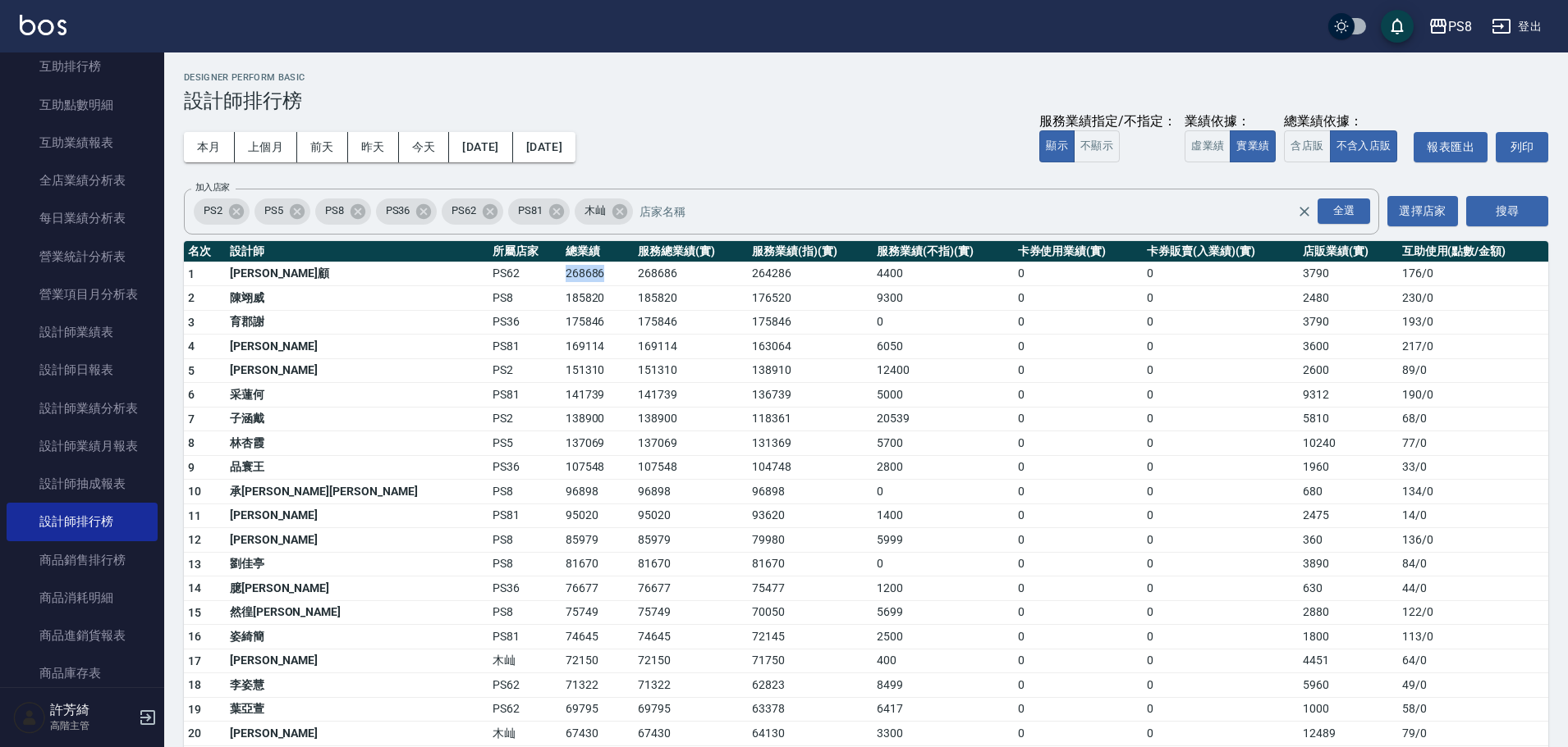
drag, startPoint x: 419, startPoint y: 272, endPoint x: 452, endPoint y: 273, distance: 33.0
click at [561, 273] on td "268686" at bounding box center [598, 274] width 73 height 24
copy td "268686"
drag, startPoint x: 1333, startPoint y: 354, endPoint x: 1296, endPoint y: 347, distance: 37.7
click at [1333, 354] on td "3600" at bounding box center [1348, 346] width 99 height 24
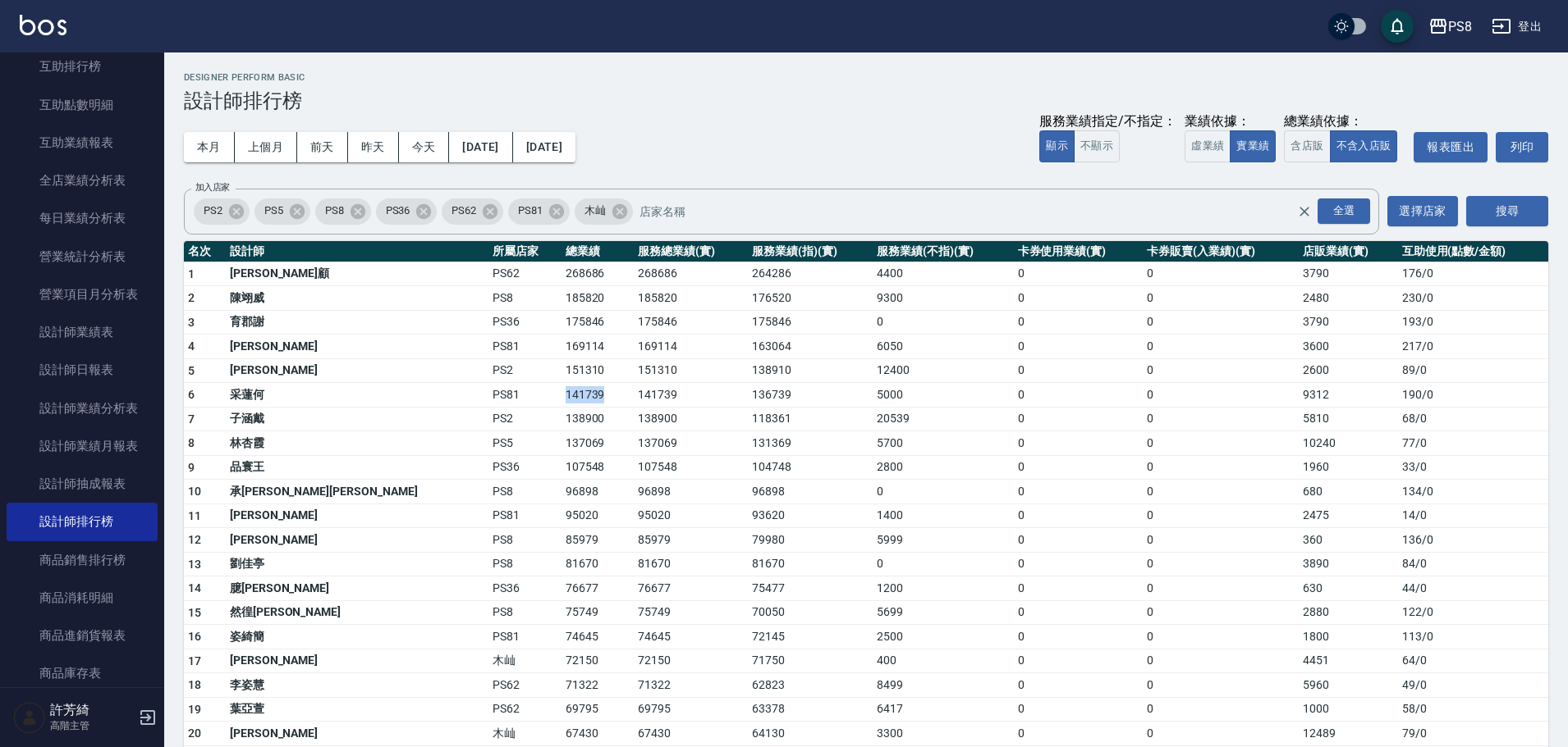
drag, startPoint x: 385, startPoint y: 396, endPoint x: 463, endPoint y: 393, distance: 78.1
click at [463, 393] on tr "6 采蓮何 PS81 141739 141739 136739 5000 0 0 9312 190 / 0" at bounding box center [866, 395] width 1364 height 24
copy tr "141739"
drag, startPoint x: 375, startPoint y: 427, endPoint x: 432, endPoint y: 417, distance: 57.9
click at [432, 417] on tr "7 子涵戴 PS2 138900 138900 118361 20539 0 0 5810 68 / 0" at bounding box center [866, 419] width 1364 height 24
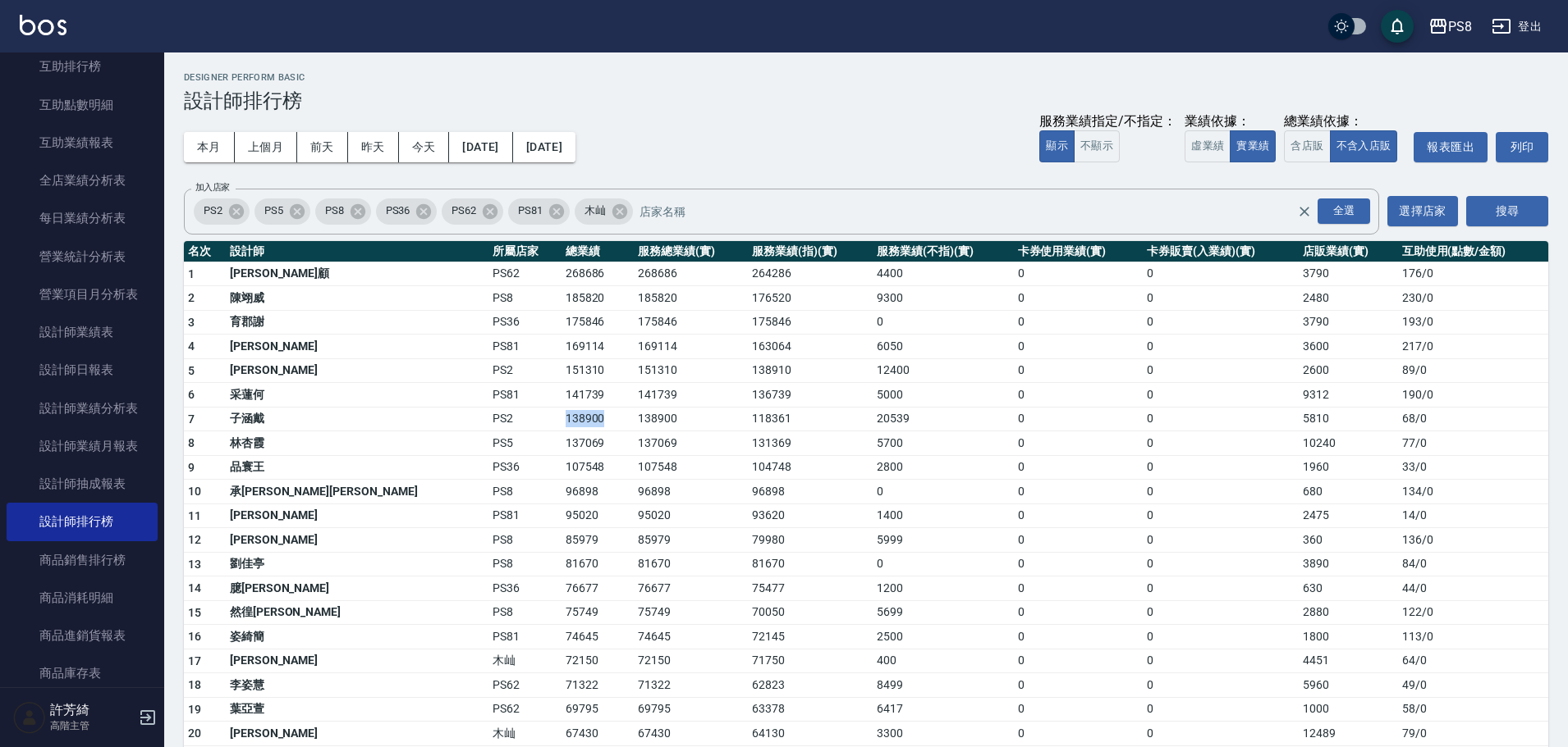
copy tr "138900"
drag, startPoint x: 375, startPoint y: 441, endPoint x: 433, endPoint y: 448, distance: 58.4
click at [433, 448] on tr "8 林杏霞 PS5 137069 137069 131369 5700 0 0 10240 77 / 0" at bounding box center [866, 443] width 1364 height 24
copy tr "137069"
drag, startPoint x: 383, startPoint y: 471, endPoint x: 442, endPoint y: 470, distance: 59.0
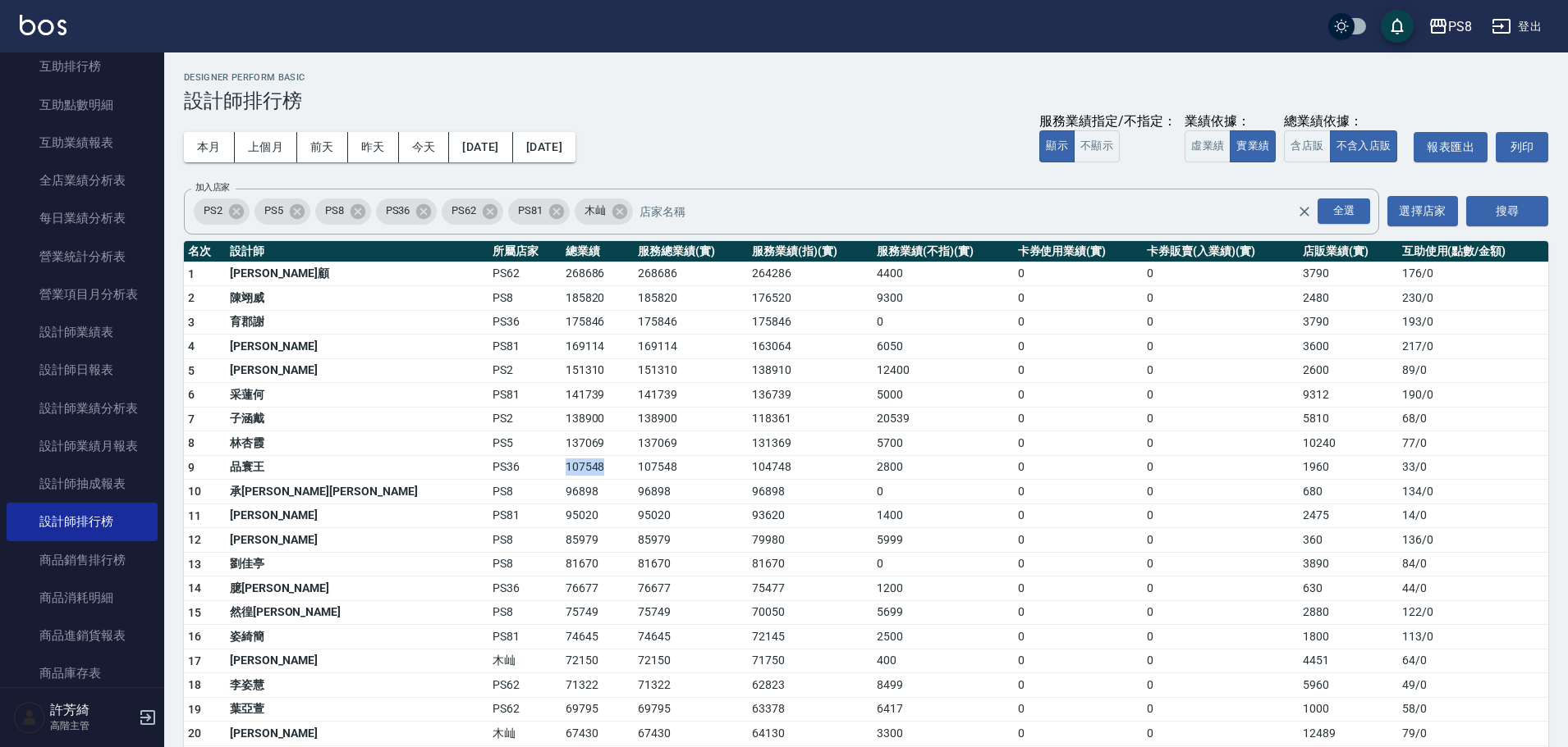
click at [442, 470] on tr "9 品寰王 PS36 107548 107548 104748 2800 0 0 1960 33 / 0" at bounding box center [866, 467] width 1364 height 24
drag, startPoint x: 370, startPoint y: 493, endPoint x: 433, endPoint y: 490, distance: 63.1
click at [433, 490] on tr "10 承彧蔡 PS8 96898 96898 96898 0 0 0 680 134 / 0" at bounding box center [866, 491] width 1364 height 24
copy tr "96898"
drag, startPoint x: 392, startPoint y: 539, endPoint x: 433, endPoint y: 539, distance: 41.0
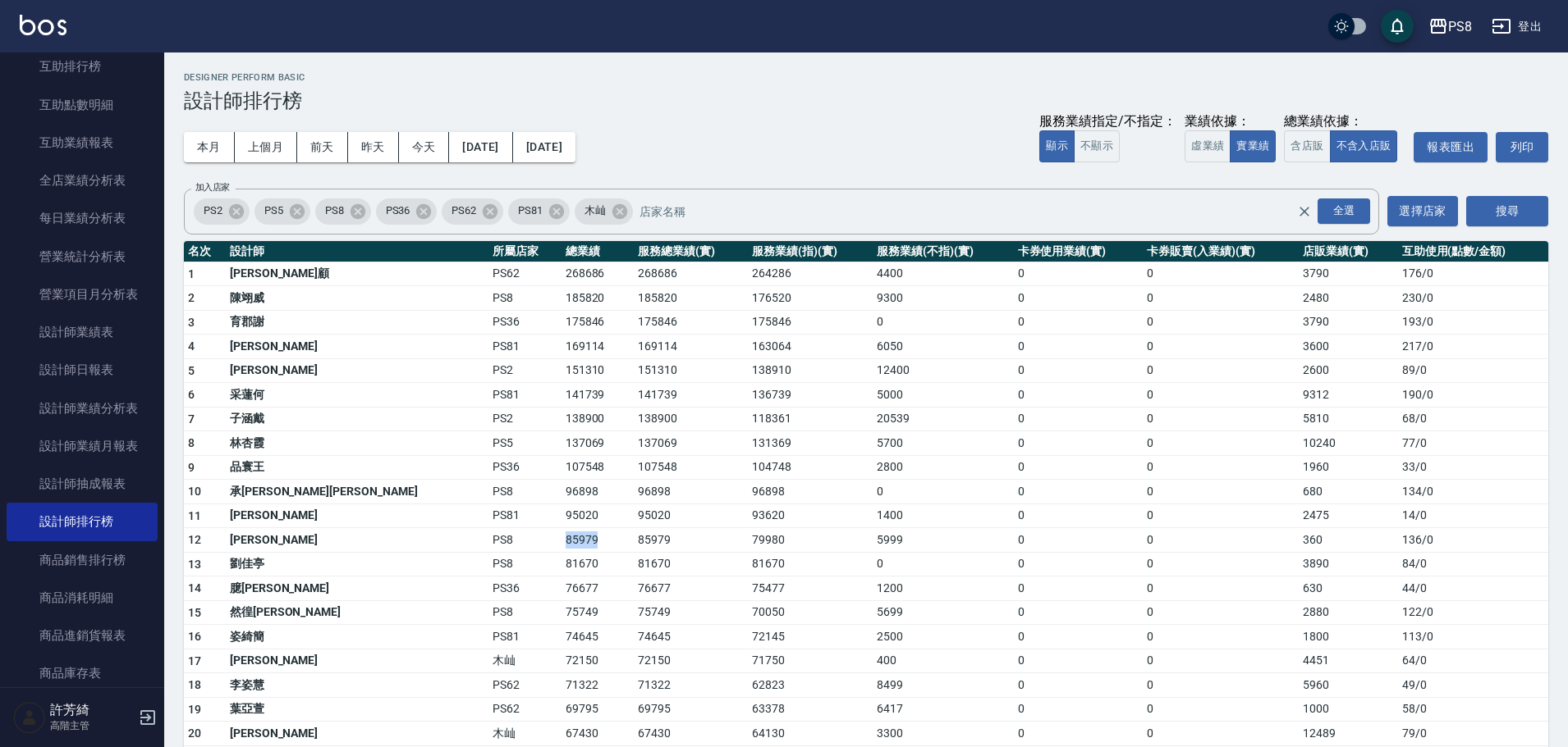
click at [433, 539] on tr "12 施妃娟 PS8 85979 85979 79980 5999 0 0 360 136 / 0" at bounding box center [866, 540] width 1364 height 24
copy tr "85979"
drag, startPoint x: 375, startPoint y: 558, endPoint x: 436, endPoint y: 558, distance: 61.0
click at [436, 558] on tr "13 劉佳亭 PS8 81670 81670 81670 0 0 0 3890 84 / 0" at bounding box center [866, 564] width 1364 height 24
copy tr "81670"
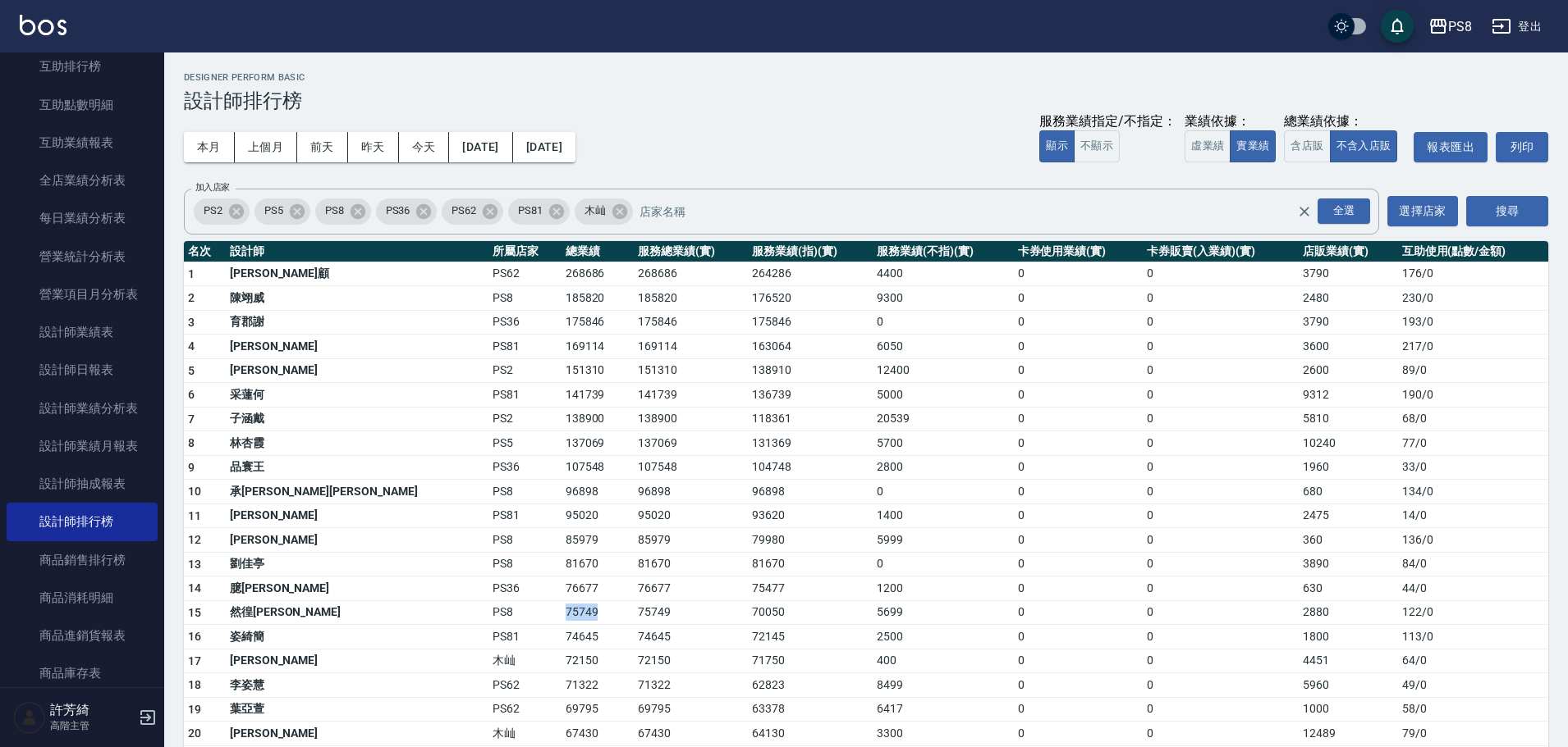
drag, startPoint x: 386, startPoint y: 617, endPoint x: 451, endPoint y: 612, distance: 65.2
click at [561, 612] on td "75749" at bounding box center [598, 612] width 73 height 24
copy td "75749"
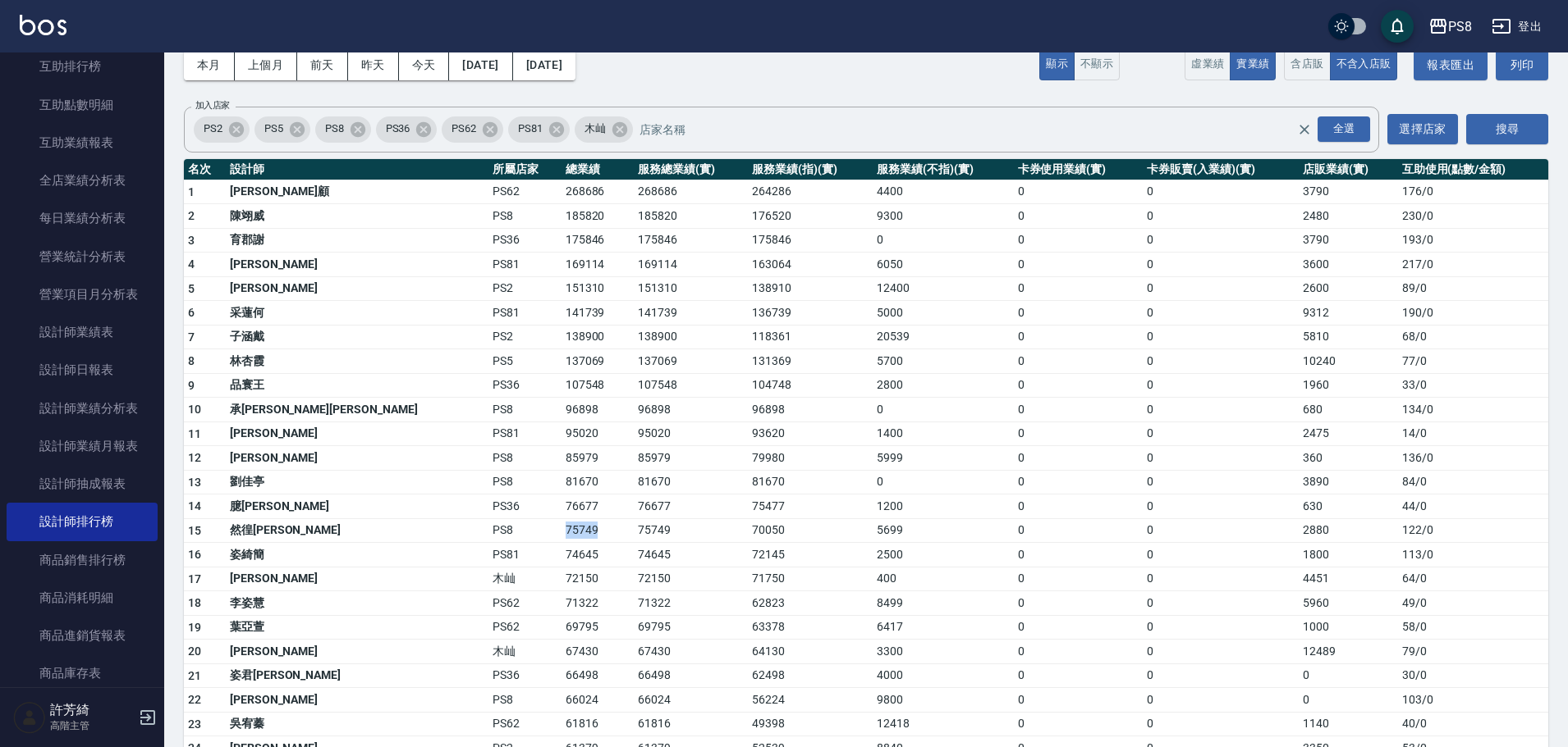
scroll to position [164, 0]
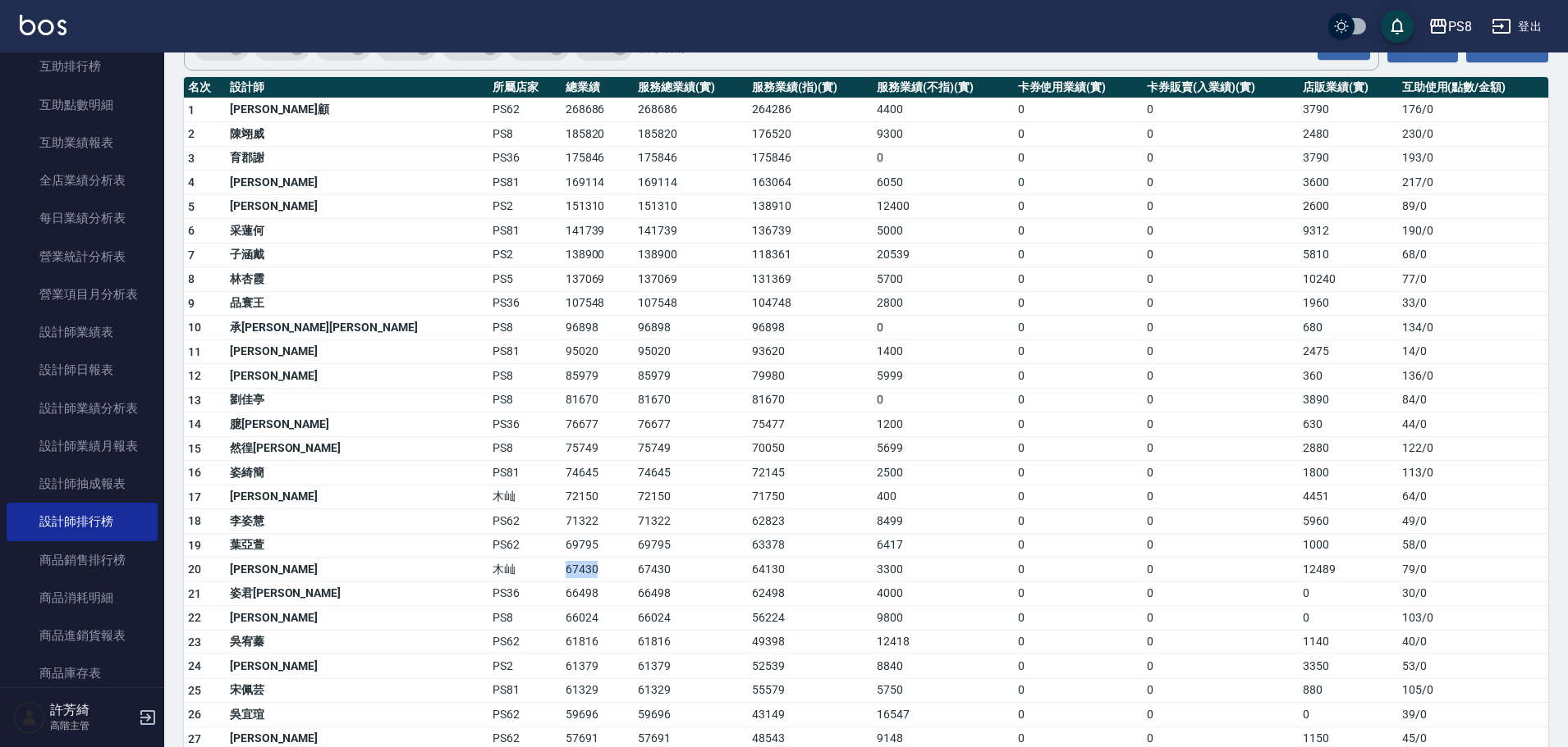
drag, startPoint x: 383, startPoint y: 570, endPoint x: 444, endPoint y: 568, distance: 61.0
click at [444, 568] on tr "20 雅芳蔡 木屾 67430 67430 64130 3300 0 0 12489 79 / 0" at bounding box center [866, 569] width 1364 height 24
copy tr "木屾 67430"
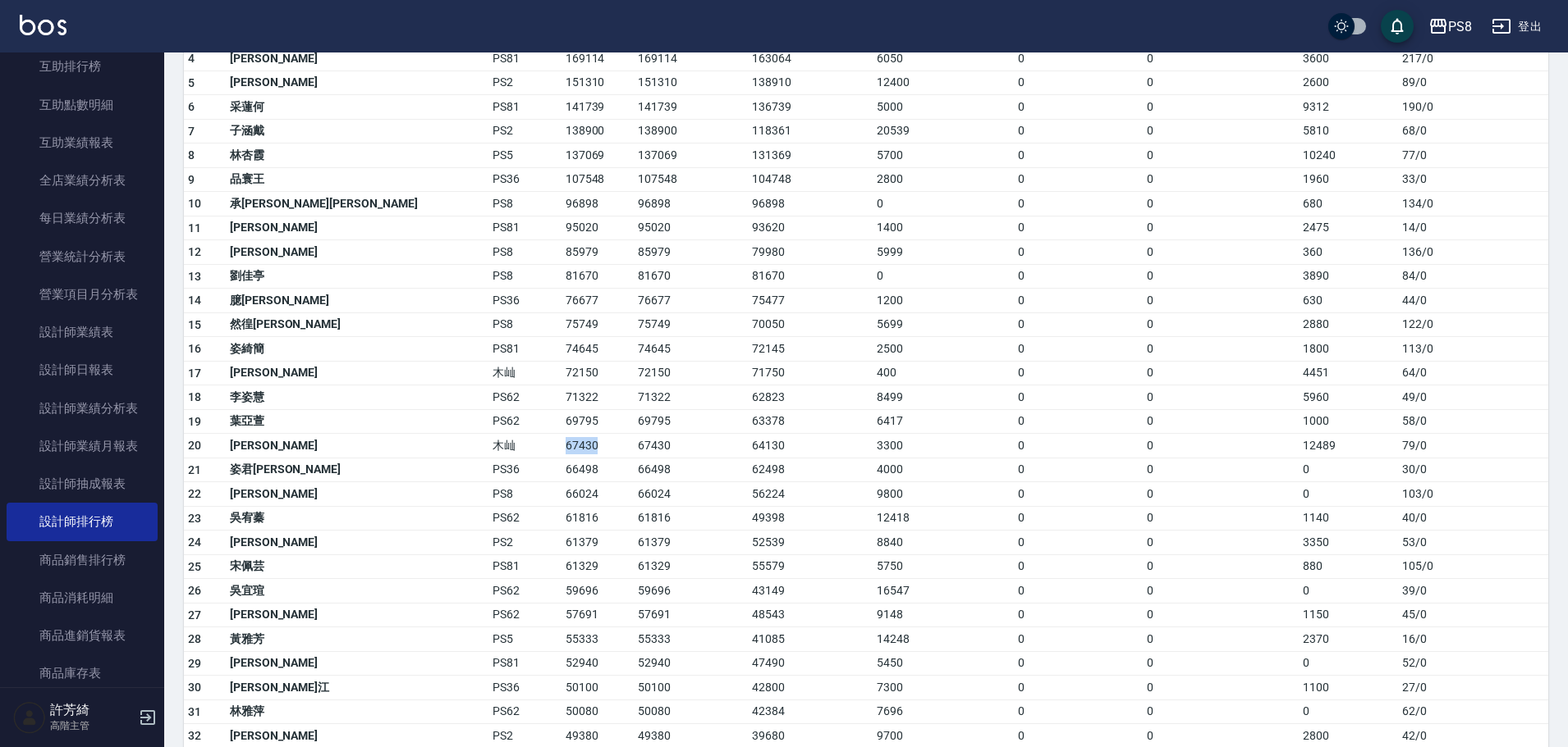
scroll to position [328, 0]
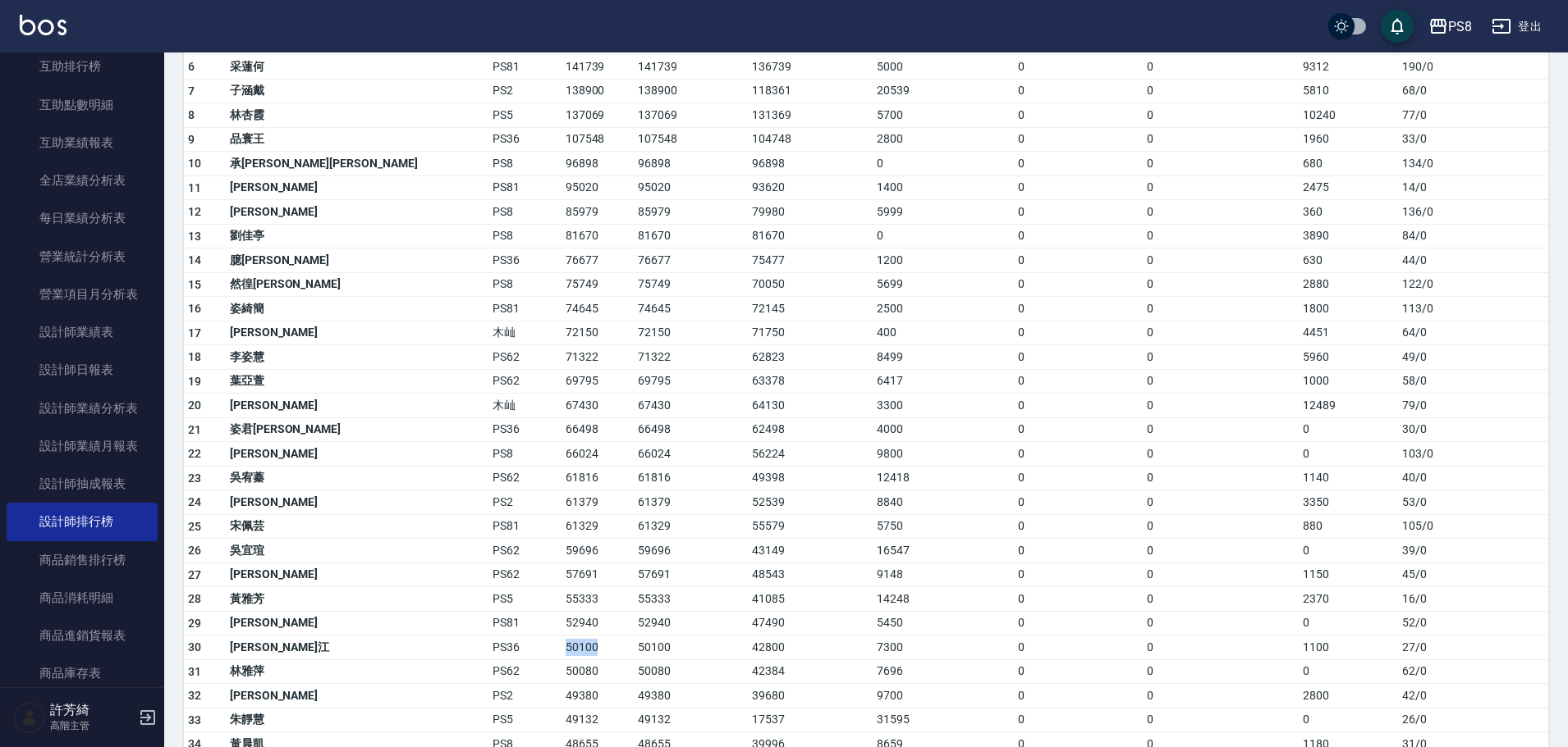
drag, startPoint x: 382, startPoint y: 652, endPoint x: 424, endPoint y: 648, distance: 42.2
click at [424, 648] on tr "30 沛渝江 PS36 50100 50100 42800 7300 0 0 1100 27 / 0" at bounding box center [866, 647] width 1364 height 24
copy tr "50100"
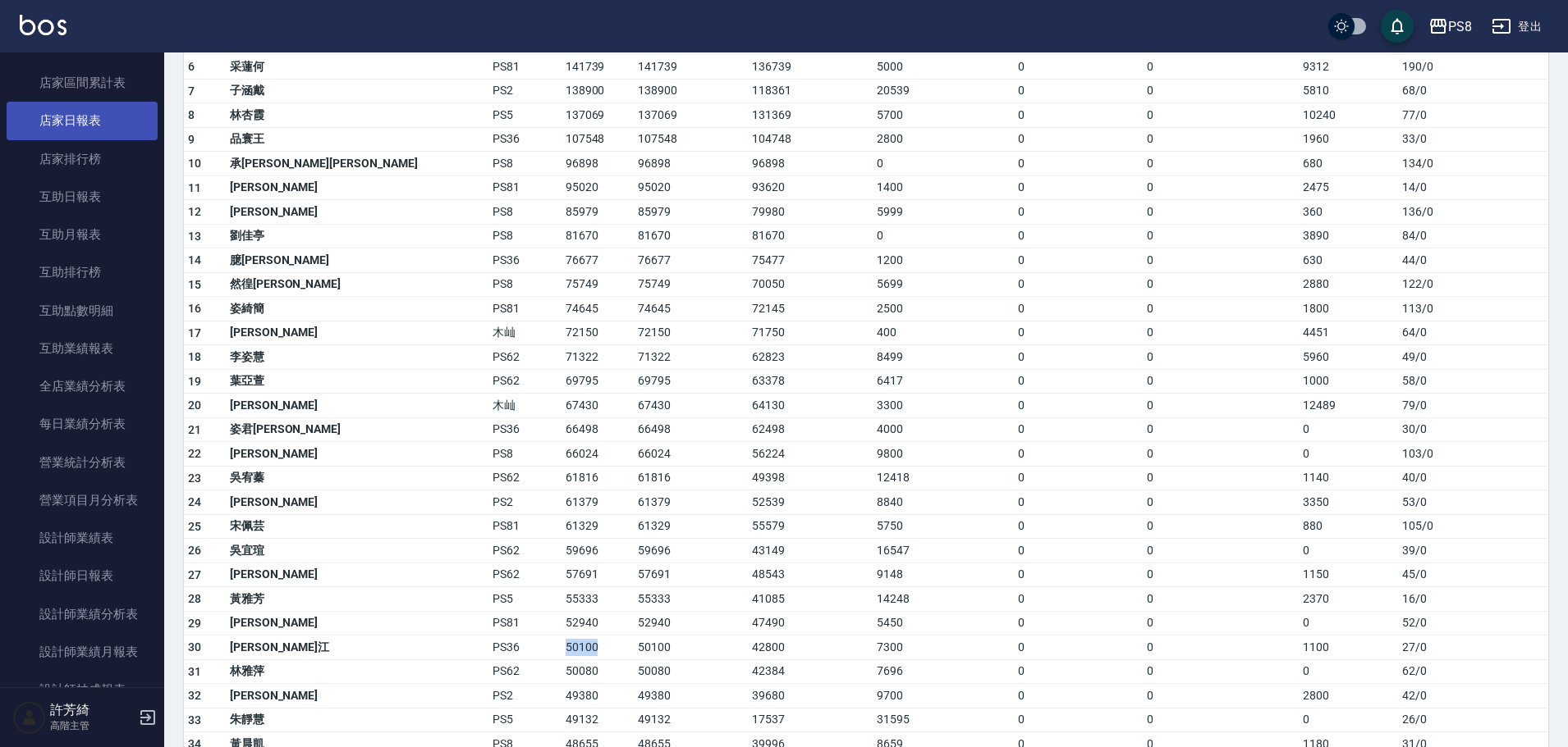
scroll to position [164, 0]
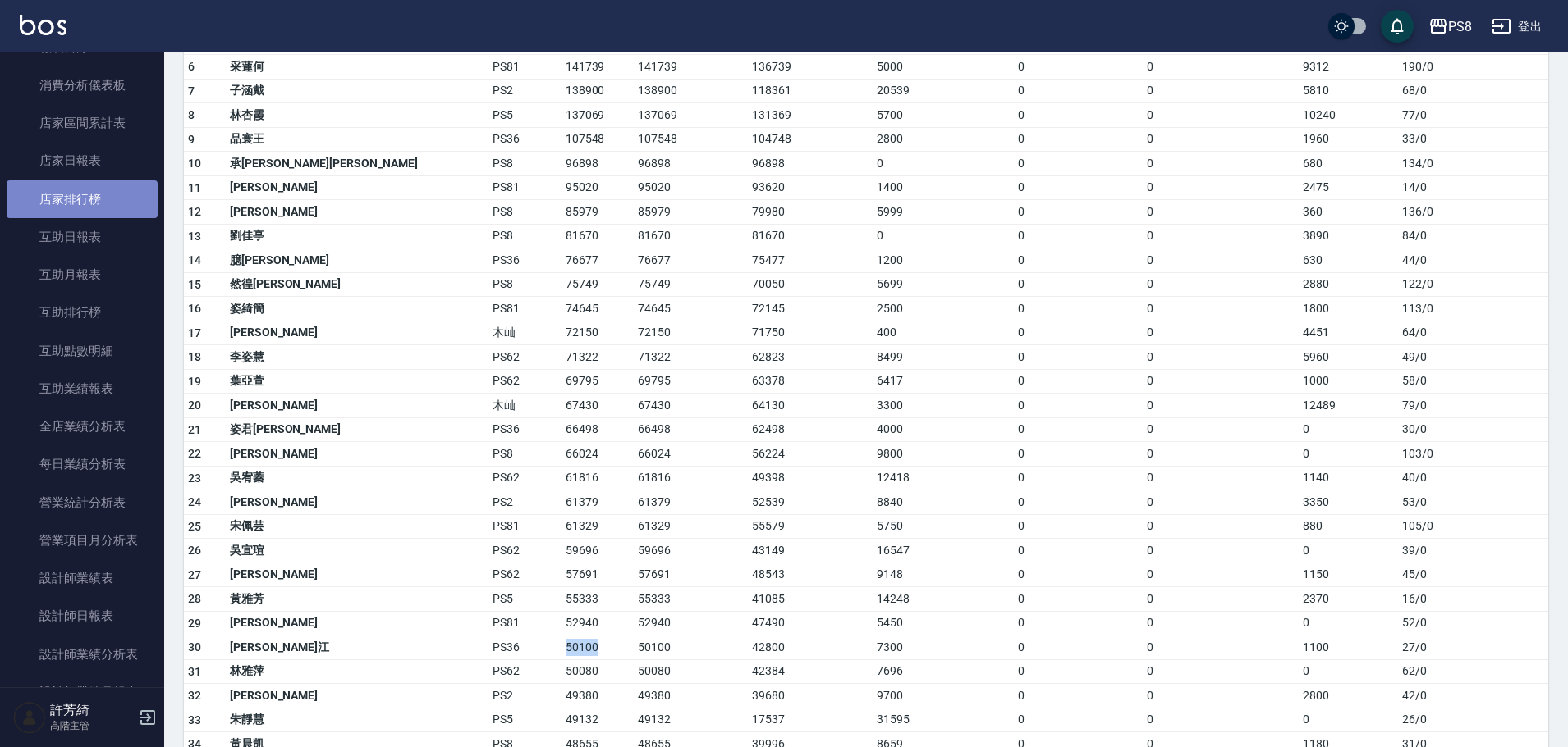
click at [88, 203] on link "店家排行榜" at bounding box center [82, 199] width 151 height 38
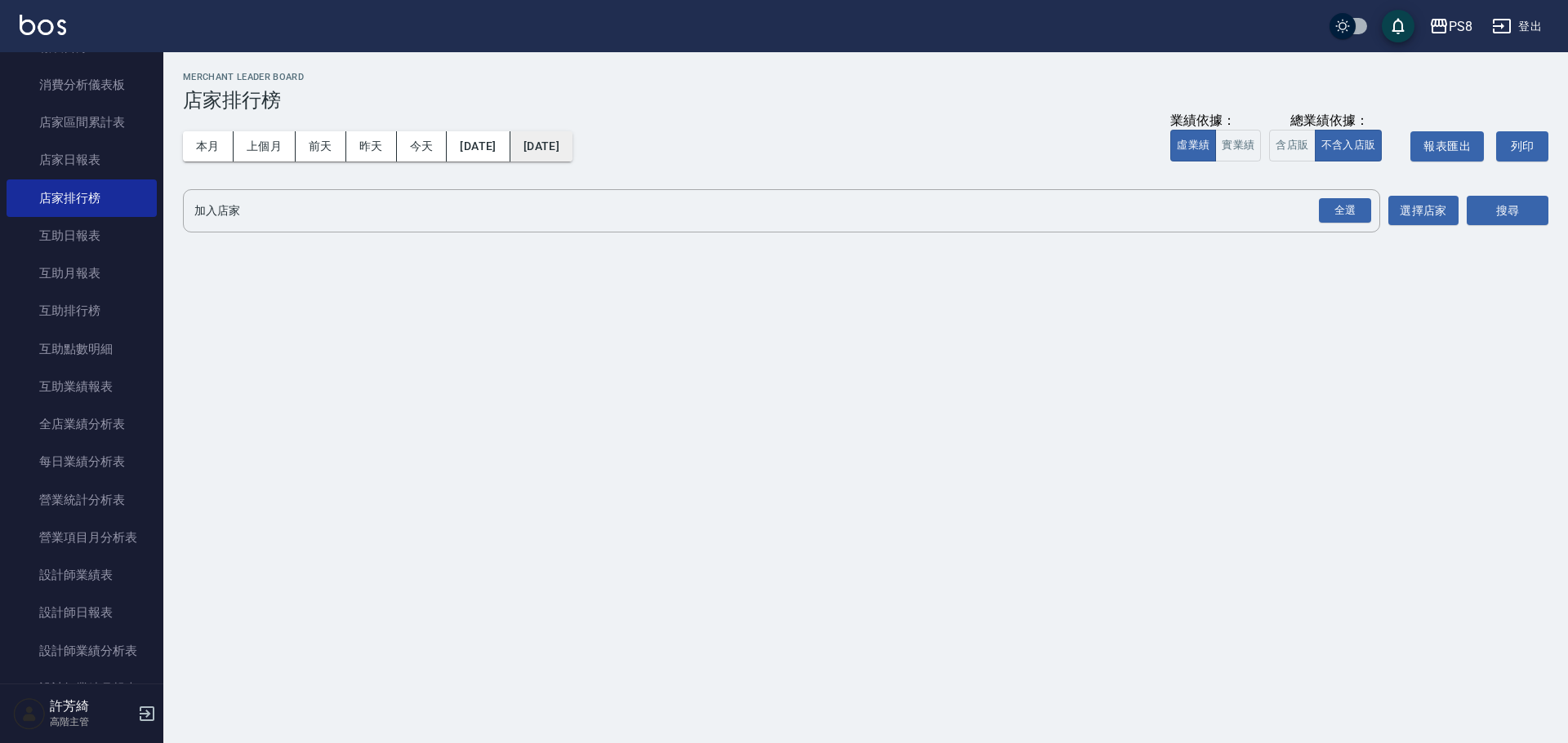
click at [572, 147] on button "[DATE]" at bounding box center [541, 146] width 62 height 30
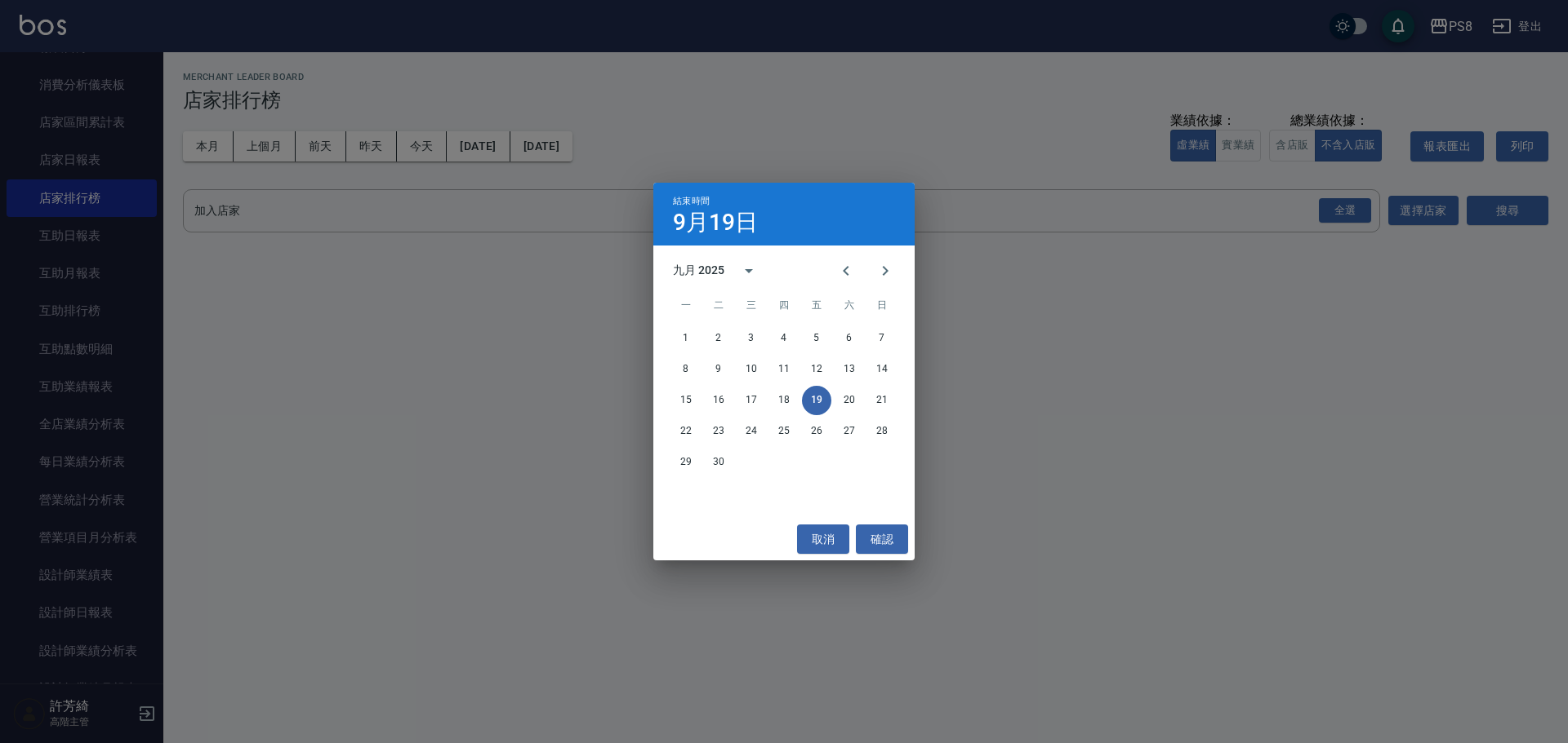
click at [767, 394] on div "15 16 17 18 19 20 21" at bounding box center [784, 400] width 262 height 30
click at [787, 397] on button "18" at bounding box center [784, 400] width 30 height 30
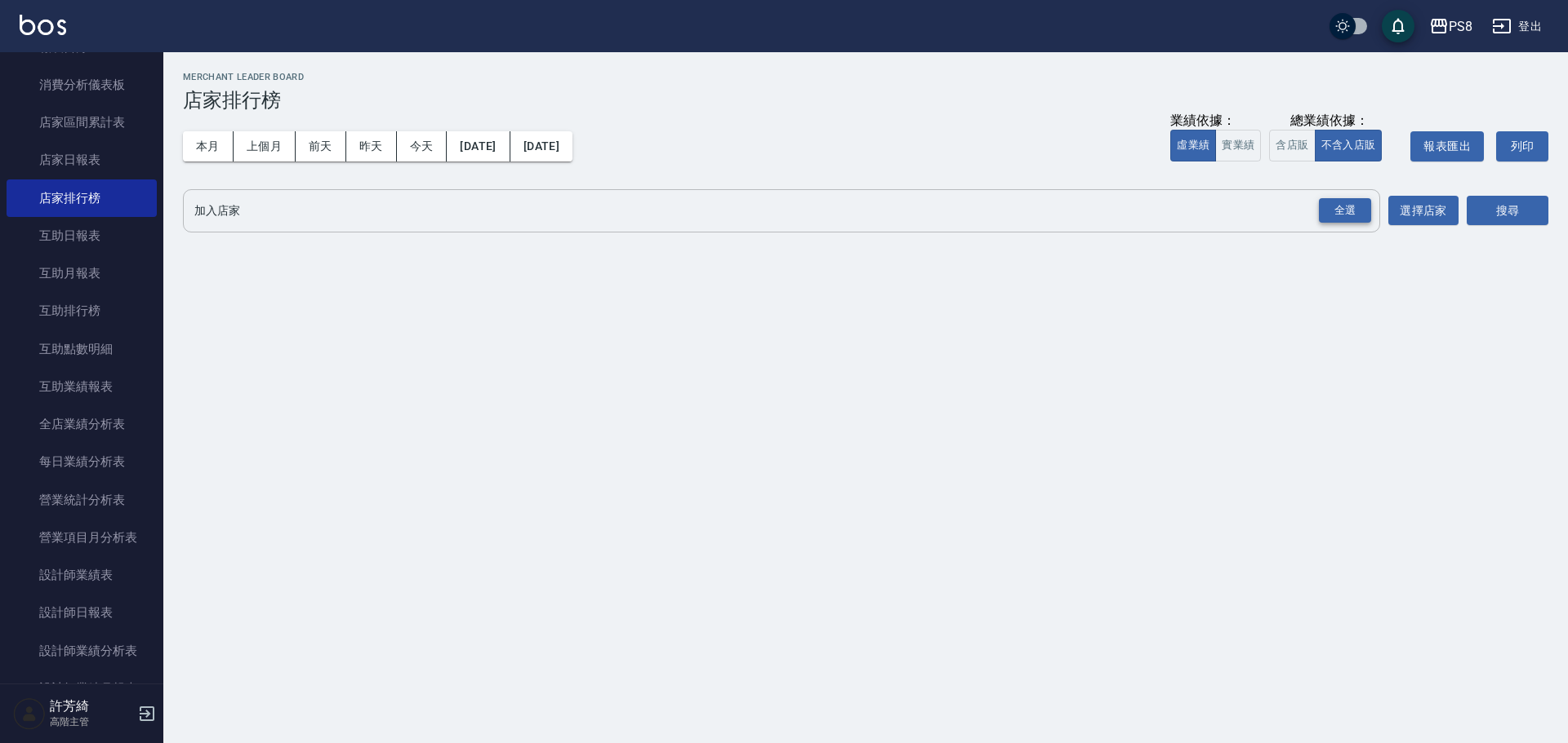
click at [1342, 208] on div "全選" at bounding box center [1345, 211] width 52 height 25
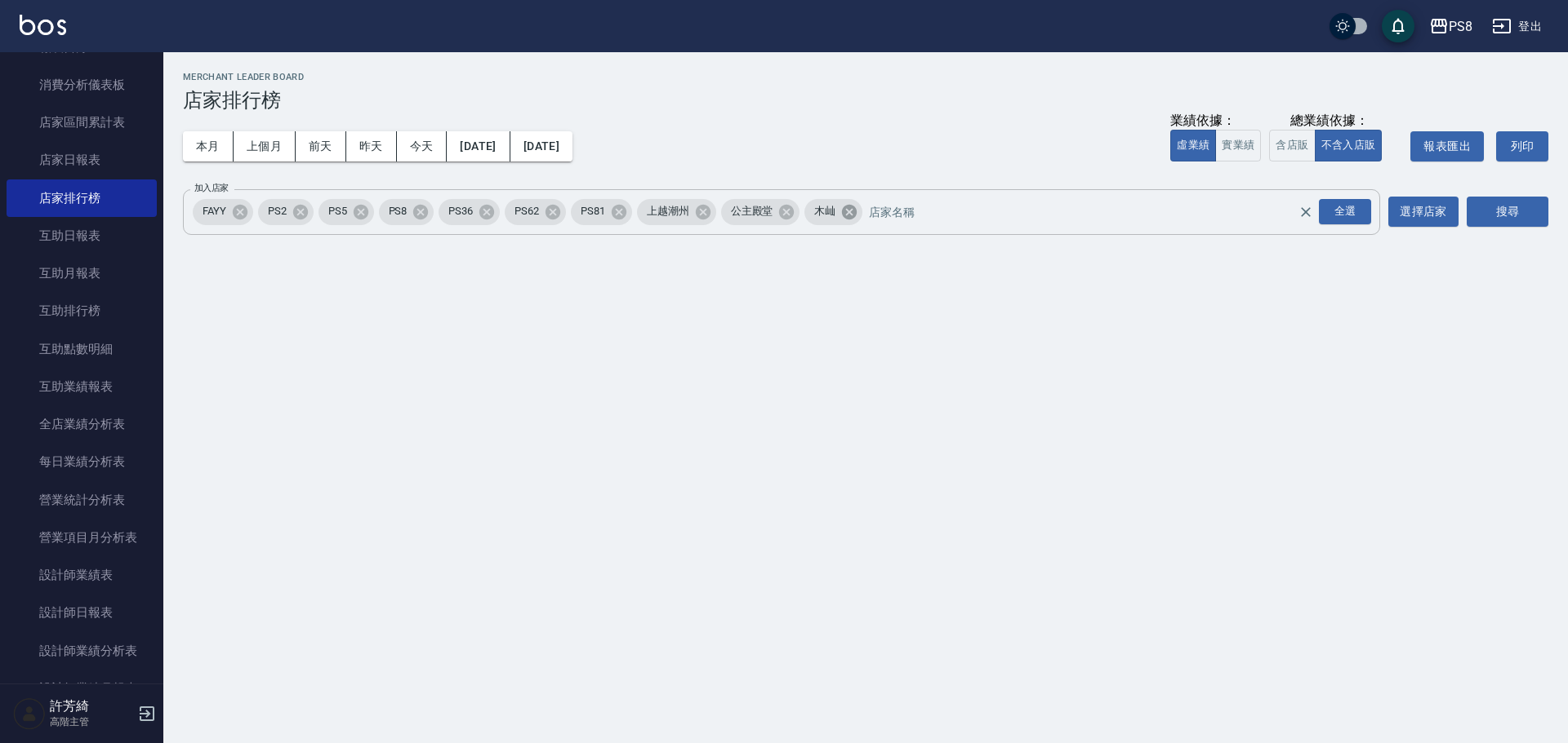
drag, startPoint x: 855, startPoint y: 213, endPoint x: 779, endPoint y: 225, distance: 76.9
click at [854, 213] on icon at bounding box center [849, 211] width 14 height 14
click at [784, 216] on icon at bounding box center [786, 211] width 14 height 14
click at [242, 215] on icon at bounding box center [240, 212] width 18 height 18
click at [1513, 213] on button "搜尋" at bounding box center [1507, 211] width 81 height 30
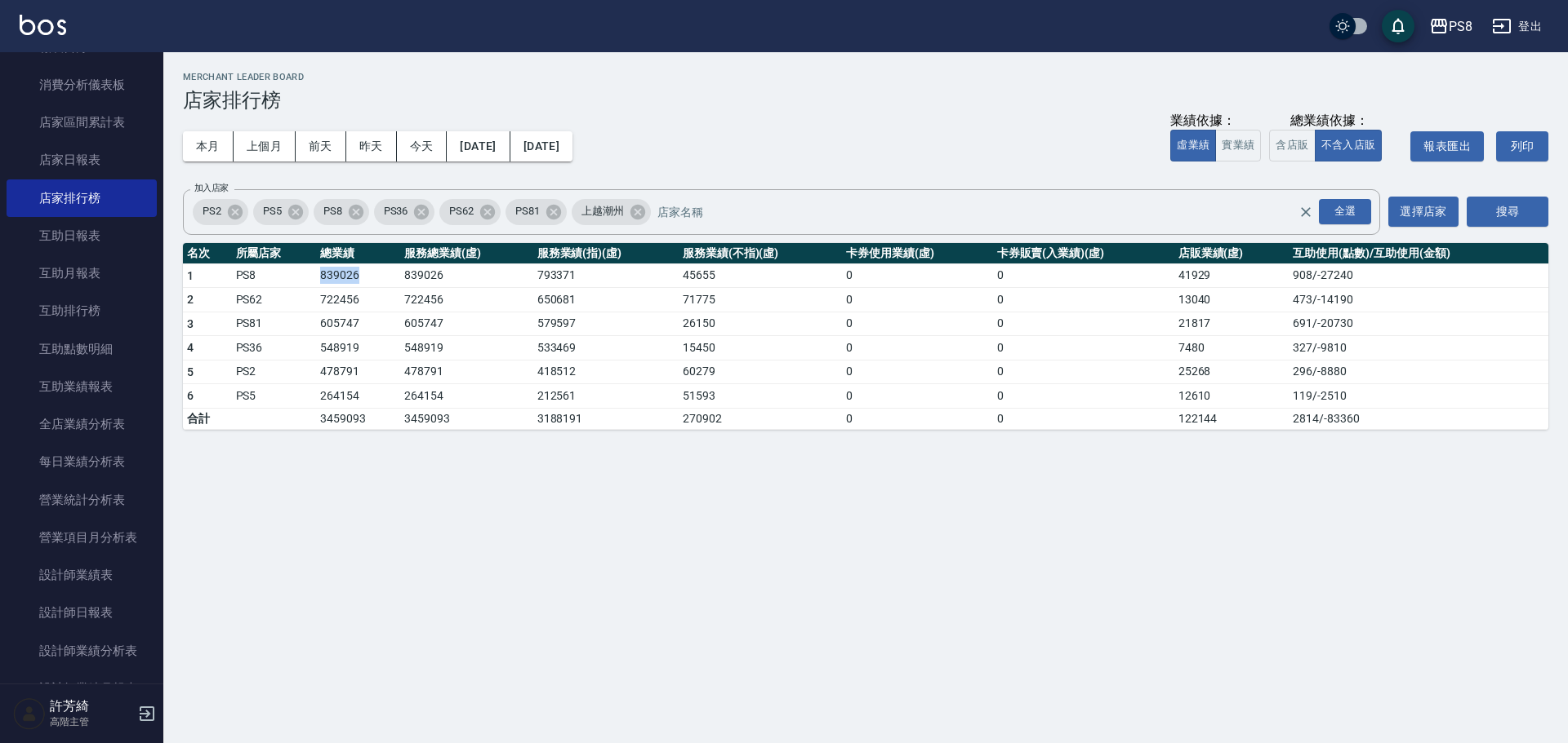
drag, startPoint x: 309, startPoint y: 271, endPoint x: 386, endPoint y: 270, distance: 77.0
click at [386, 270] on tr "1 PS8 839026 839026 793371 45655 0 0 41929 908 / -27240" at bounding box center [865, 275] width 1365 height 24
click at [386, 270] on td "839026" at bounding box center [357, 275] width 84 height 24
click at [642, 215] on icon at bounding box center [638, 211] width 14 height 14
click at [1330, 218] on div "全選" at bounding box center [1345, 212] width 52 height 25
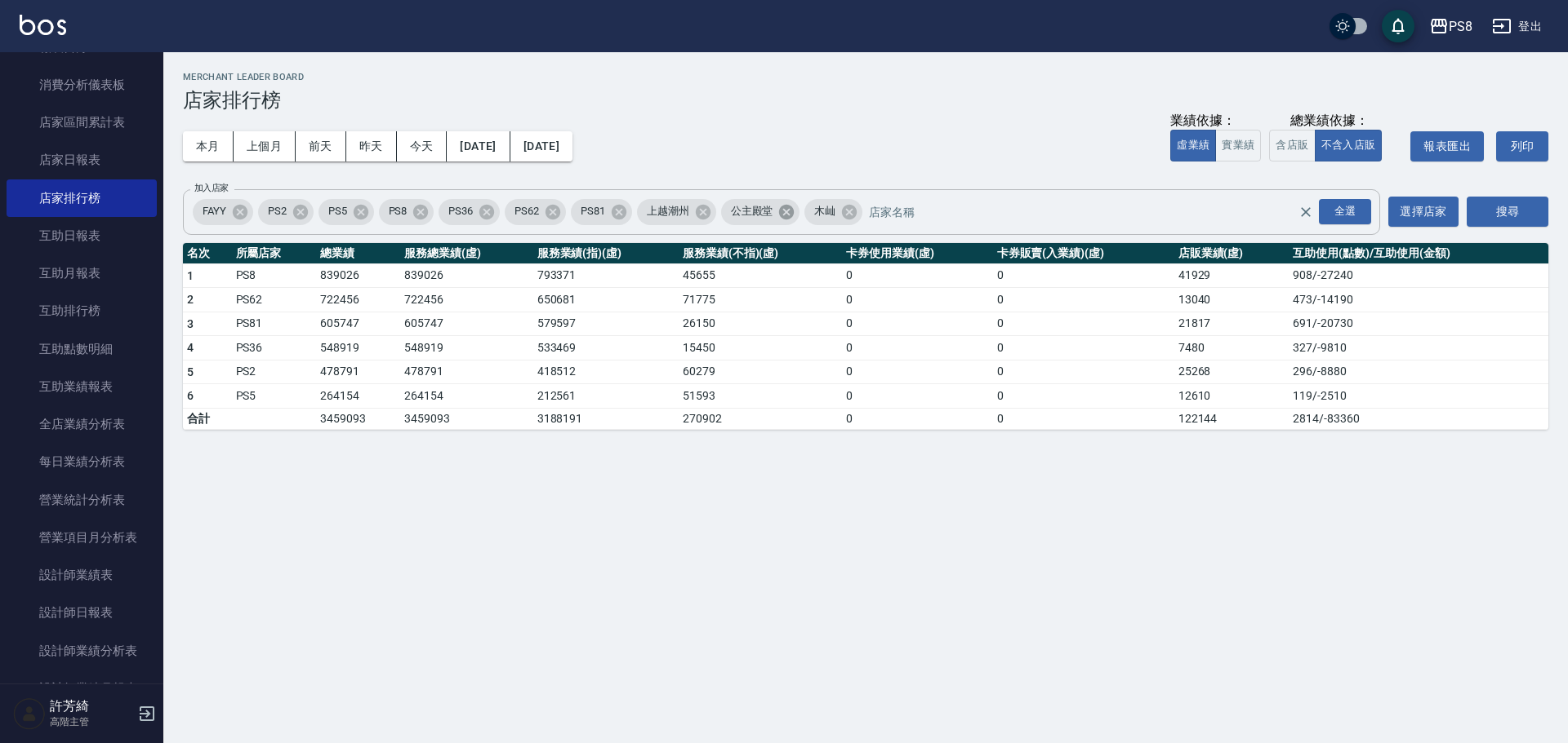
click at [784, 211] on icon at bounding box center [786, 211] width 14 height 14
click at [709, 214] on icon at bounding box center [702, 211] width 14 height 14
drag, startPoint x: 241, startPoint y: 211, endPoint x: 887, endPoint y: 175, distance: 647.0
click at [242, 210] on icon at bounding box center [240, 212] width 18 height 18
click at [1515, 208] on button "搜尋" at bounding box center [1507, 211] width 81 height 30
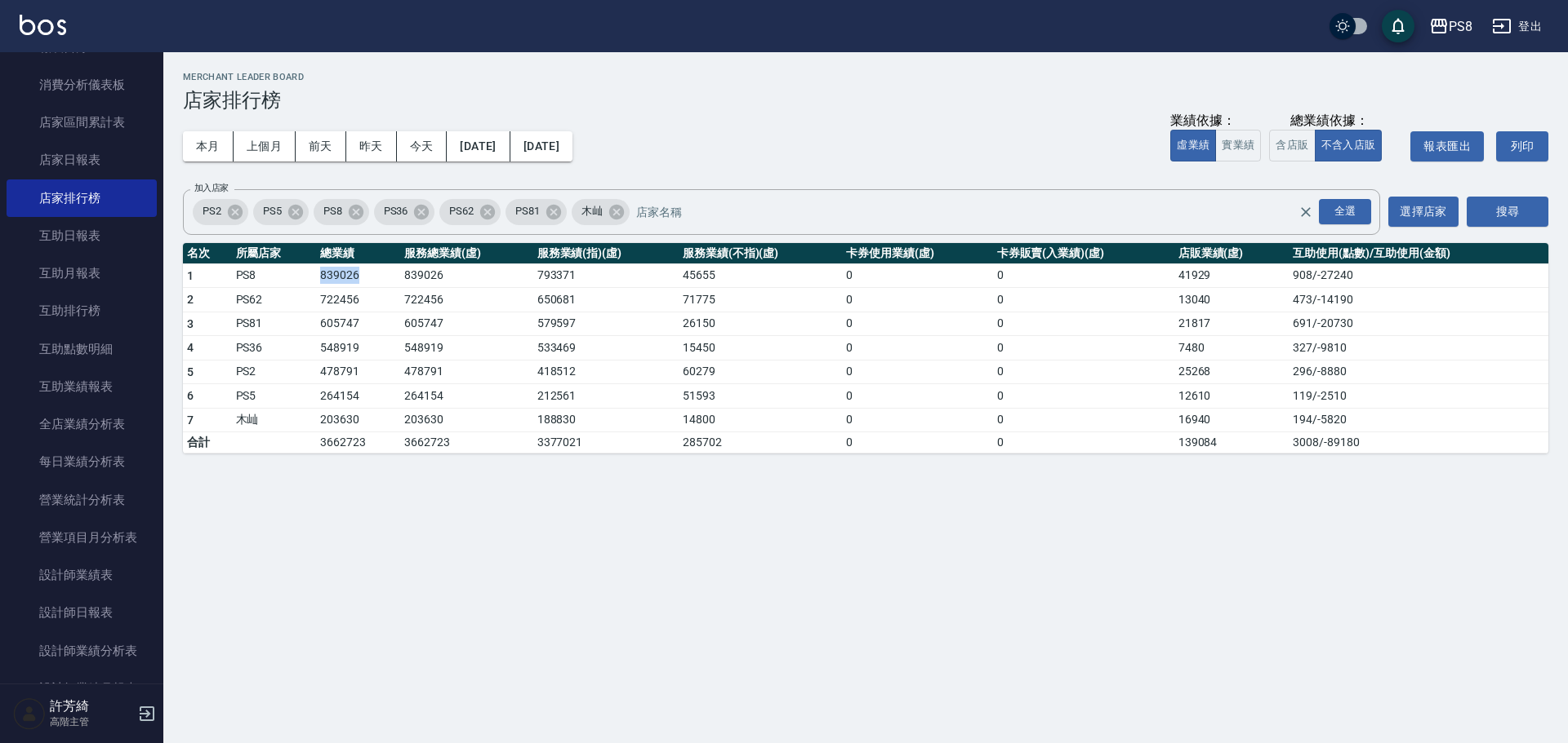
drag, startPoint x: 313, startPoint y: 280, endPoint x: 391, endPoint y: 265, distance: 79.4
click at [391, 265] on tr "1 PS8 839026 839026 793371 45655 0 0 41929 908 / -27240" at bounding box center [865, 275] width 1365 height 24
click at [326, 271] on td "839026" at bounding box center [357, 275] width 84 height 24
drag, startPoint x: 317, startPoint y: 274, endPoint x: 362, endPoint y: 277, distance: 45.1
click at [362, 277] on td "839026" at bounding box center [357, 275] width 84 height 24
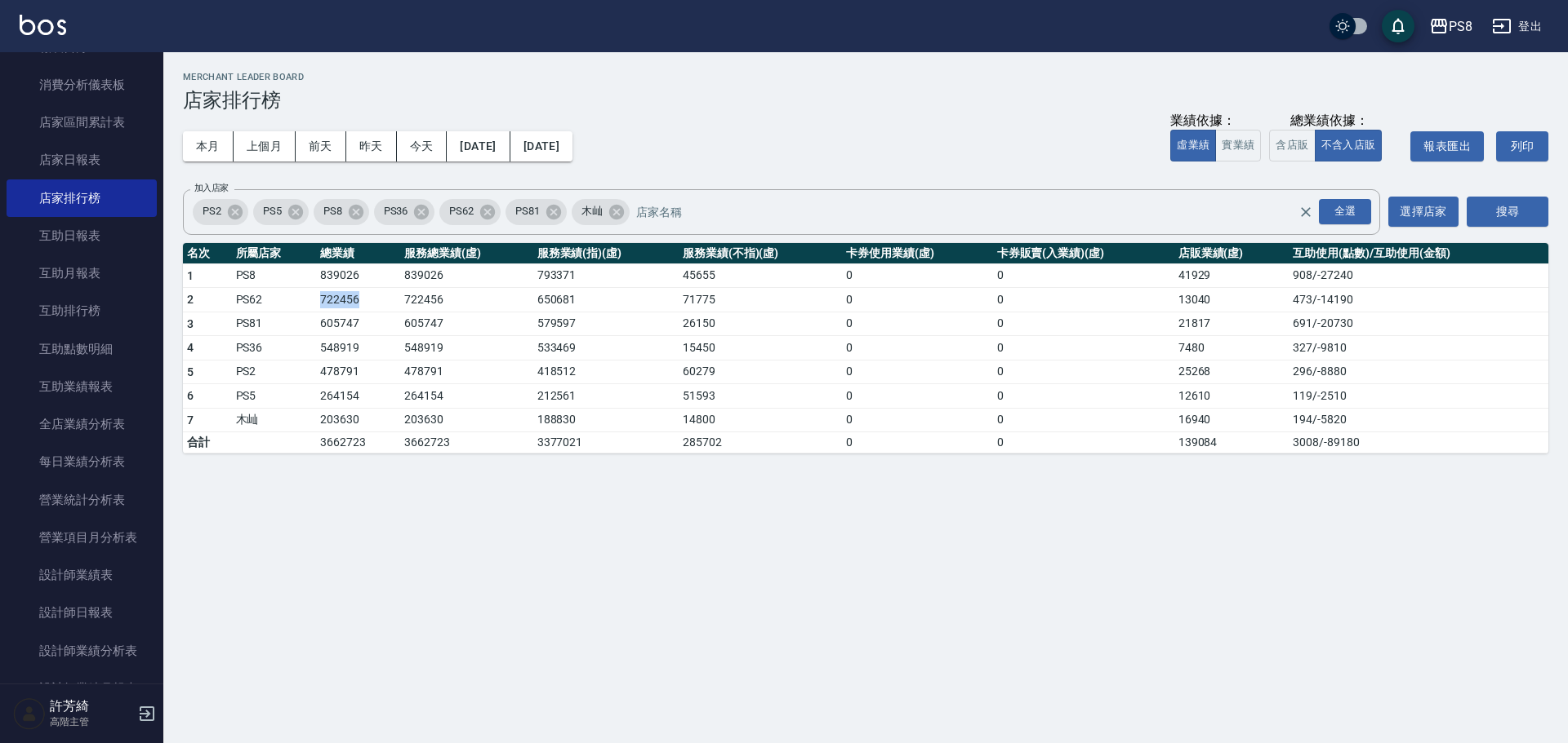
drag, startPoint x: 313, startPoint y: 300, endPoint x: 361, endPoint y: 299, distance: 48.0
click at [361, 299] on tr "2 PS62 722456 722456 650681 71775 0 0 13040 473 / -14190" at bounding box center [865, 299] width 1365 height 24
drag, startPoint x: 315, startPoint y: 323, endPoint x: 368, endPoint y: 320, distance: 53.1
click at [368, 320] on tr "3 PS81 605747 605747 579597 26150 0 0 21817 691 / -20730" at bounding box center [865, 324] width 1365 height 24
drag, startPoint x: 310, startPoint y: 344, endPoint x: 373, endPoint y: 344, distance: 63.0
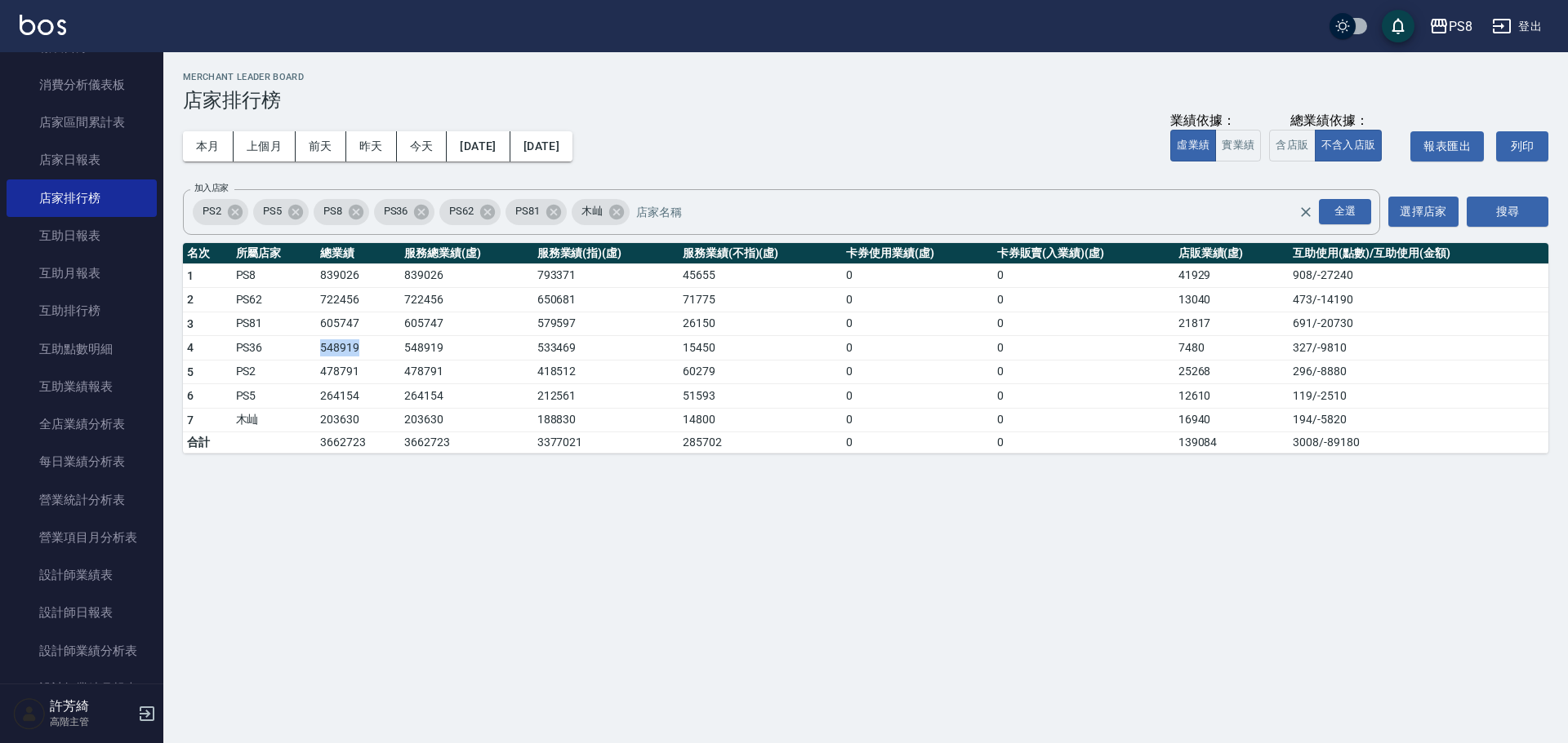
click at [373, 344] on tr "4 PS36 548919 548919 533469 15450 0 0 7480 327 / -9810" at bounding box center [865, 348] width 1365 height 24
drag, startPoint x: 307, startPoint y: 374, endPoint x: 373, endPoint y: 372, distance: 66.0
click at [373, 372] on tr "5 PS2 478791 478791 418512 60279 0 0 25268 296 / -8880" at bounding box center [865, 372] width 1365 height 24
drag, startPoint x: 329, startPoint y: 393, endPoint x: 365, endPoint y: 393, distance: 36.0
click at [365, 393] on tr "6 PS5 264154 264154 212561 51593 0 0 12610 119 / -2510" at bounding box center [865, 396] width 1365 height 24
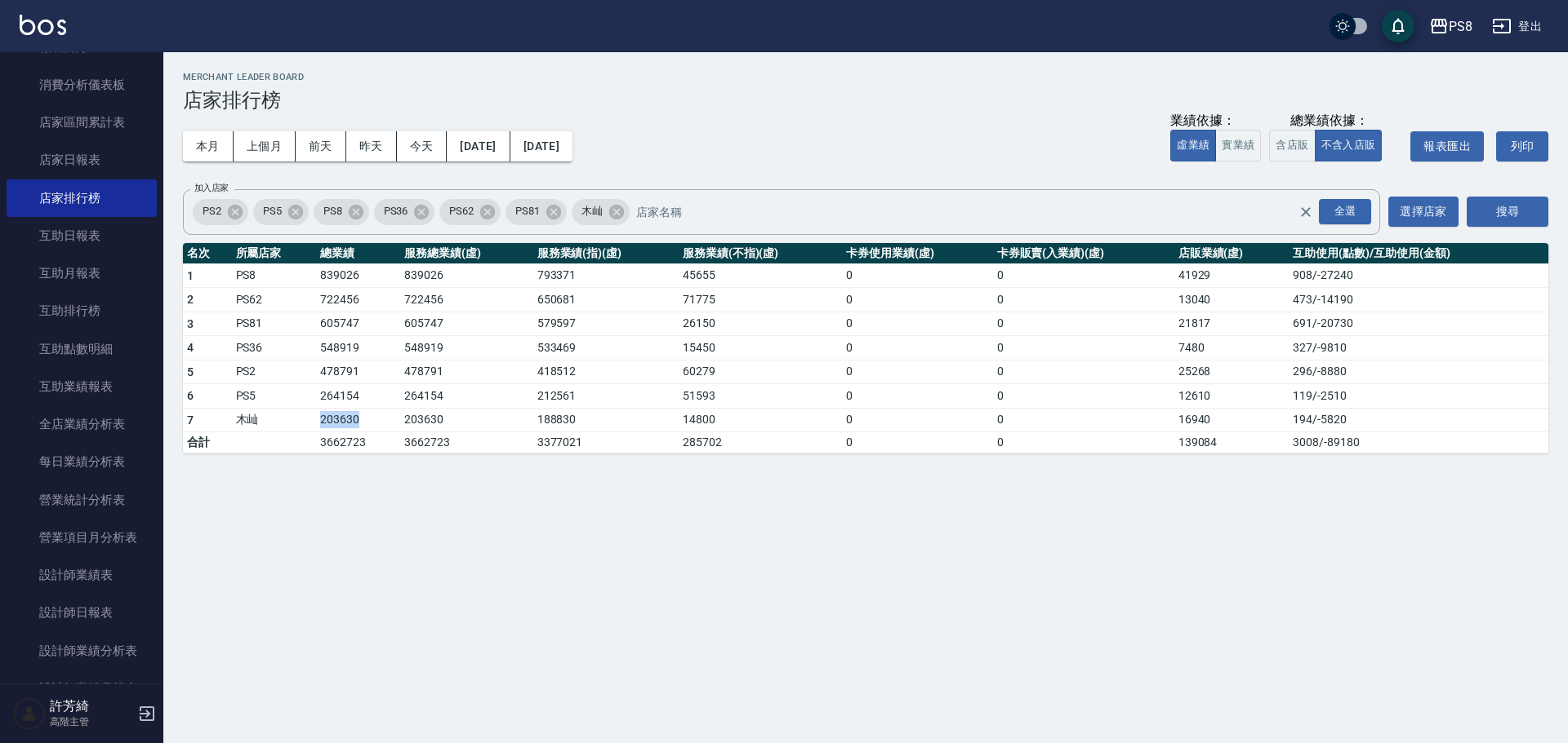
drag, startPoint x: 314, startPoint y: 417, endPoint x: 372, endPoint y: 420, distance: 58.1
click at [372, 420] on tr "7 木屾 203630 203630 188830 14800 0 0 16940 194 / -5820" at bounding box center [865, 419] width 1365 height 24
drag, startPoint x: 1178, startPoint y: 276, endPoint x: 1211, endPoint y: 270, distance: 33.5
click at [1211, 270] on td "41929" at bounding box center [1231, 275] width 115 height 24
drag, startPoint x: 1158, startPoint y: 306, endPoint x: 1212, endPoint y: 303, distance: 54.1
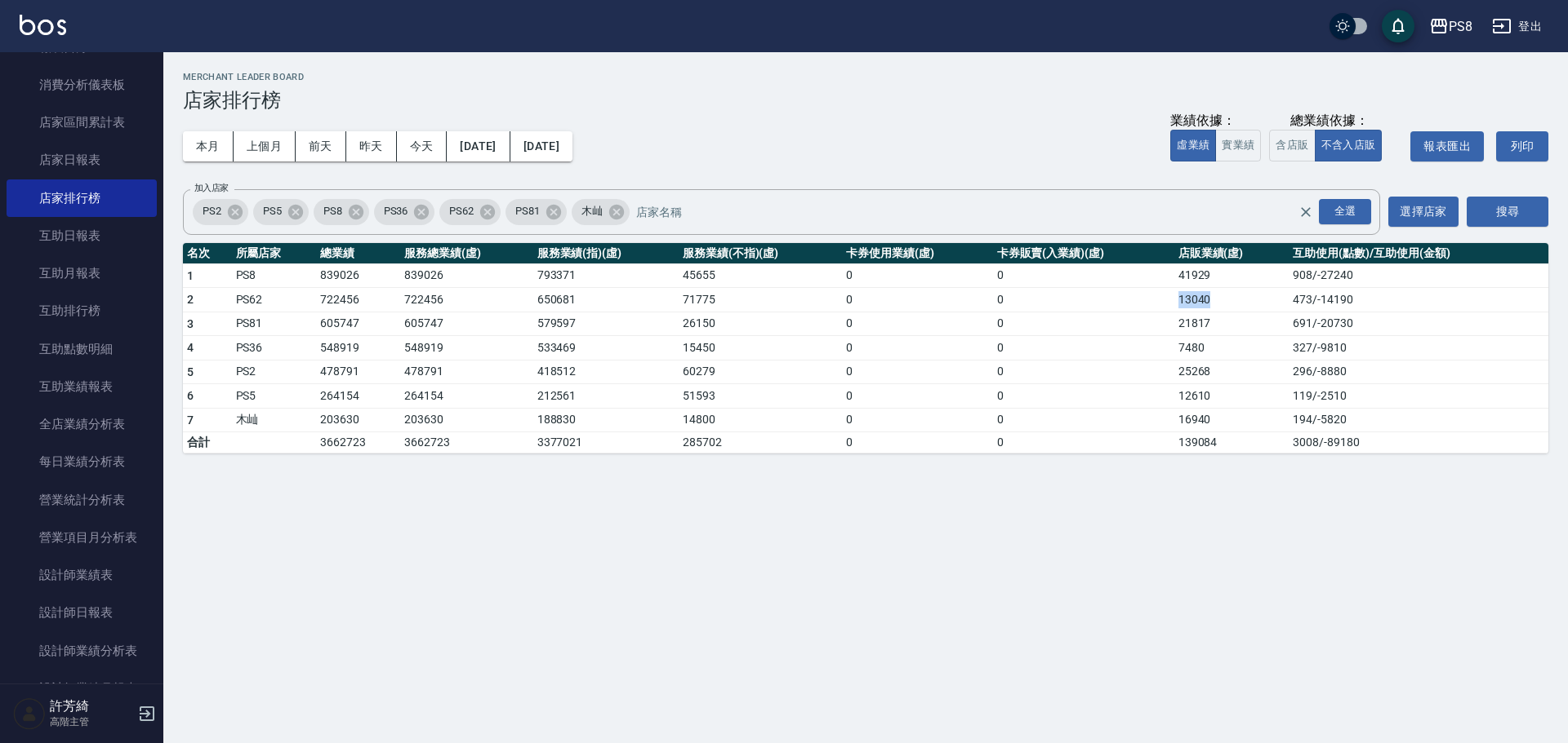
click at [1216, 302] on tr "2 PS62 722456 722456 650681 71775 0 0 13040 473 / -14190" at bounding box center [865, 299] width 1365 height 24
drag, startPoint x: 1165, startPoint y: 326, endPoint x: 1217, endPoint y: 325, distance: 52.0
click at [1217, 325] on tr "3 PS81 605747 605747 579597 26150 0 0 21817 691 / -20730" at bounding box center [865, 324] width 1365 height 24
drag, startPoint x: 1165, startPoint y: 354, endPoint x: 1206, endPoint y: 349, distance: 41.3
click at [1206, 349] on tr "4 PS36 548919 548919 533469 15450 0 0 7480 327 / -9810" at bounding box center [865, 348] width 1365 height 24
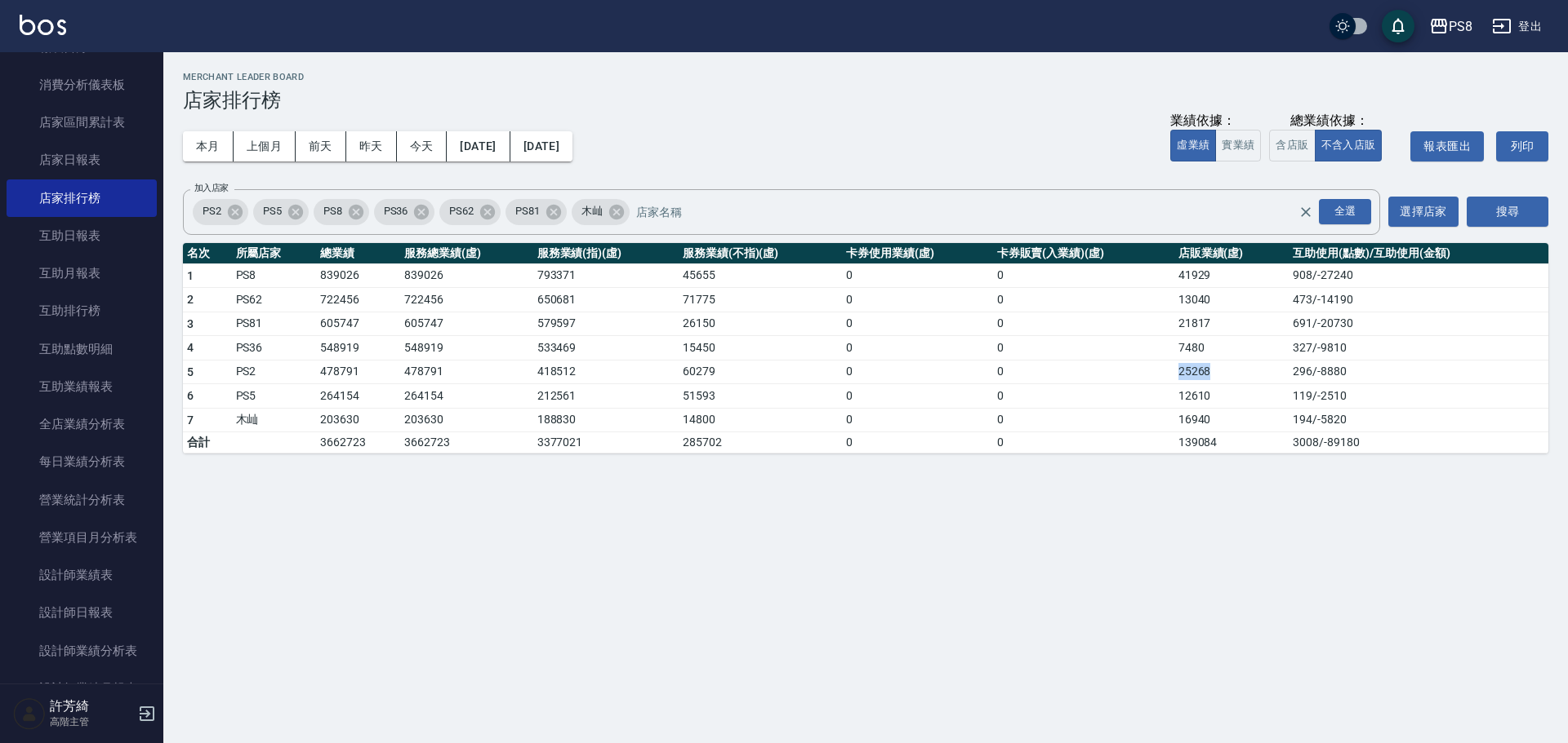
drag, startPoint x: 1171, startPoint y: 380, endPoint x: 1213, endPoint y: 374, distance: 42.4
click at [1213, 374] on tr "5 PS2 478791 478791 418512 60279 0 0 25268 296 / -8880" at bounding box center [865, 372] width 1365 height 24
drag, startPoint x: 1174, startPoint y: 398, endPoint x: 1213, endPoint y: 396, distance: 39.1
click at [1213, 396] on td "12610" at bounding box center [1231, 396] width 115 height 24
click at [1230, 415] on tr "7 木屾 203630 203630 188830 14800 0 0 16940 194 / -5820" at bounding box center [865, 419] width 1365 height 24
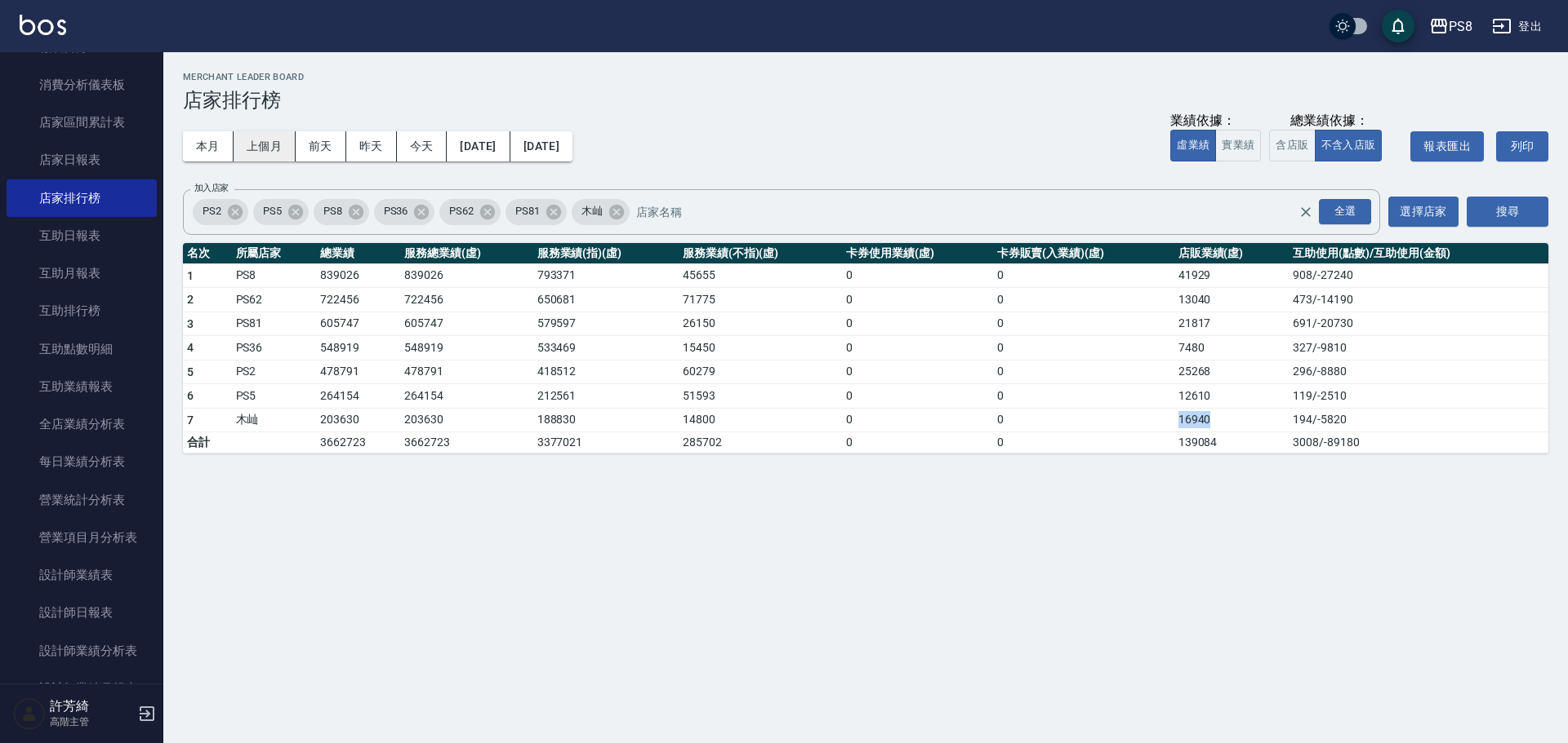
click at [271, 151] on button "上個月" at bounding box center [264, 146] width 62 height 30
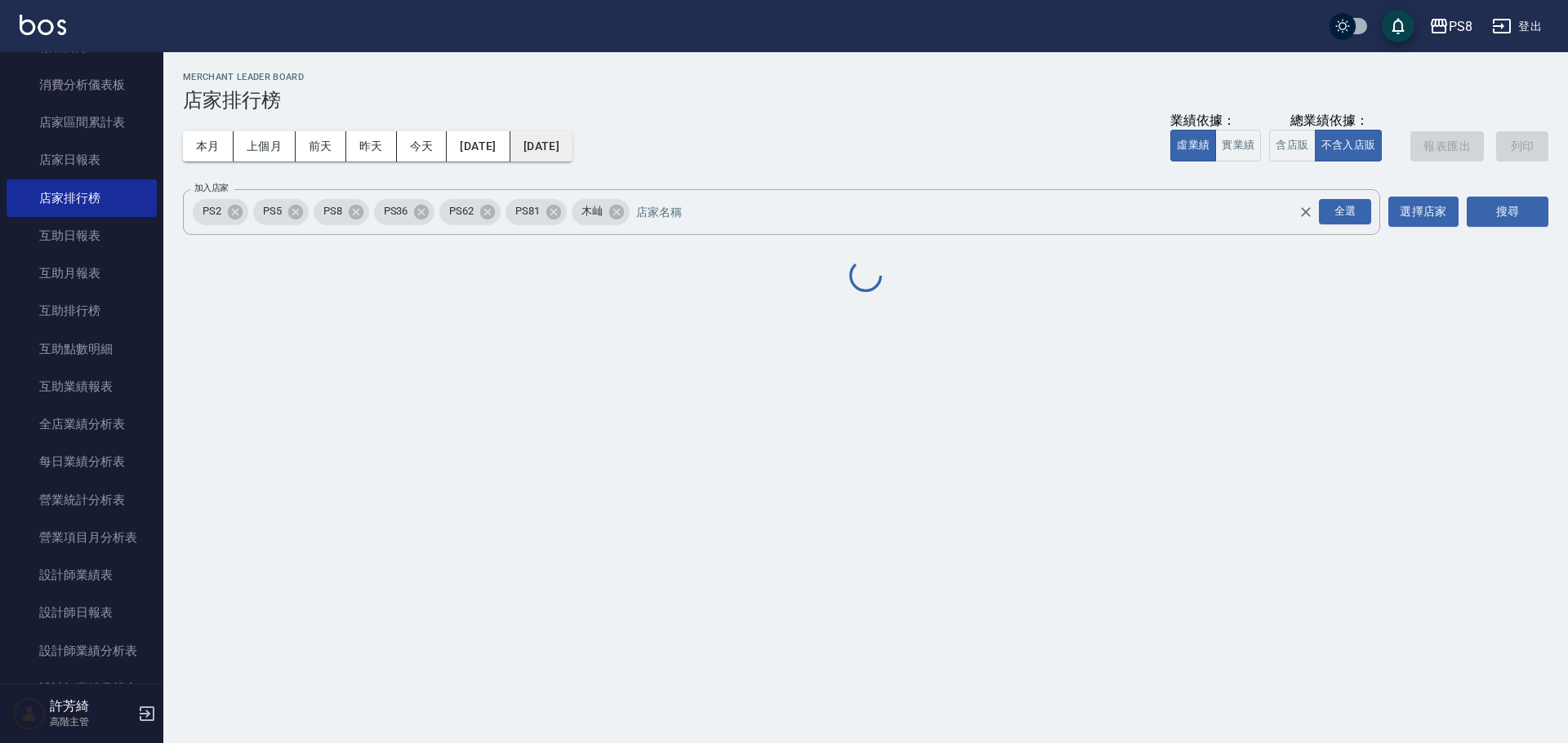
click at [572, 144] on button "[DATE]" at bounding box center [541, 146] width 62 height 30
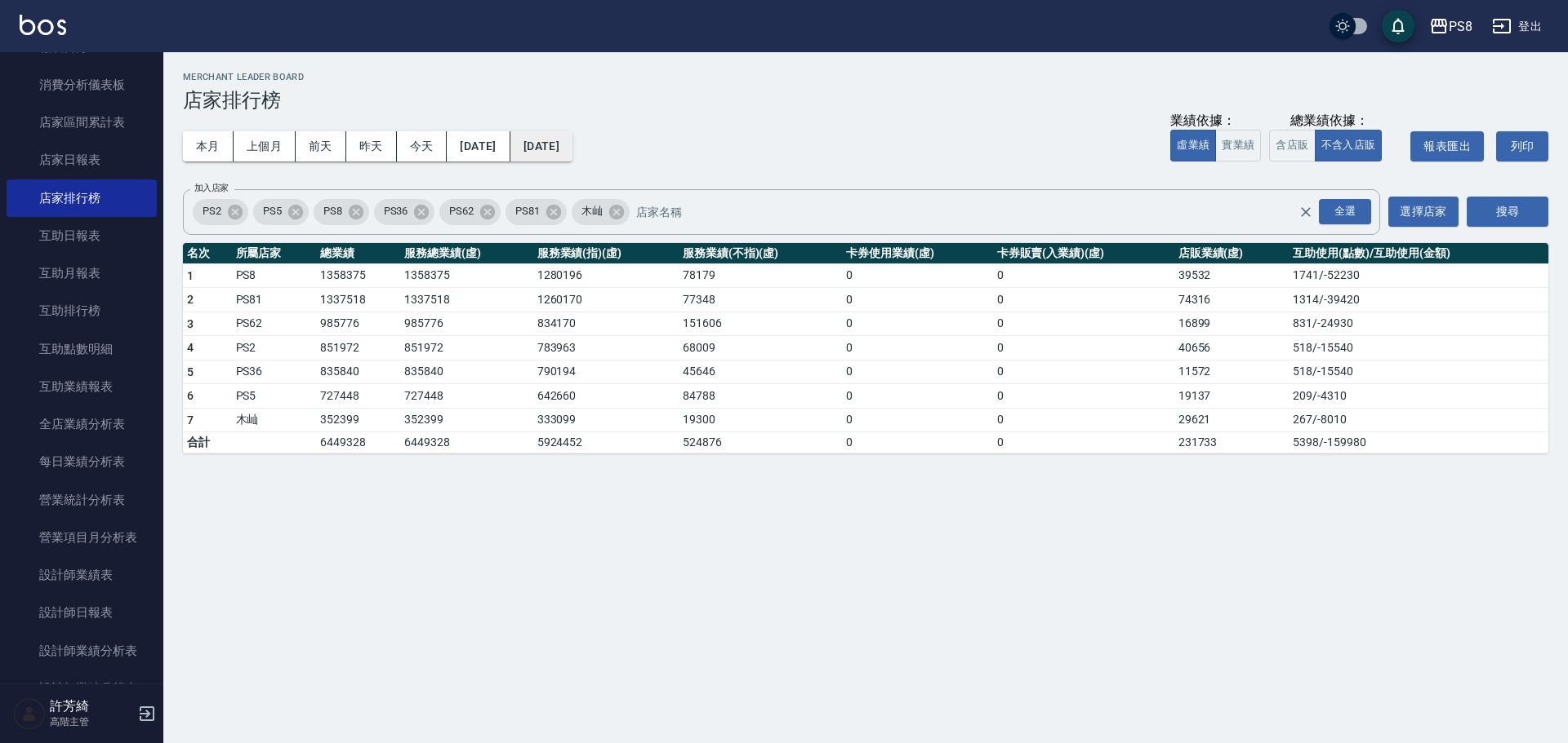
click at [572, 151] on button "[DATE]" at bounding box center [541, 146] width 62 height 30
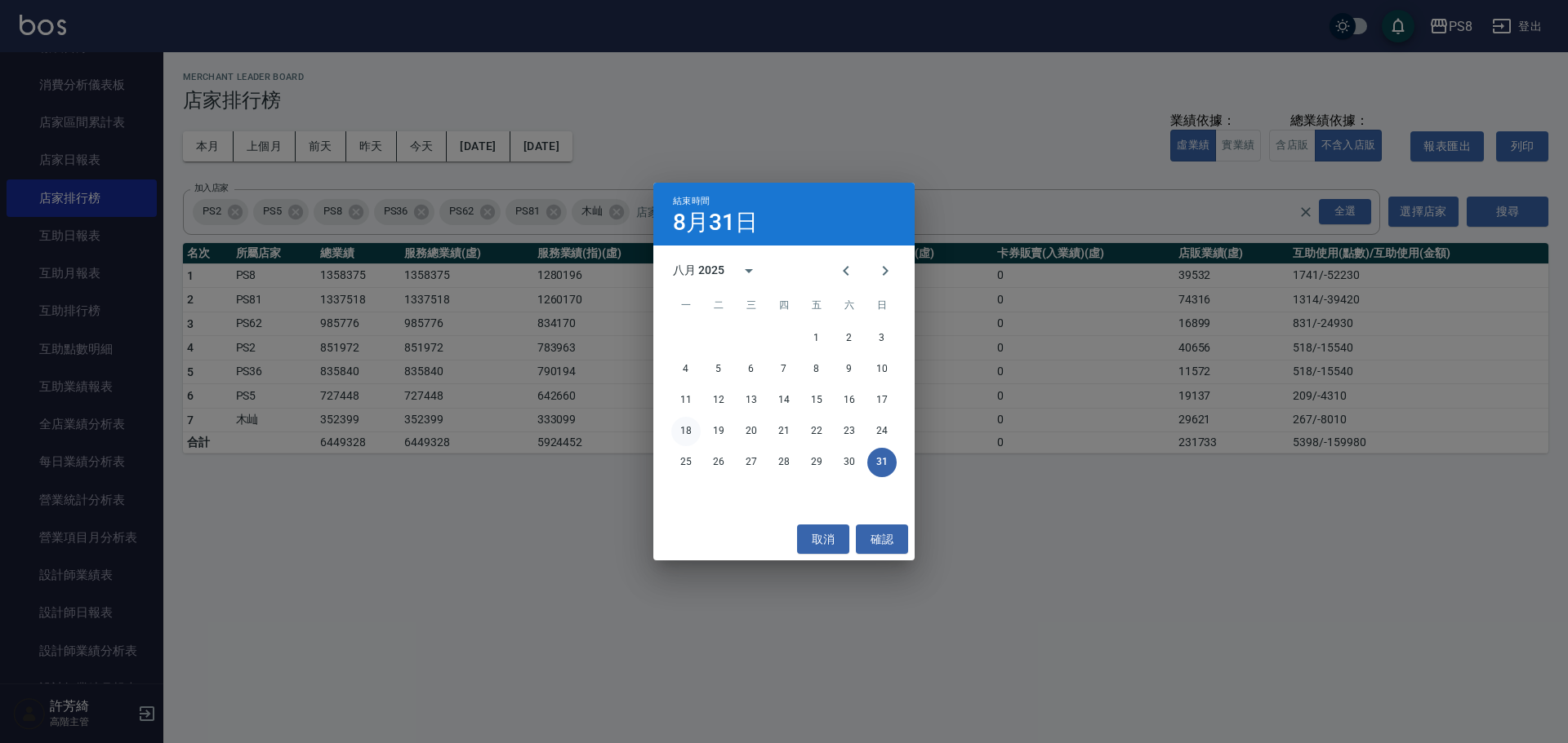
click at [687, 436] on button "18" at bounding box center [686, 431] width 30 height 30
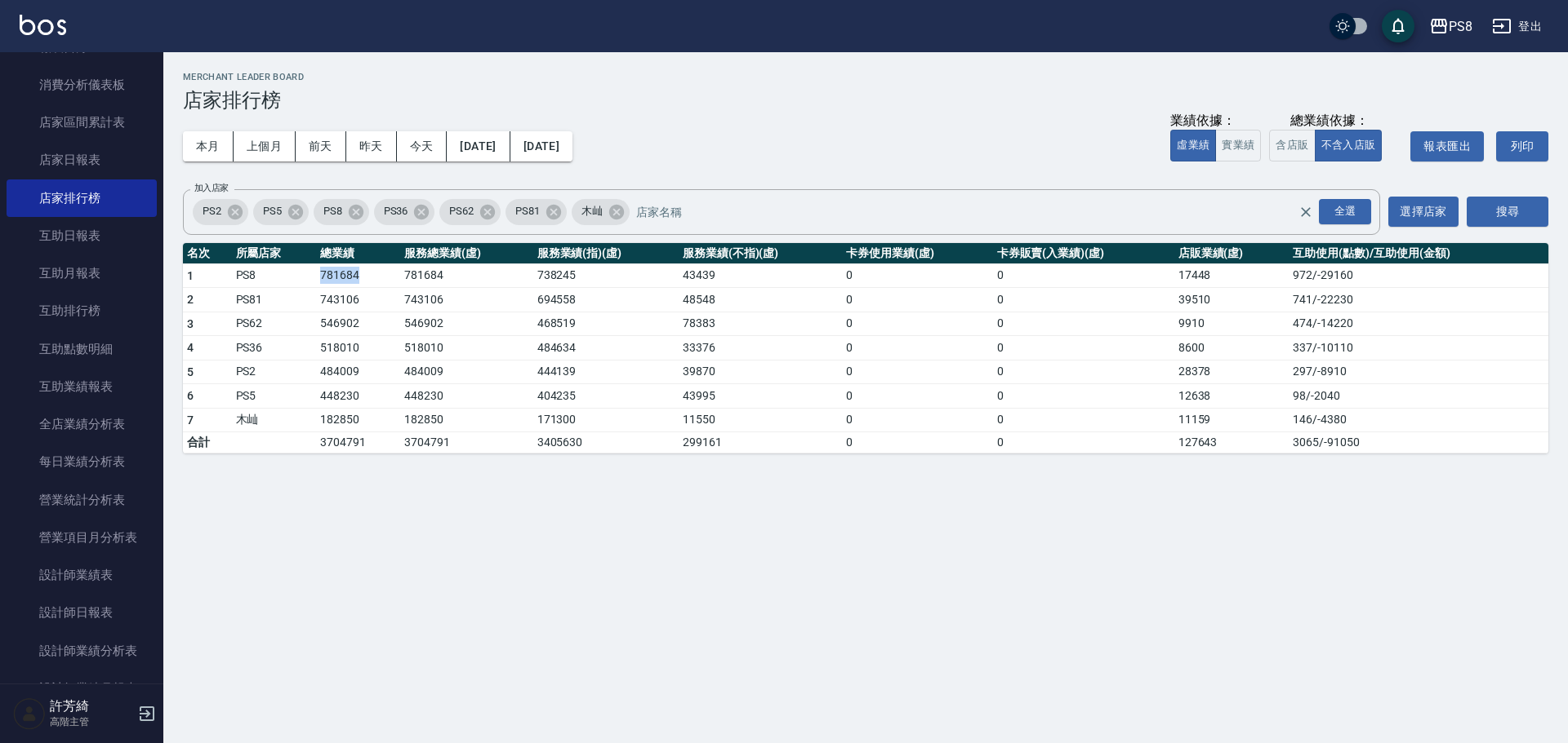
drag, startPoint x: 305, startPoint y: 279, endPoint x: 378, endPoint y: 271, distance: 73.4
click at [378, 271] on tr "1 PS8 781684 781684 738245 43439 0 0 17448 972 / -29160" at bounding box center [865, 275] width 1365 height 24
drag, startPoint x: 315, startPoint y: 297, endPoint x: 374, endPoint y: 298, distance: 59.0
click at [374, 298] on tr "2 PS81 743106 743106 694558 48548 0 0 39510 741 / -22230" at bounding box center [865, 299] width 1365 height 24
drag, startPoint x: 317, startPoint y: 322, endPoint x: 382, endPoint y: 322, distance: 65.0
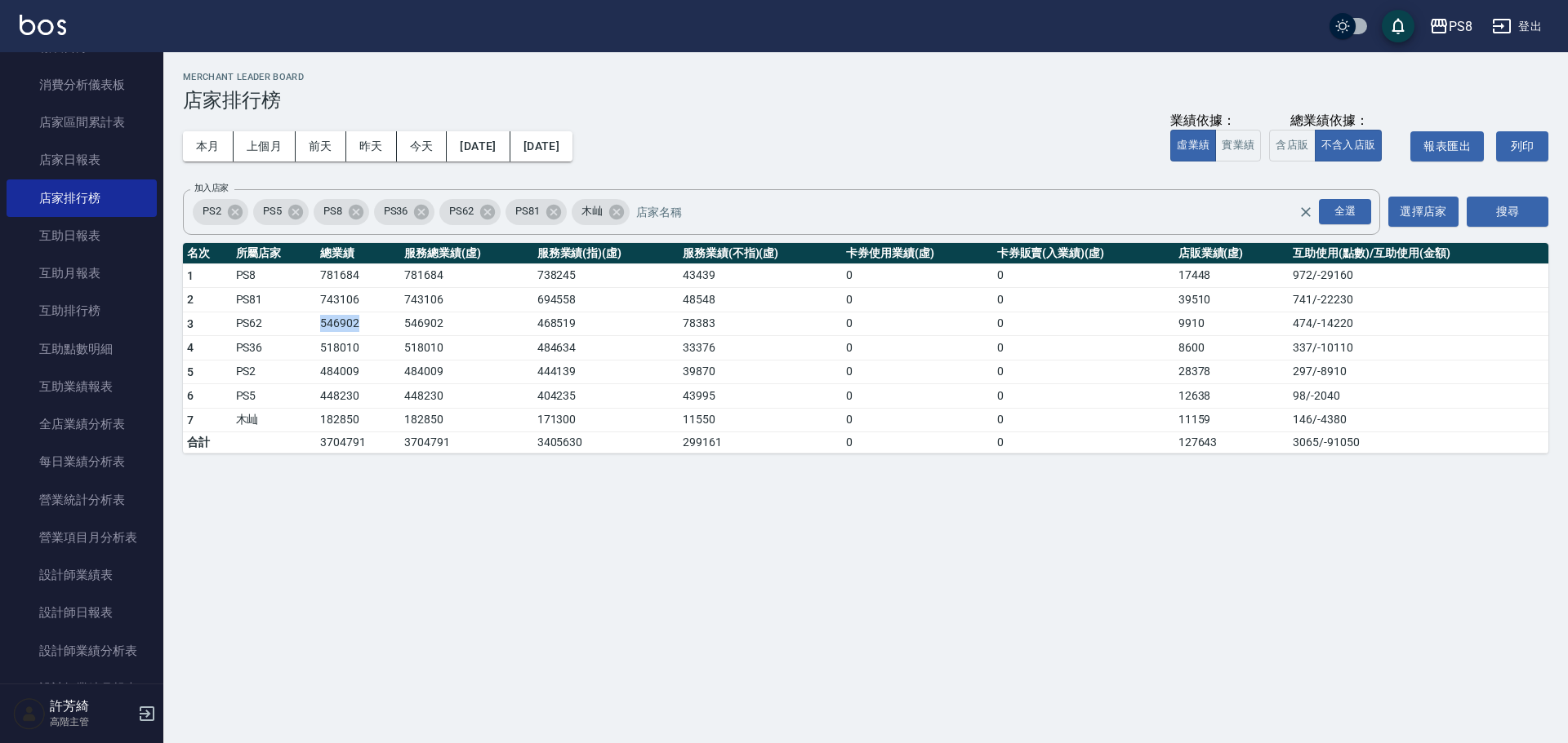
click at [382, 322] on td "546902" at bounding box center [357, 324] width 84 height 24
drag, startPoint x: 318, startPoint y: 349, endPoint x: 366, endPoint y: 348, distance: 48.0
click at [366, 348] on td "518010" at bounding box center [357, 348] width 84 height 24
drag, startPoint x: 349, startPoint y: 371, endPoint x: 364, endPoint y: 371, distance: 15.0
click at [364, 371] on tr "5 PS2 484009 484009 444139 39870 0 0 28378 297 / -8910" at bounding box center [865, 372] width 1365 height 24
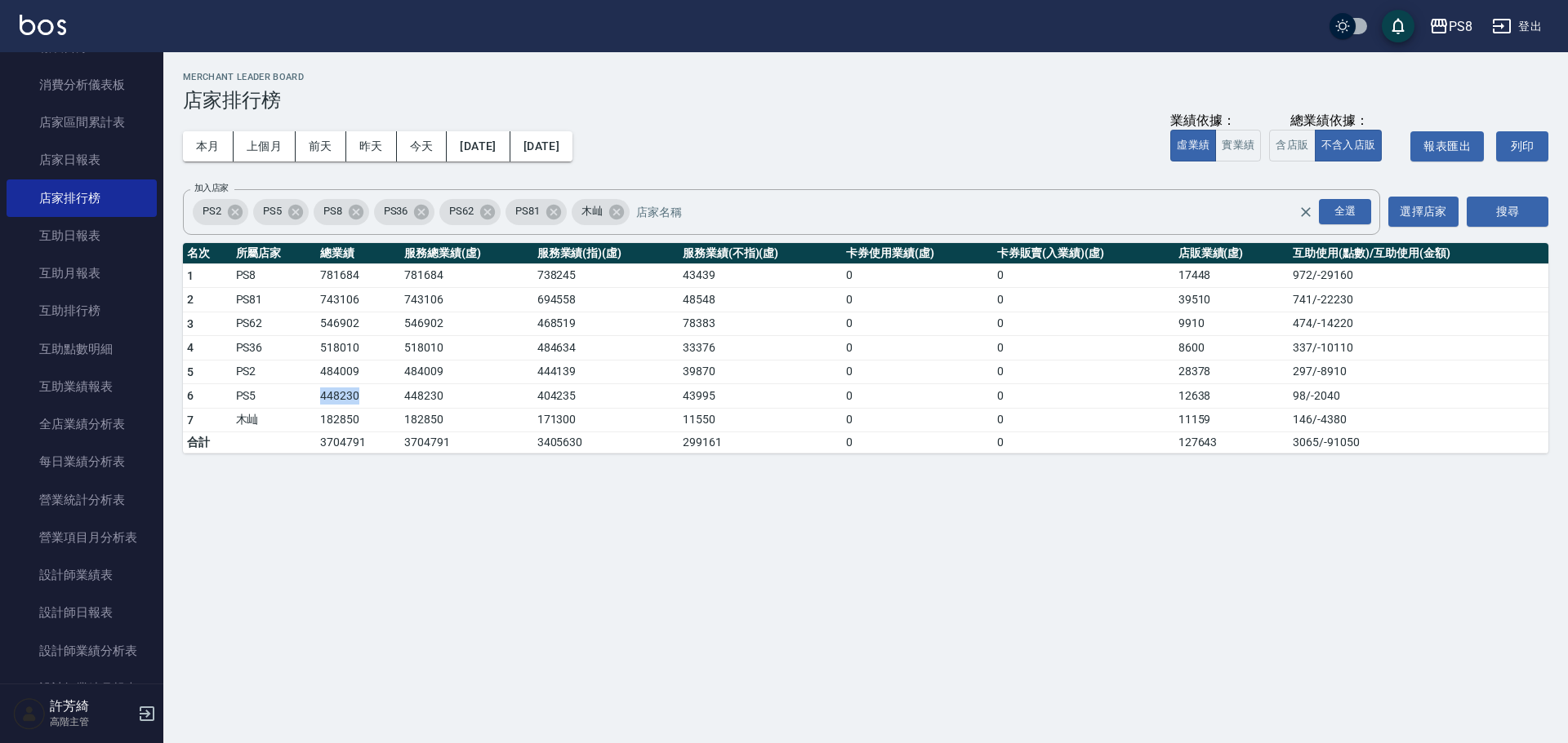
drag, startPoint x: 312, startPoint y: 396, endPoint x: 361, endPoint y: 396, distance: 49.0
click at [361, 396] on tr "6 PS5 448230 448230 404235 43995 0 0 12638 98 / -2040" at bounding box center [865, 396] width 1365 height 24
drag, startPoint x: 318, startPoint y: 415, endPoint x: 368, endPoint y: 417, distance: 50.0
click at [368, 417] on td "182850" at bounding box center [357, 419] width 84 height 24
drag, startPoint x: 1173, startPoint y: 279, endPoint x: 1216, endPoint y: 279, distance: 43.0
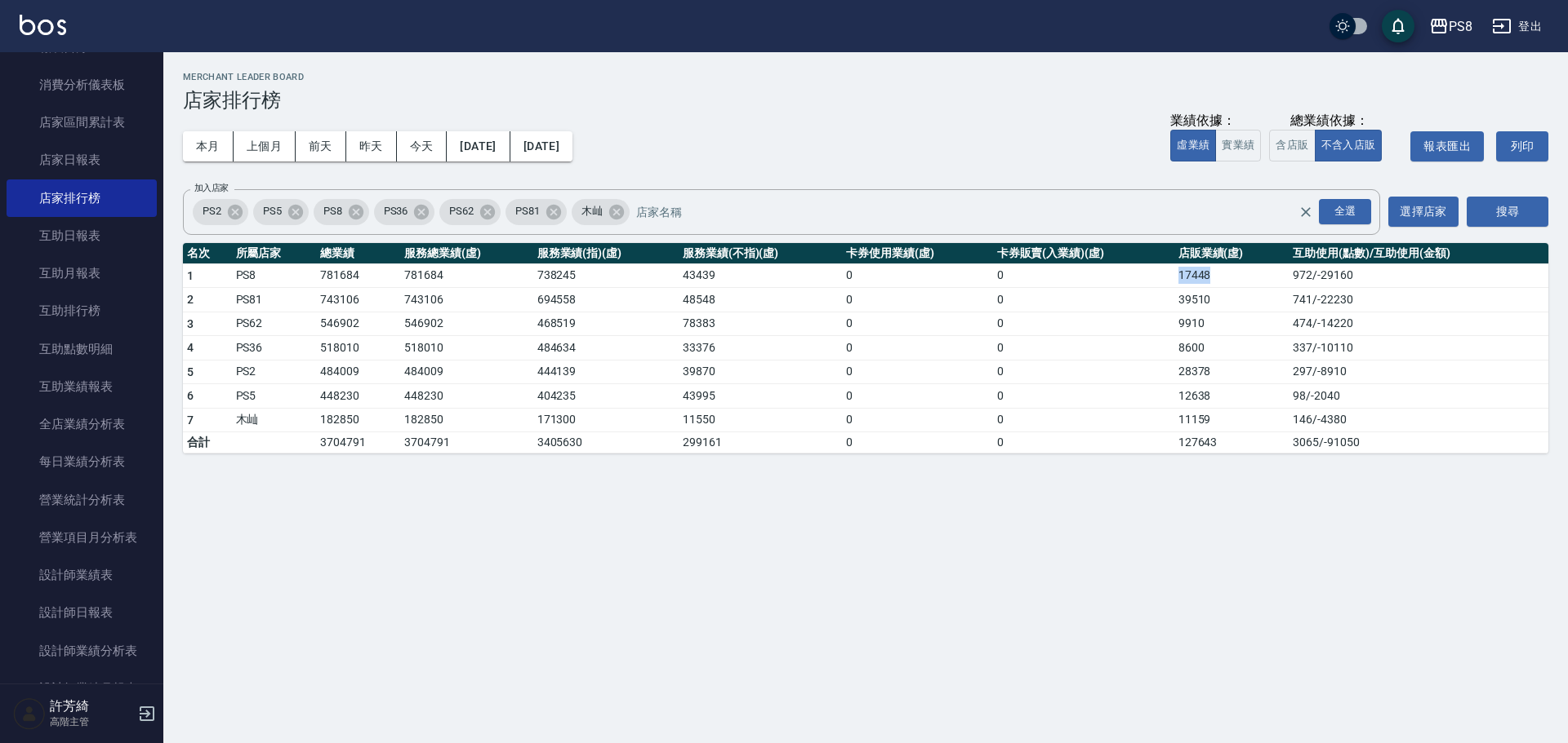
click at [1216, 279] on tr "1 PS8 781684 781684 738245 43439 0 0 17448 972 / -29160" at bounding box center [865, 275] width 1365 height 24
drag, startPoint x: 1155, startPoint y: 300, endPoint x: 1223, endPoint y: 301, distance: 68.0
click at [1223, 300] on tr "2 PS81 743106 743106 694558 48548 0 0 39510 741 / -22230" at bounding box center [865, 299] width 1365 height 24
drag, startPoint x: 1173, startPoint y: 326, endPoint x: 1215, endPoint y: 324, distance: 42.0
click at [1215, 324] on tr "3 PS62 546902 546902 468519 78383 0 0 9910 474 / -14220" at bounding box center [865, 324] width 1365 height 24
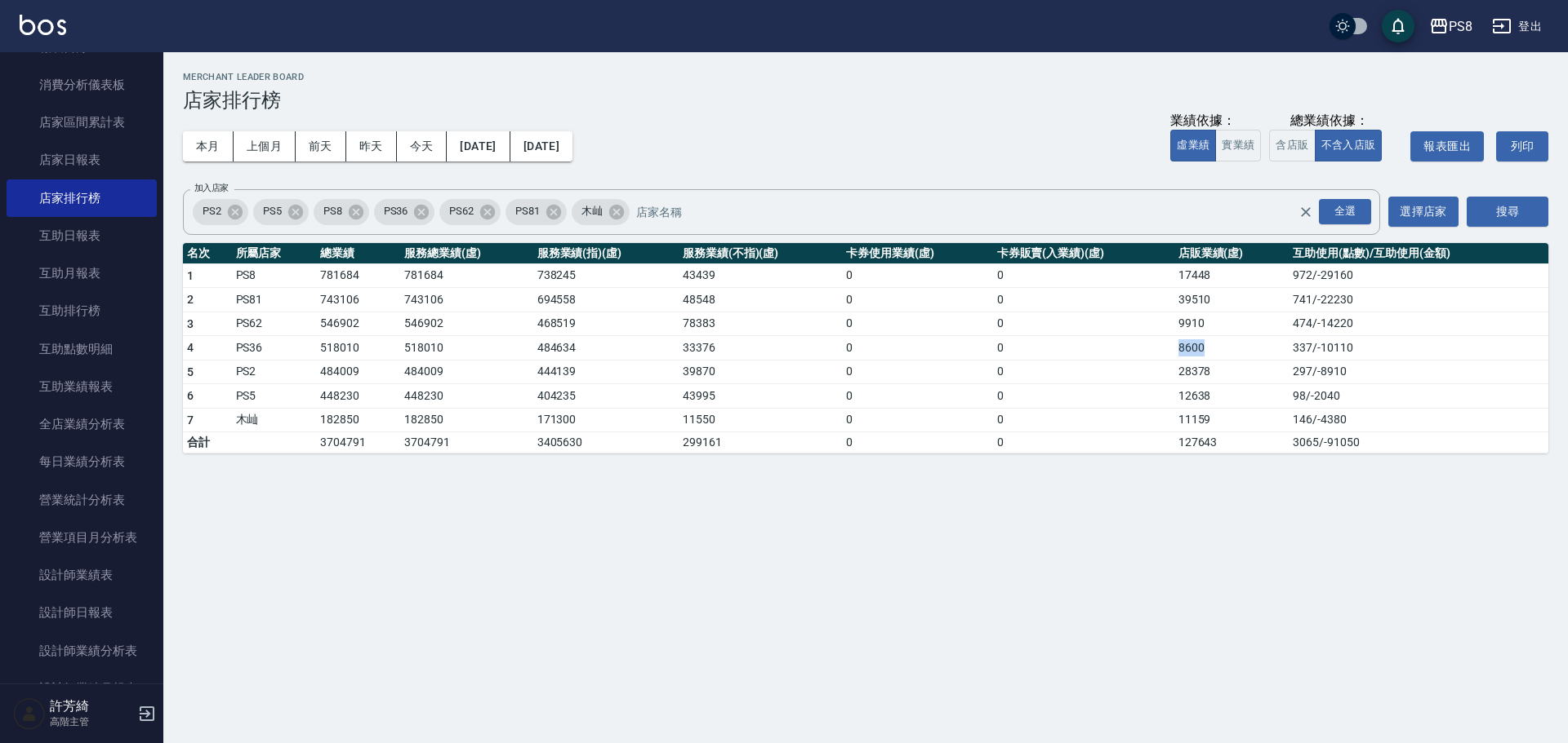
drag, startPoint x: 1148, startPoint y: 348, endPoint x: 1190, endPoint y: 348, distance: 42.0
click at [1207, 348] on tr "4 PS36 518010 518010 484634 33376 0 0 8600 337 / -10110" at bounding box center [865, 348] width 1365 height 24
drag, startPoint x: 1164, startPoint y: 372, endPoint x: 1233, endPoint y: 370, distance: 69.0
click at [1233, 370] on tr "5 PS2 484009 484009 444139 39870 0 0 28378 297 / -8910" at bounding box center [865, 372] width 1365 height 24
drag, startPoint x: 1167, startPoint y: 401, endPoint x: 1222, endPoint y: 399, distance: 55.0
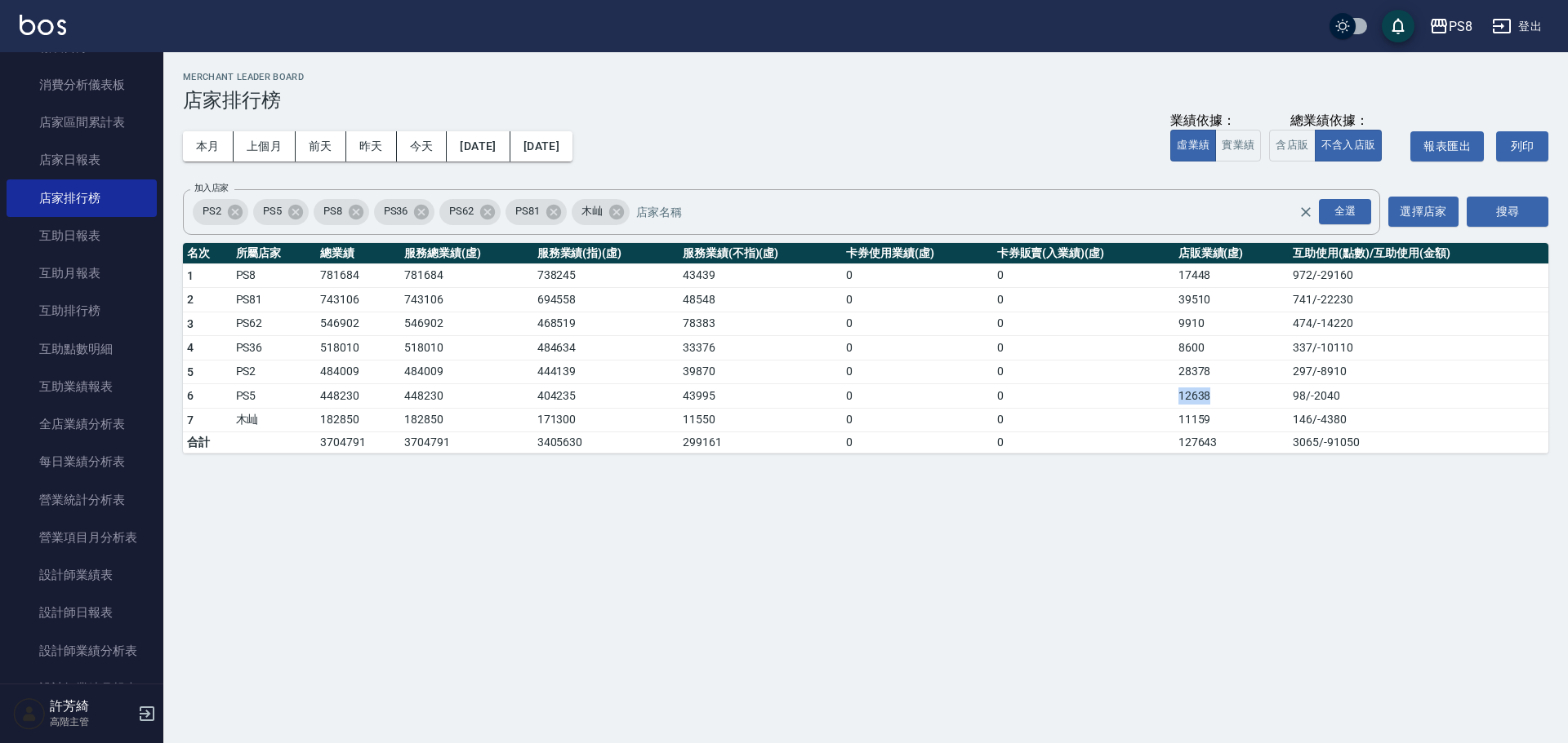
click at [1222, 399] on tr "6 PS5 448230 448230 404235 43995 0 0 12638 98 / -2040" at bounding box center [865, 396] width 1365 height 24
drag, startPoint x: 1165, startPoint y: 420, endPoint x: 1226, endPoint y: 416, distance: 61.1
click at [1230, 416] on tr "7 木屾 182850 182850 171300 11550 0 0 11159 146 / -4380" at bounding box center [865, 419] width 1365 height 24
